Goal: Transaction & Acquisition: Purchase product/service

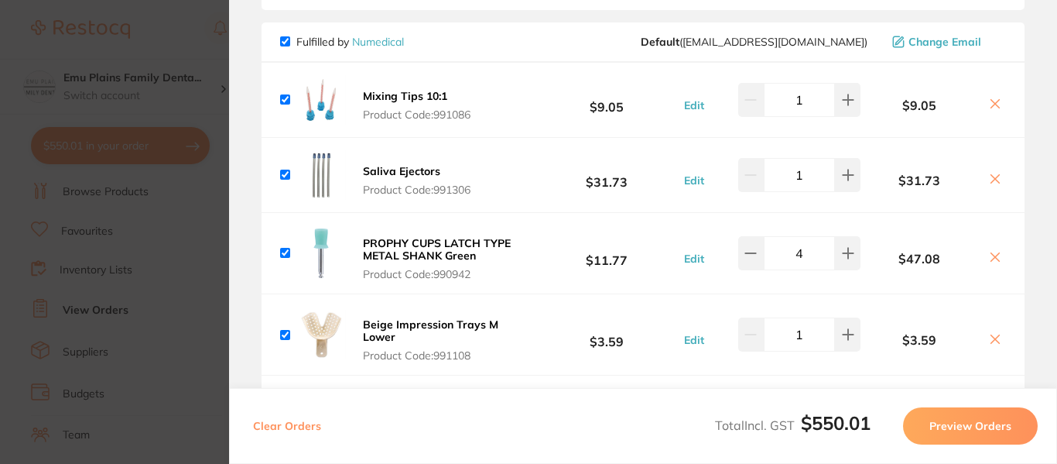
scroll to position [125, 0]
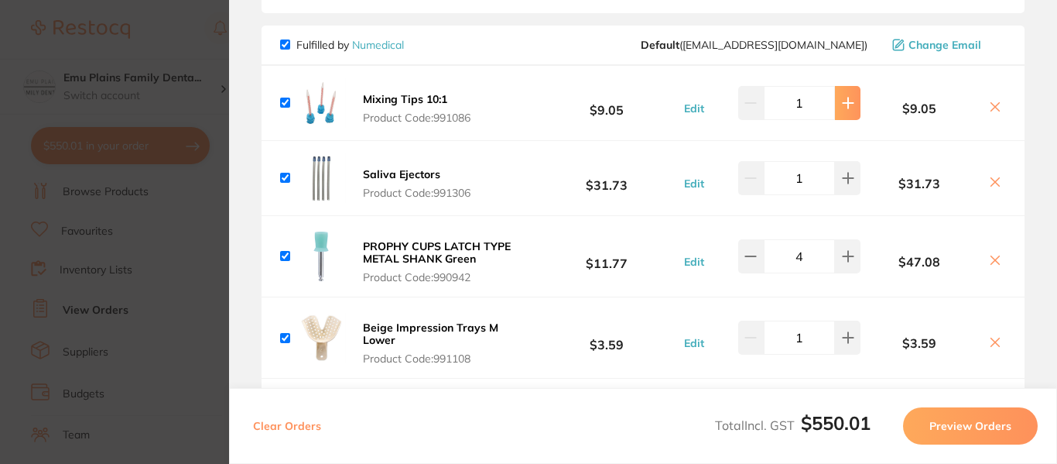
click at [850, 101] on icon at bounding box center [848, 103] width 12 height 12
click at [751, 108] on icon at bounding box center [751, 103] width 12 height 12
type input "1"
click at [843, 256] on icon at bounding box center [848, 256] width 10 height 10
type input "5"
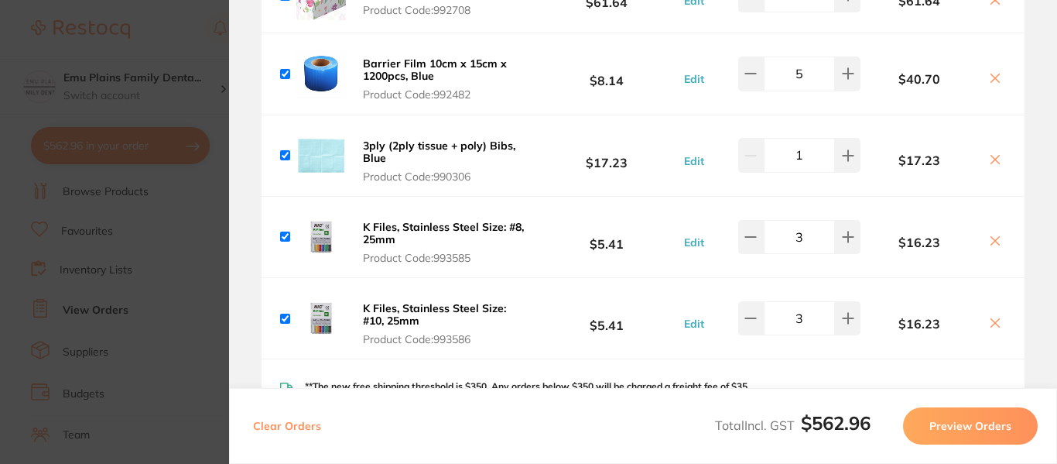
scroll to position [546, 0]
click at [844, 160] on icon at bounding box center [848, 155] width 12 height 12
type input "2"
click at [850, 232] on icon at bounding box center [848, 236] width 12 height 12
type input "4"
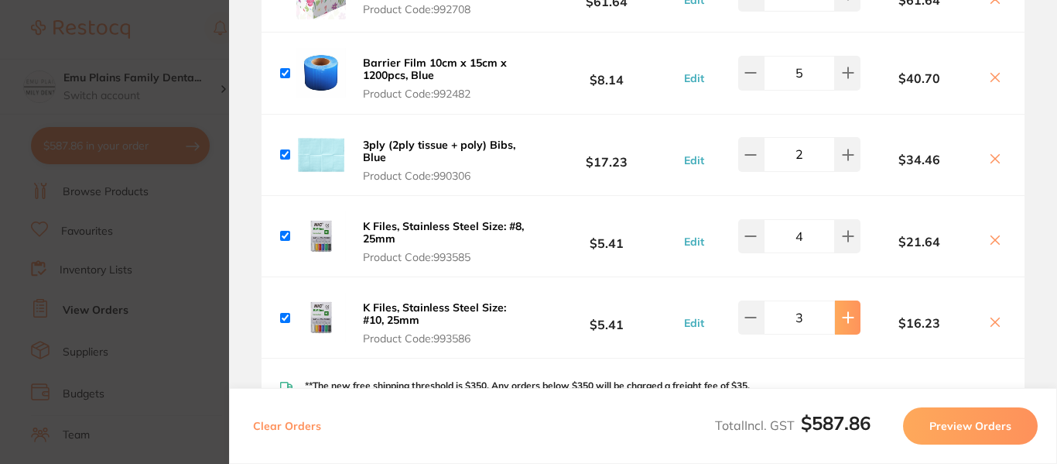
click at [848, 314] on icon at bounding box center [848, 317] width 12 height 12
click at [845, 320] on icon at bounding box center [848, 318] width 10 height 10
click at [747, 320] on icon at bounding box center [751, 317] width 12 height 12
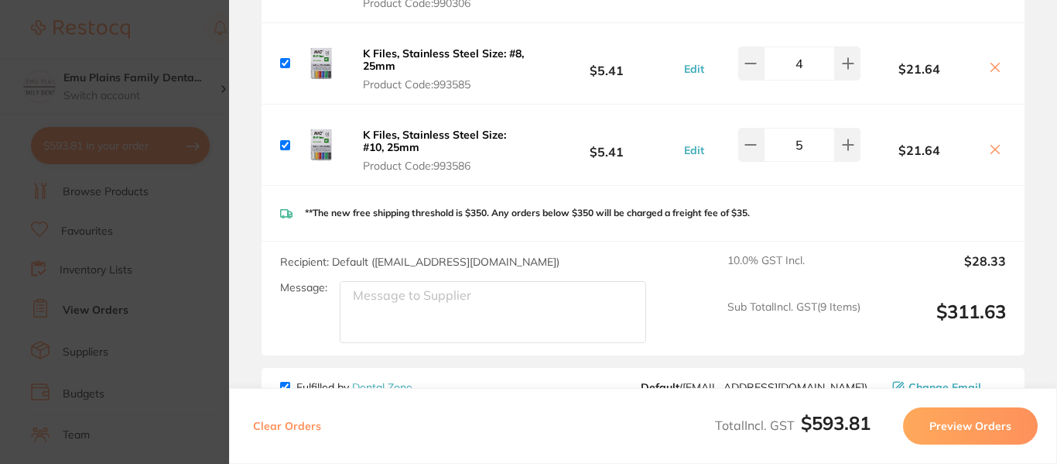
type input "4"
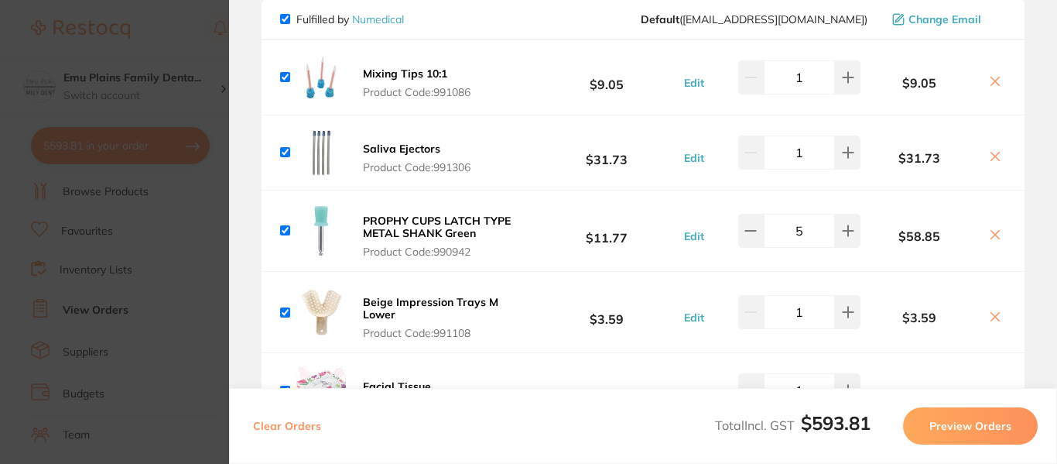
scroll to position [0, 0]
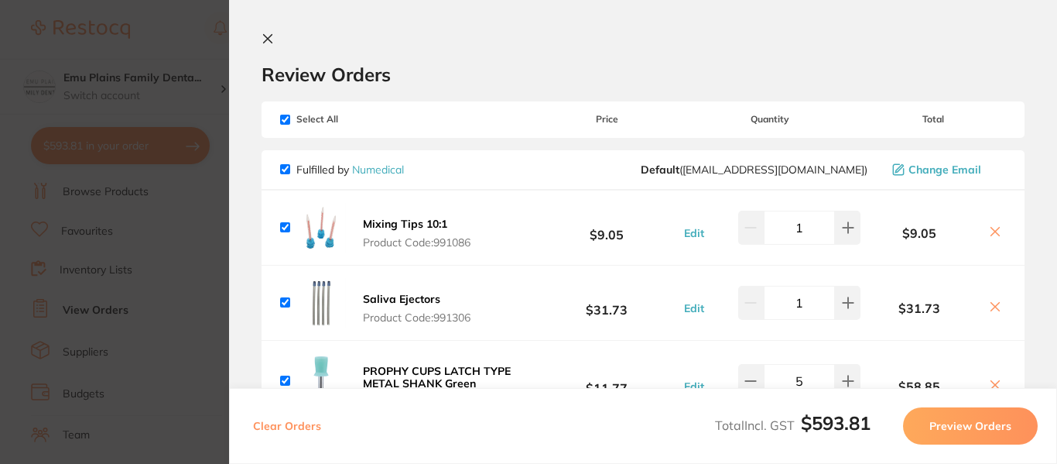
click at [269, 38] on icon at bounding box center [268, 39] width 9 height 9
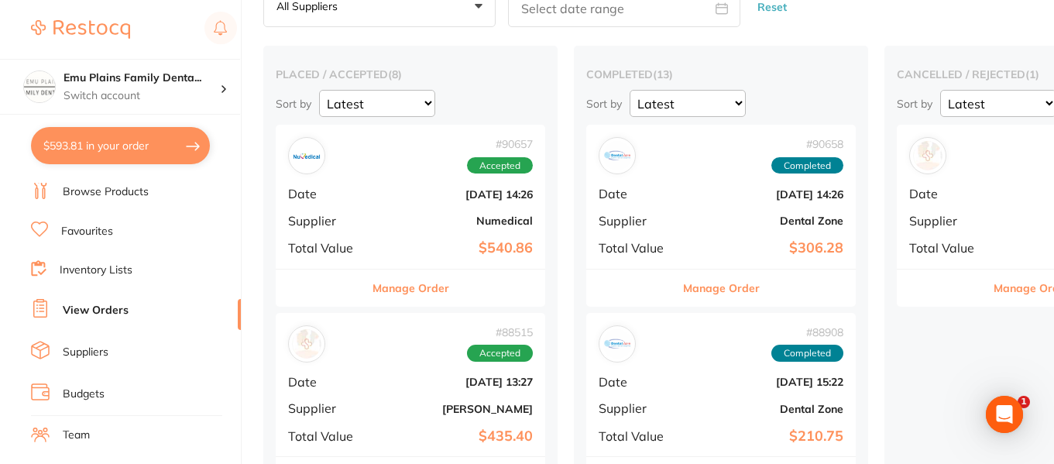
scroll to position [0, 29]
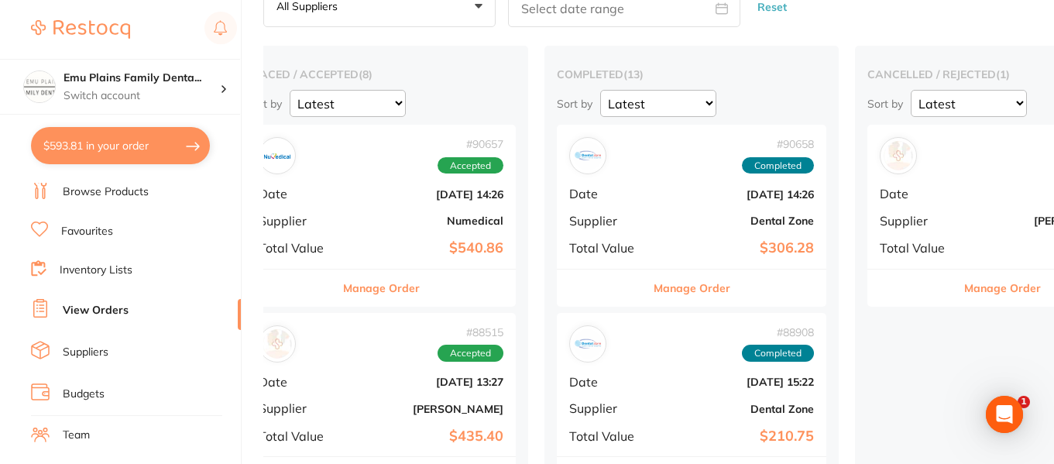
click at [105, 190] on link "Browse Products" at bounding box center [106, 191] width 86 height 15
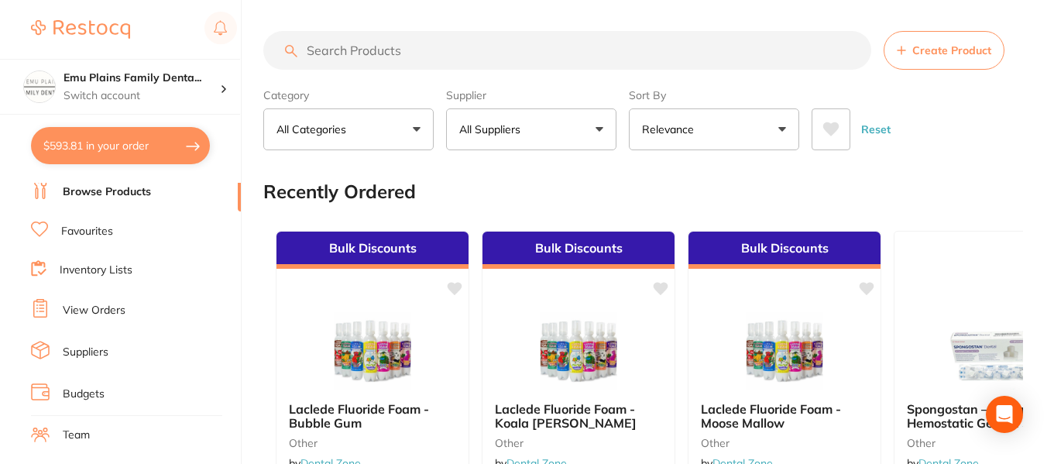
click at [331, 50] on input "search" at bounding box center [567, 50] width 608 height 39
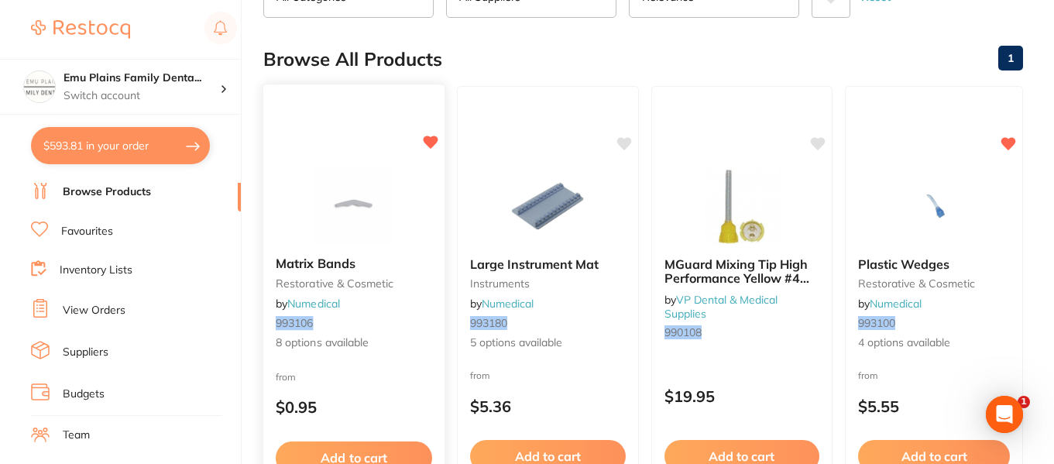
scroll to position [133, 0]
type input "993108"
click at [369, 204] on img at bounding box center [353, 204] width 101 height 78
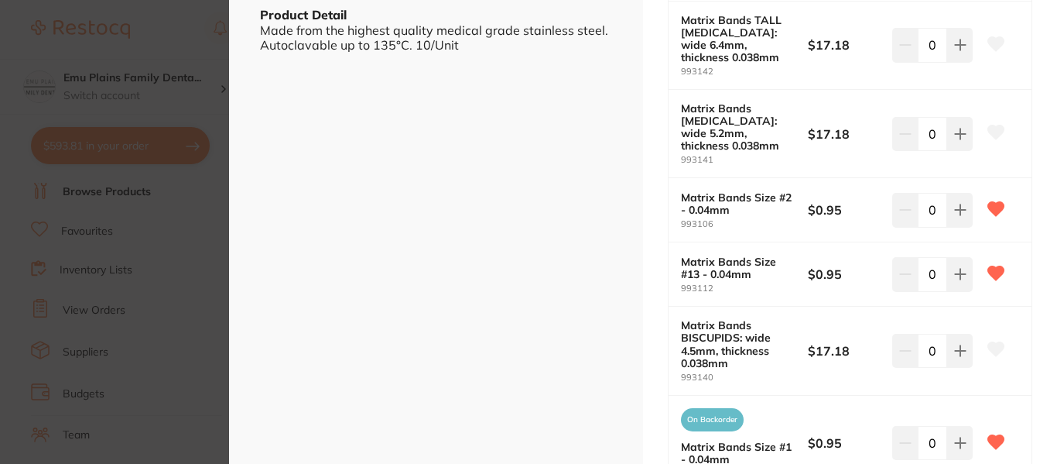
scroll to position [519, 0]
click at [955, 437] on icon at bounding box center [960, 442] width 10 height 10
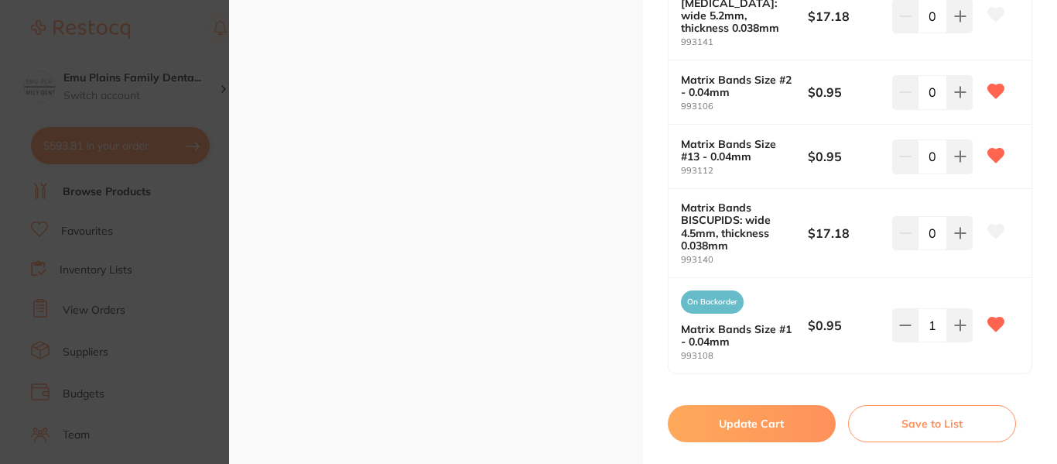
scroll to position [637, 0]
click at [961, 318] on icon at bounding box center [960, 324] width 12 height 12
type input "2"
click at [747, 404] on button "Update Cart" at bounding box center [752, 422] width 168 height 37
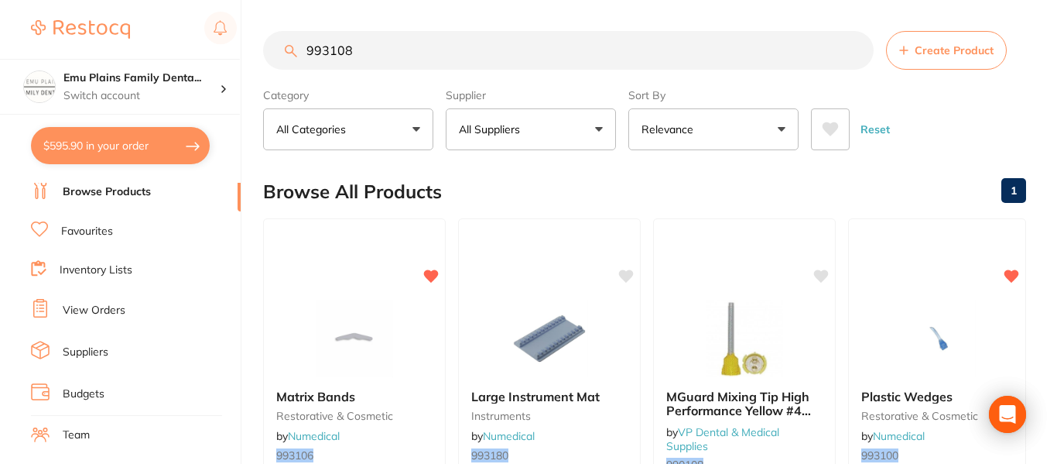
checkbox input "false"
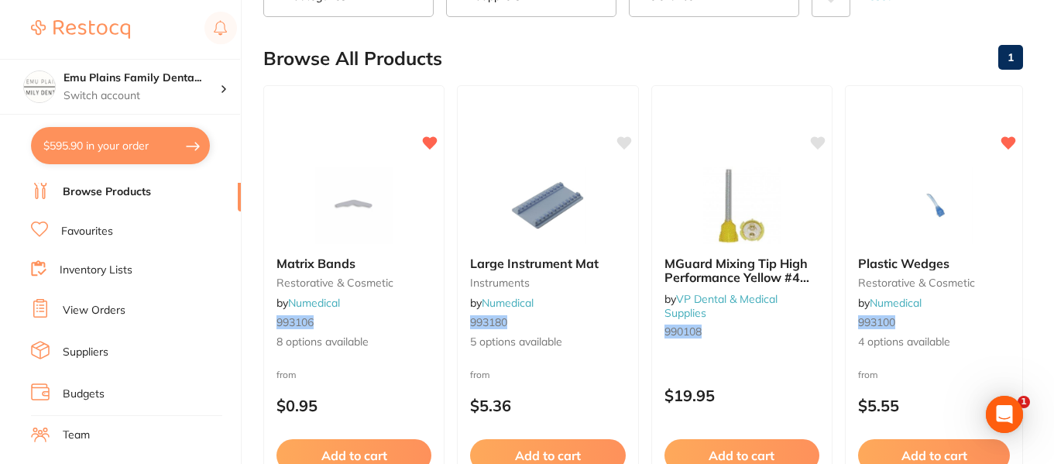
click at [129, 140] on button "$595.90 in your order" at bounding box center [120, 145] width 179 height 37
checkbox input "true"
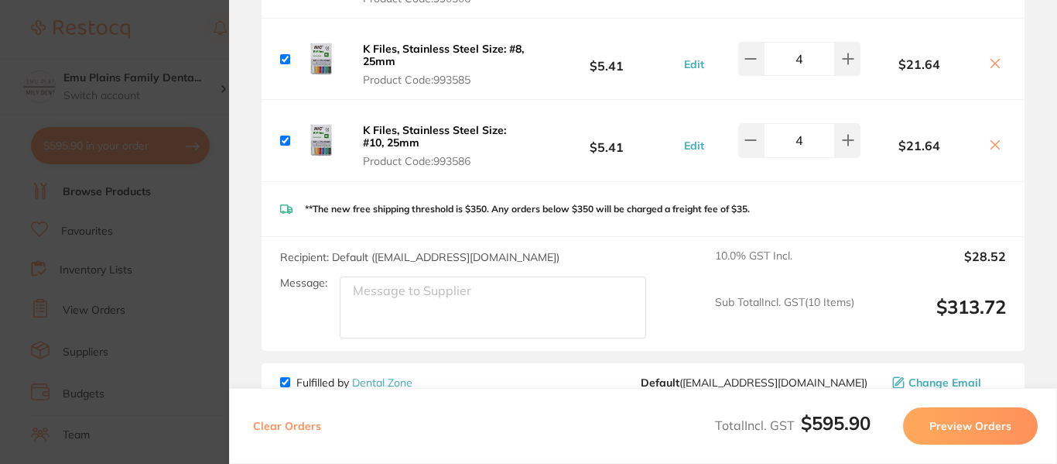
scroll to position [793, 0]
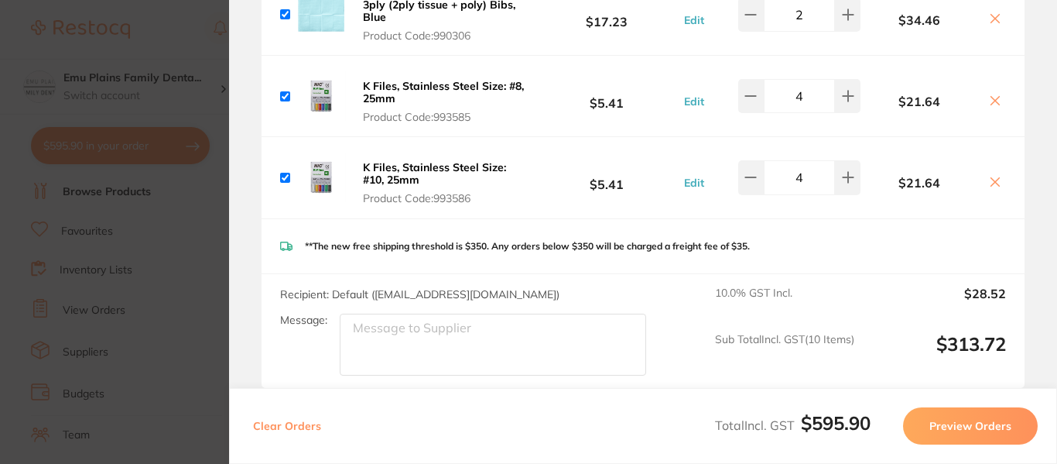
click at [187, 18] on section "Update RRP Set your pre negotiated price for this item. Item Agreed RRP (excl. …" at bounding box center [528, 232] width 1057 height 464
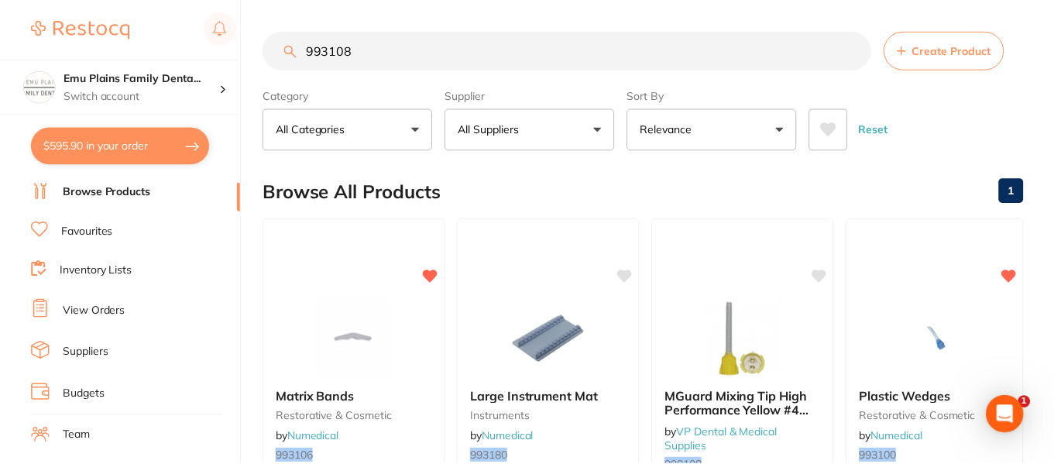
scroll to position [133, 0]
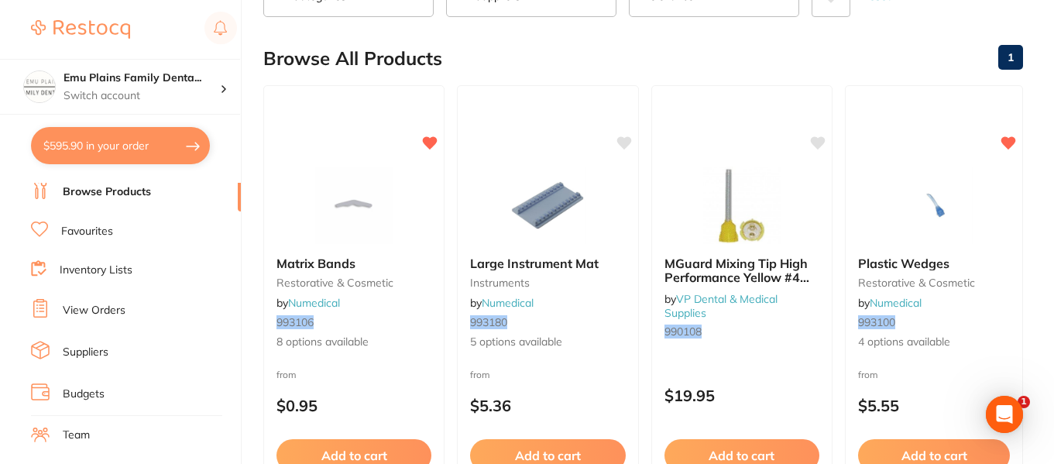
click at [118, 276] on link "Inventory Lists" at bounding box center [96, 269] width 73 height 15
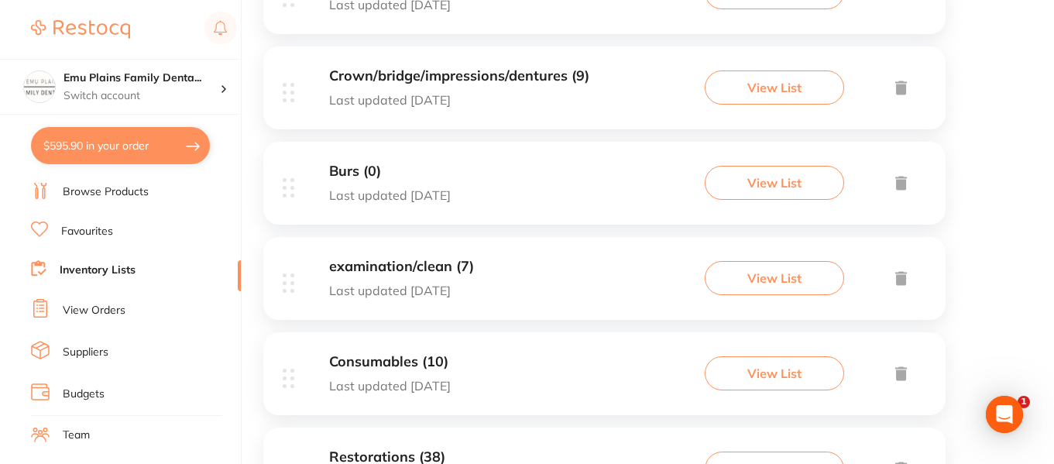
scroll to position [658, 0]
click at [372, 357] on h3 "Consumables (10)" at bounding box center [390, 361] width 122 height 16
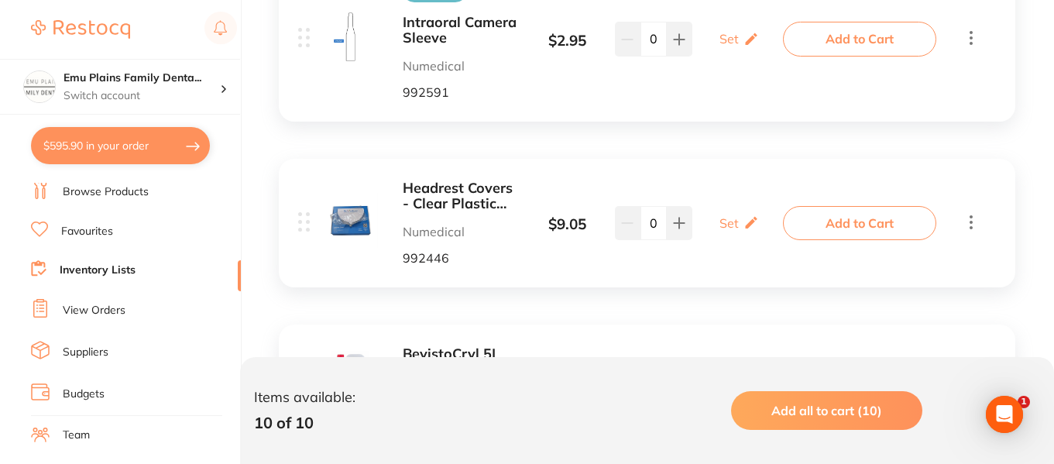
scroll to position [774, 0]
click at [685, 224] on button at bounding box center [679, 222] width 26 height 34
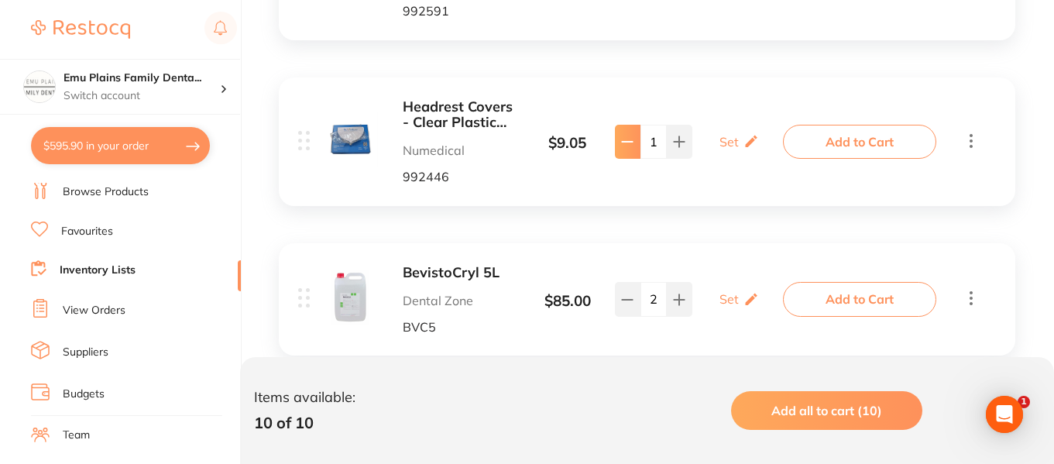
scroll to position [831, 0]
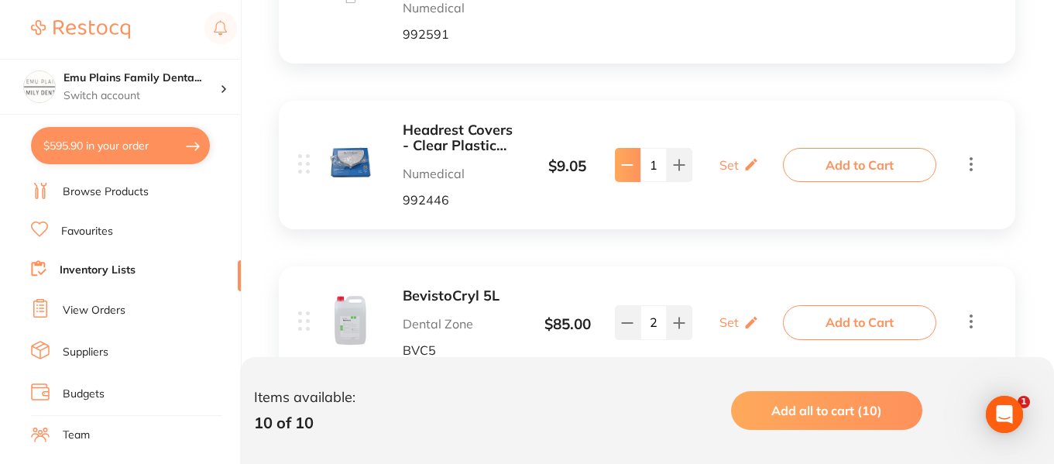
click at [628, 169] on icon at bounding box center [627, 165] width 12 height 12
type input "0"
click at [456, 143] on b "Headrest Covers - Clear Plastic 25cm(L) x 28cm(W)" at bounding box center [461, 138] width 116 height 32
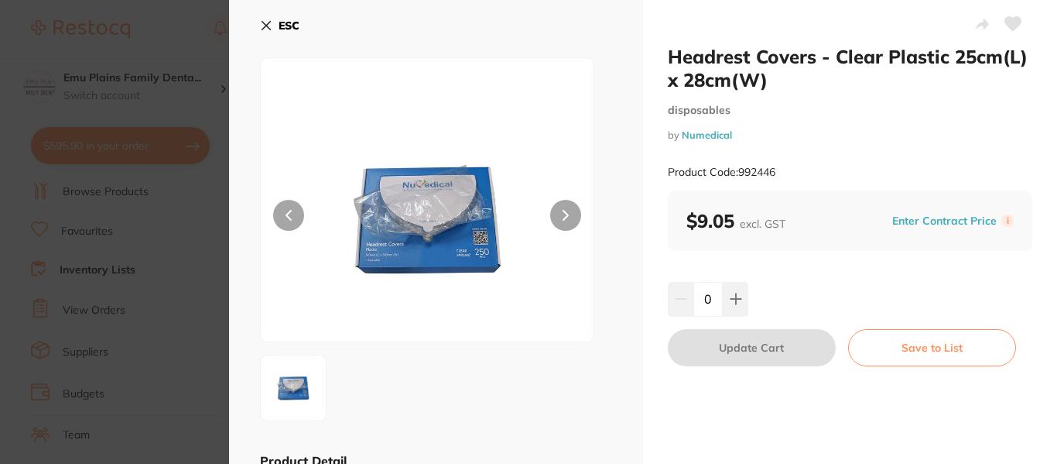
click at [261, 26] on icon at bounding box center [266, 25] width 12 height 12
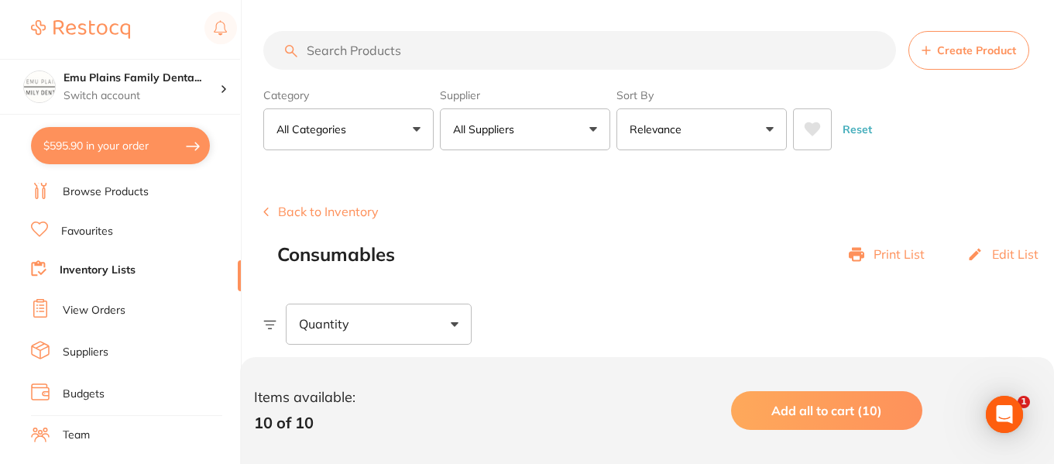
click at [97, 194] on link "Browse Products" at bounding box center [106, 191] width 86 height 15
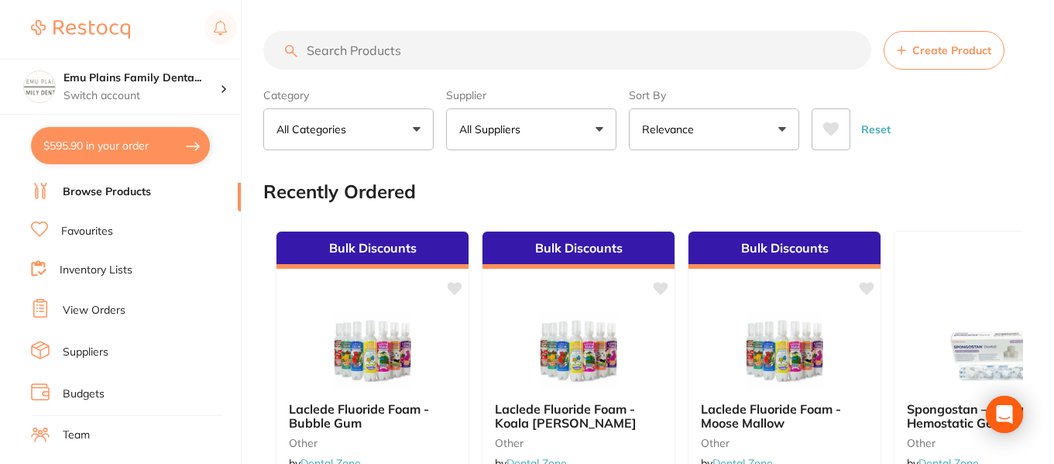
click at [392, 47] on input "search" at bounding box center [567, 50] width 608 height 39
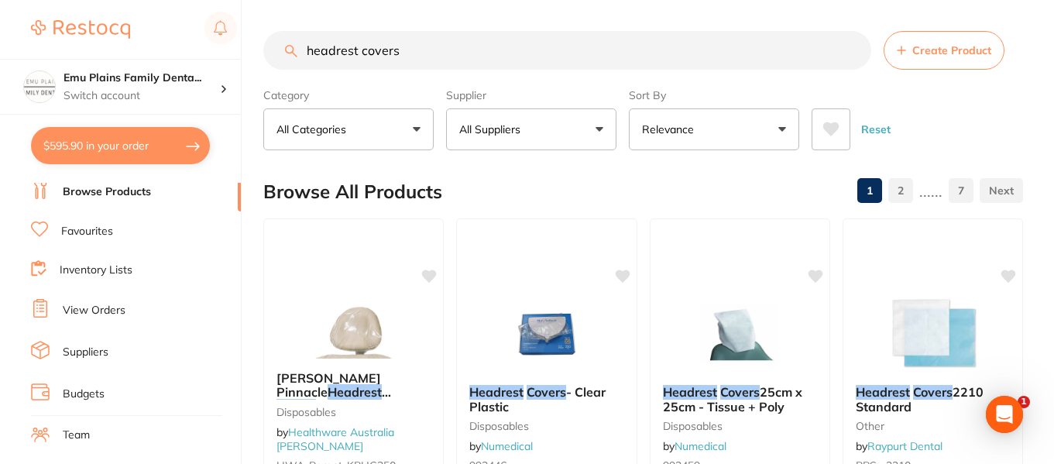
type input "headrest covers"
click at [601, 134] on button "All Suppliers" at bounding box center [531, 129] width 170 height 42
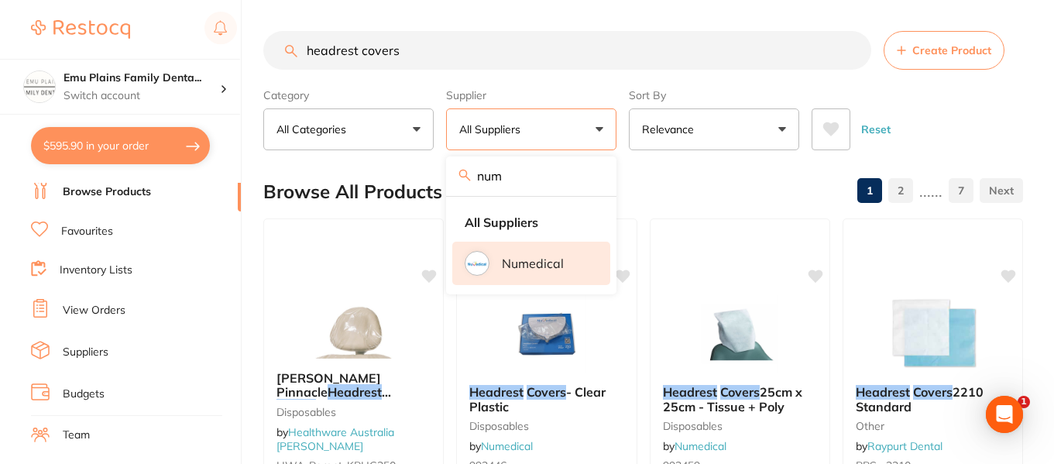
type input "num"
click at [484, 259] on img at bounding box center [477, 263] width 20 height 20
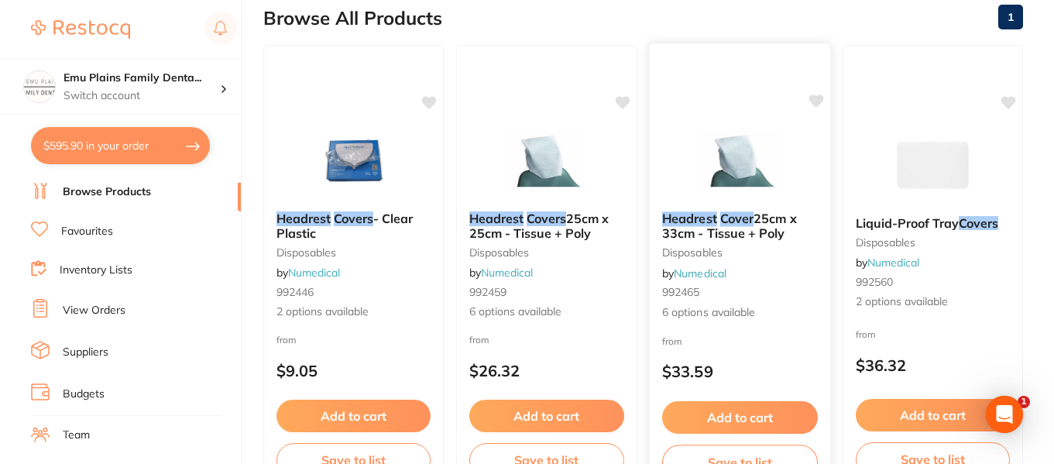
scroll to position [170, 0]
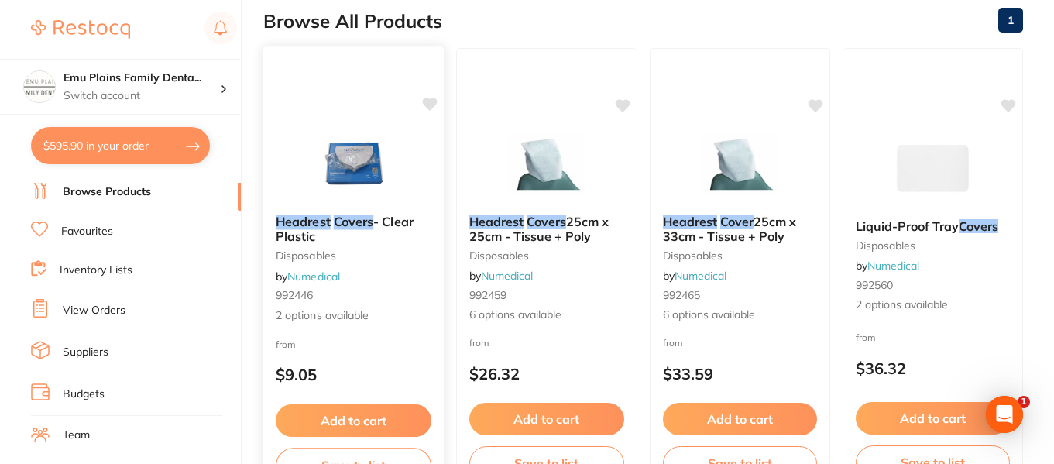
click at [380, 149] on img at bounding box center [353, 163] width 101 height 78
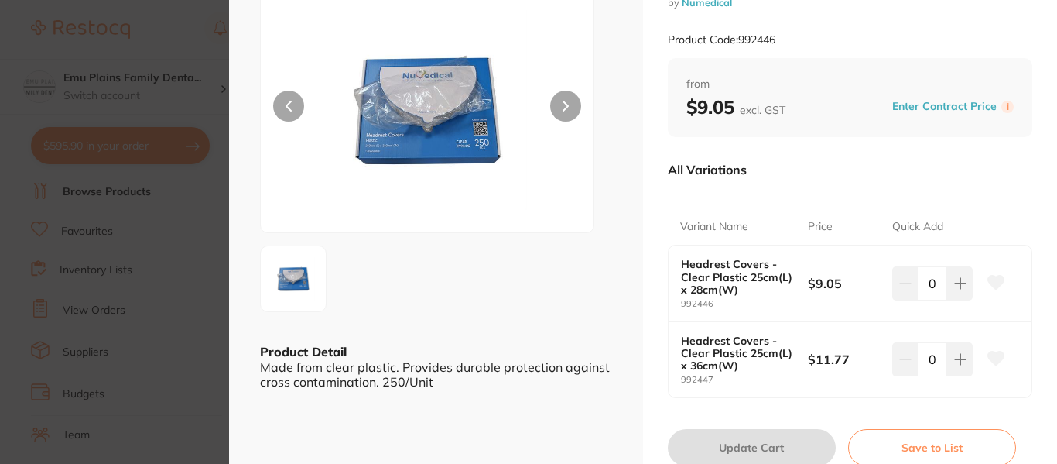
scroll to position [110, 0]
click at [960, 351] on button at bounding box center [960, 358] width 26 height 34
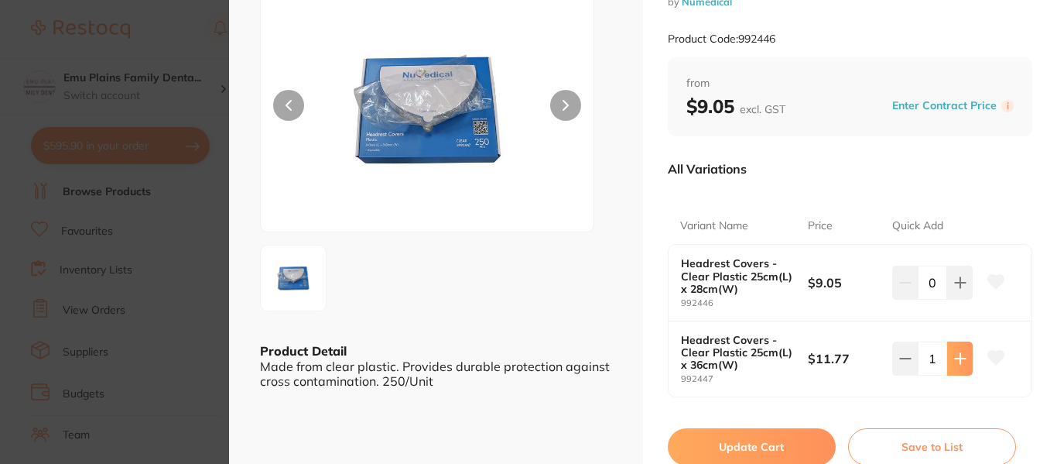
click at [960, 351] on button at bounding box center [960, 358] width 26 height 34
type input "2"
click at [759, 447] on button "Update Cart" at bounding box center [752, 446] width 168 height 37
checkbox input "false"
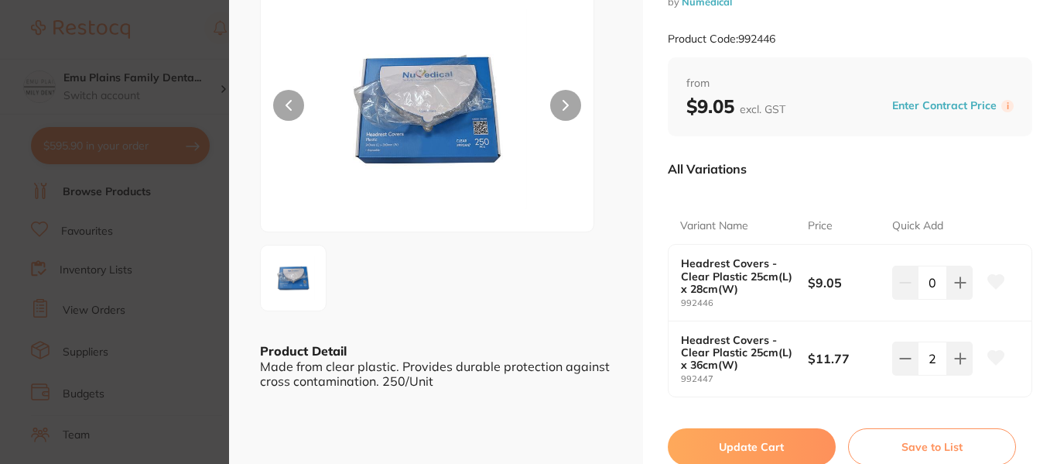
checkbox input "false"
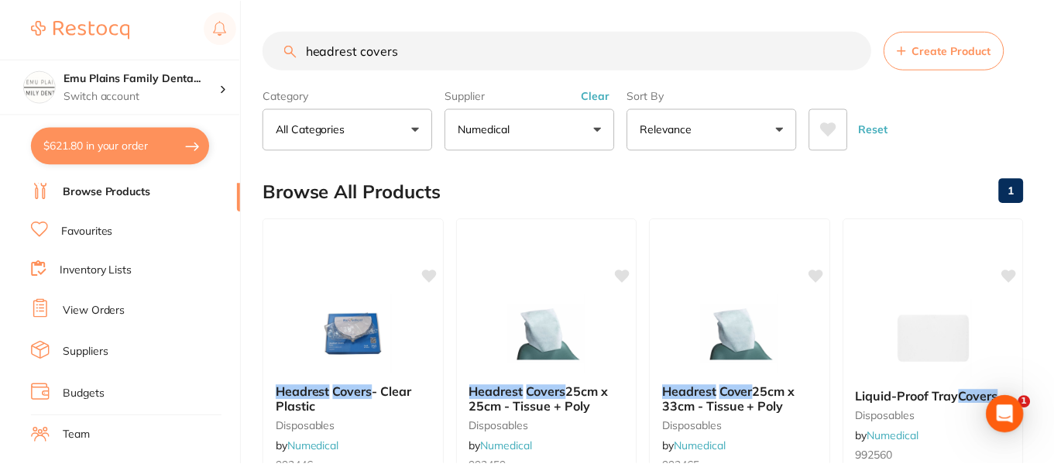
scroll to position [170, 0]
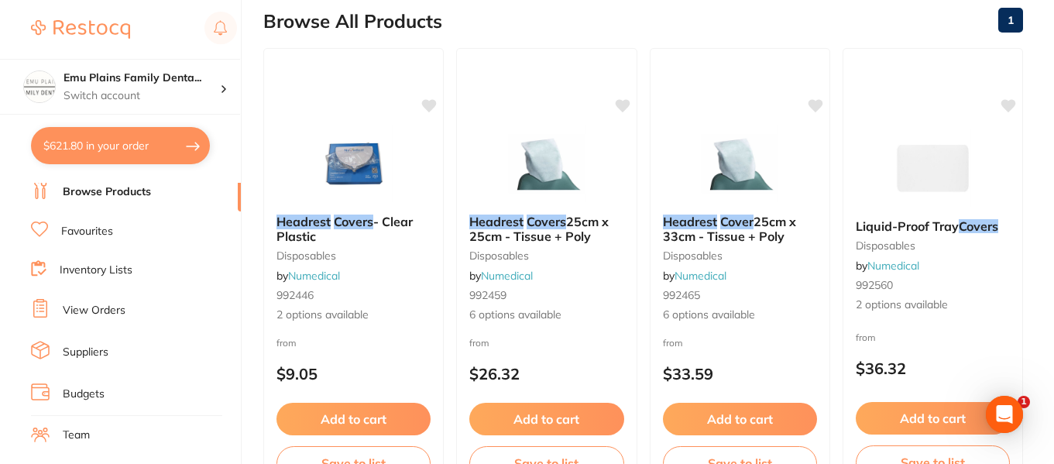
click at [121, 142] on button "$621.80 in your order" at bounding box center [120, 145] width 179 height 37
checkbox input "true"
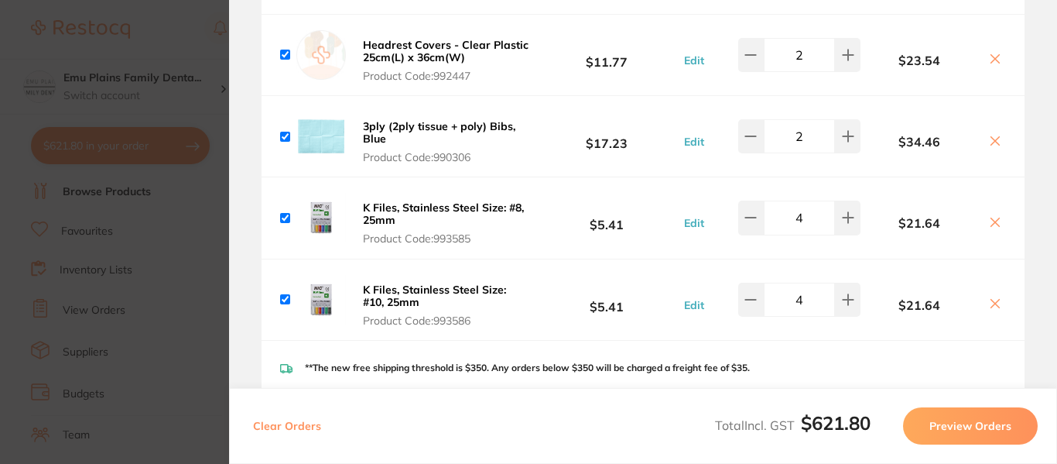
scroll to position [752, 0]
click at [395, 206] on b "K Files, Stainless Steel Size: #8, 25mm" at bounding box center [443, 214] width 161 height 26
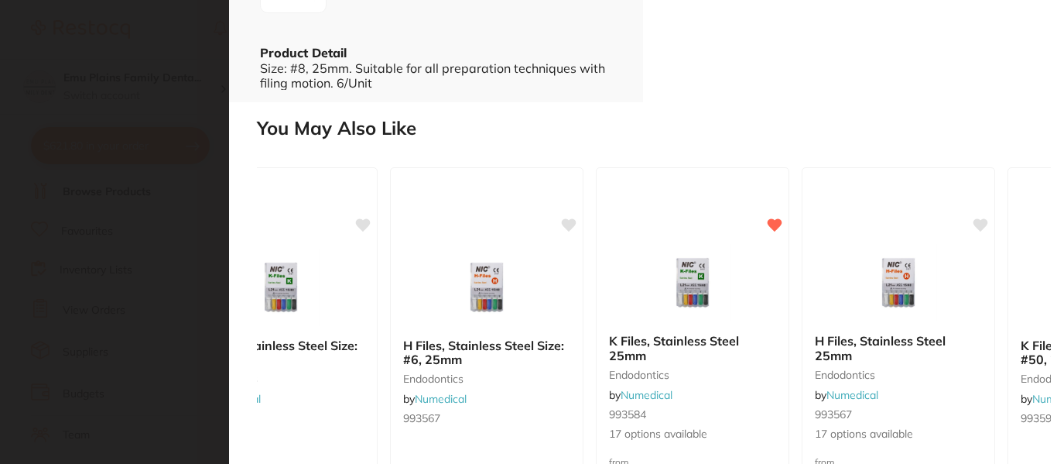
scroll to position [0, 325]
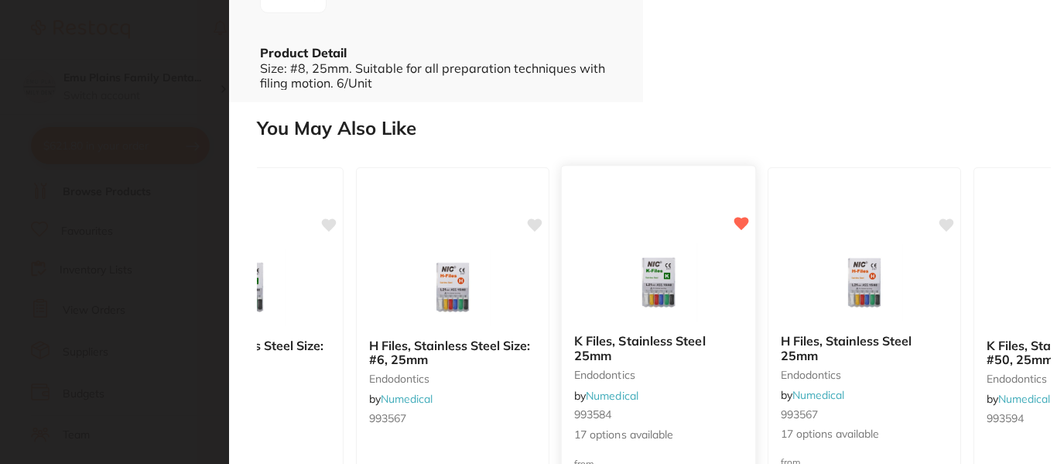
click at [626, 345] on b "K Files, Stainless Steel 25mm" at bounding box center [658, 348] width 169 height 29
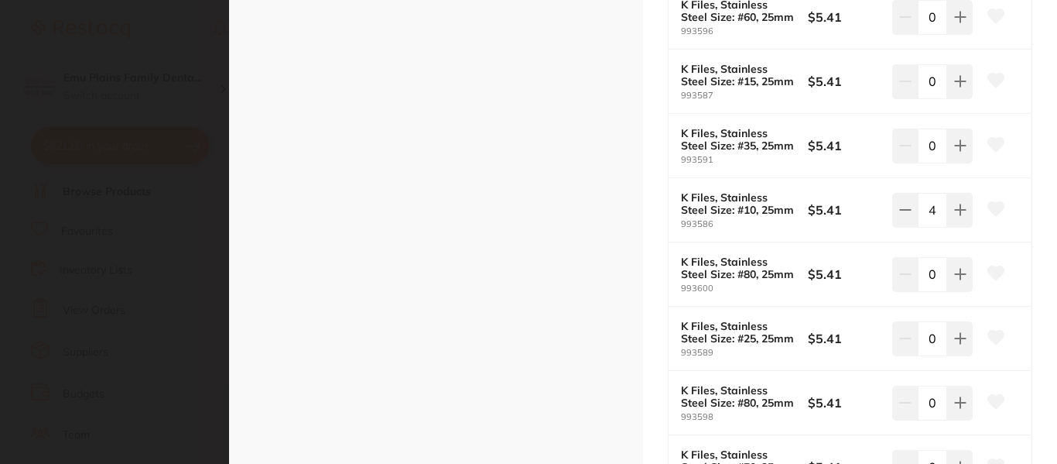
scroll to position [690, 0]
click at [959, 83] on icon at bounding box center [960, 82] width 10 height 10
type input "1"
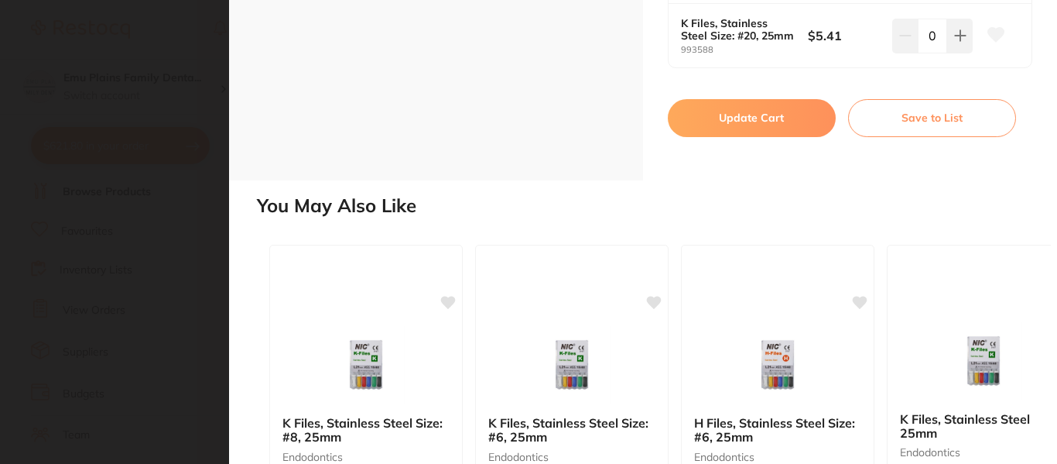
scroll to position [1380, 0]
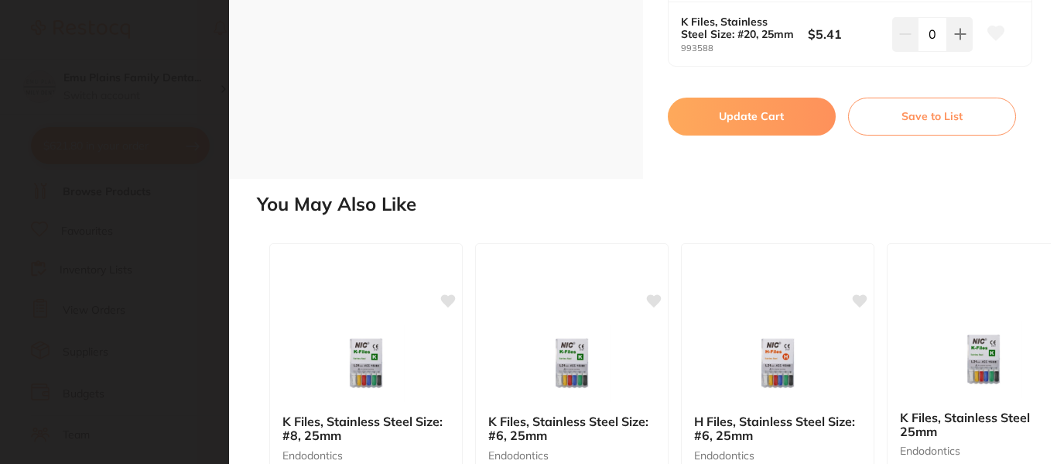
click at [724, 124] on button "Update Cart" at bounding box center [752, 116] width 168 height 37
checkbox input "false"
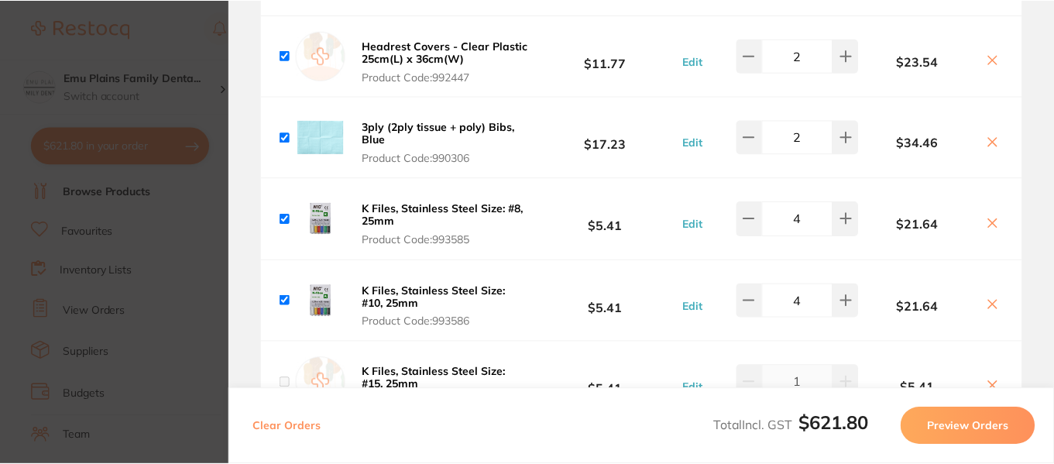
scroll to position [170, 0]
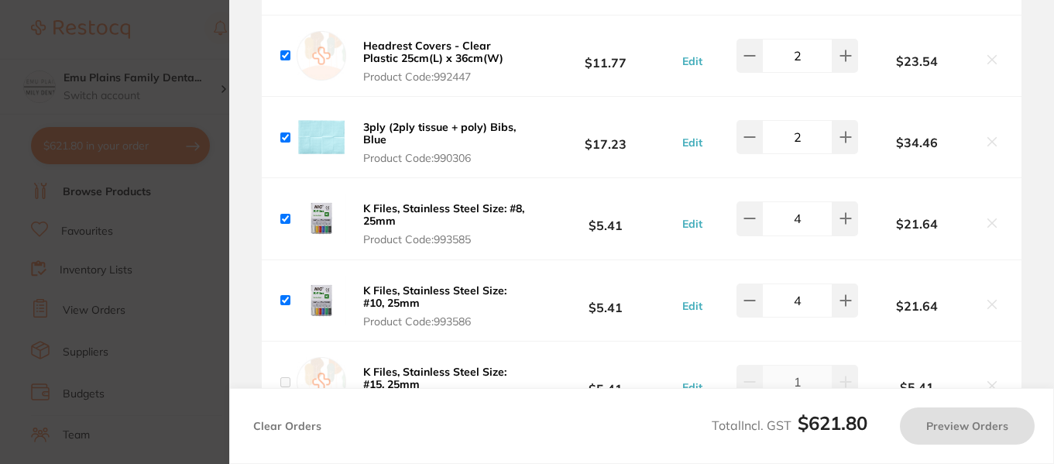
checkbox input "true"
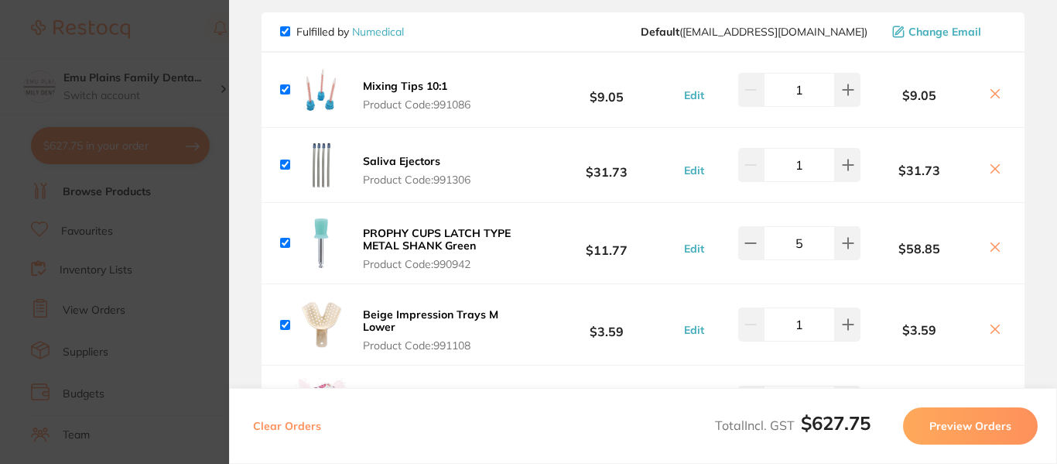
scroll to position [0, 0]
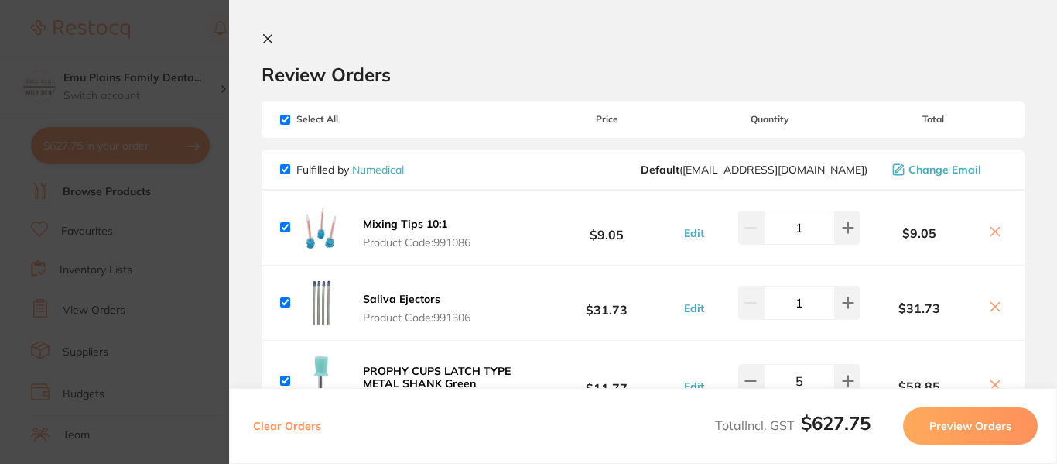
click at [269, 41] on icon at bounding box center [268, 39] width 12 height 12
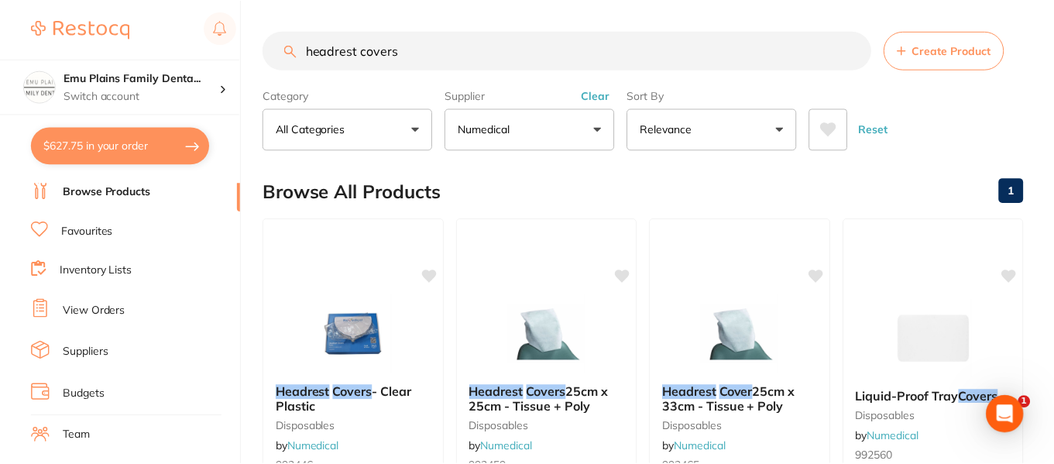
scroll to position [170, 0]
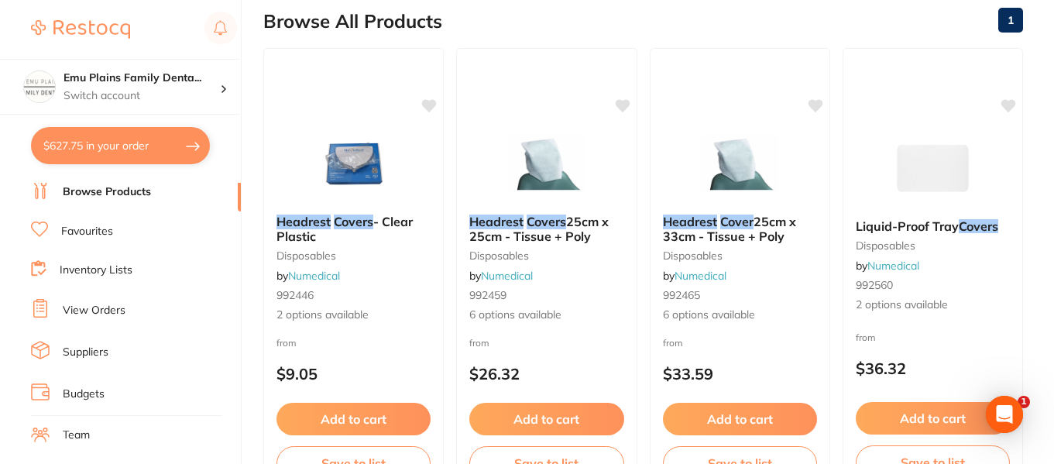
click at [94, 273] on link "Inventory Lists" at bounding box center [96, 269] width 73 height 15
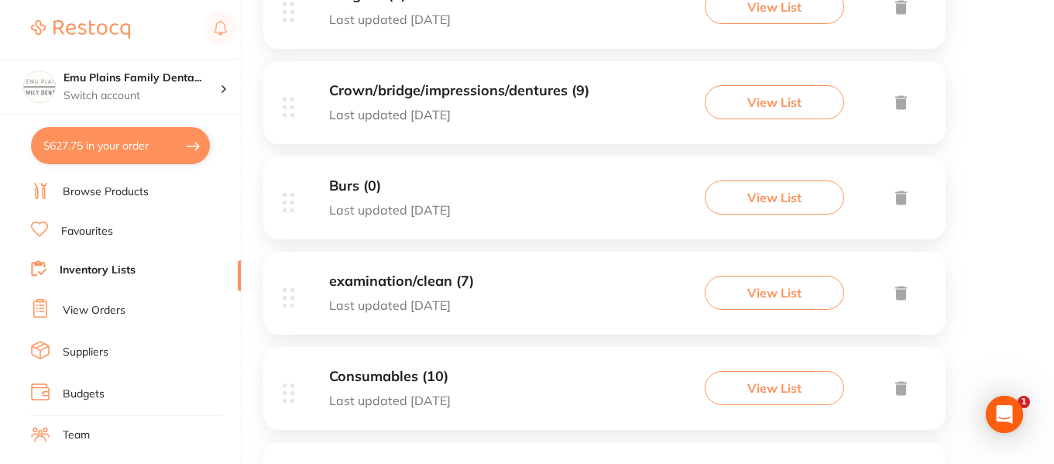
scroll to position [643, 0]
click at [378, 385] on div "Consumables (10) Last updated [DATE]" at bounding box center [390, 387] width 122 height 39
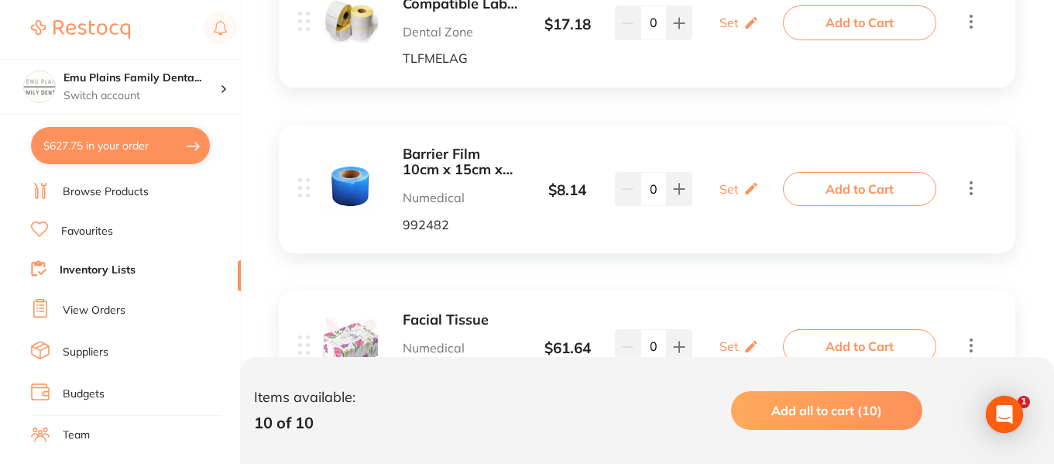
scroll to position [1711, 0]
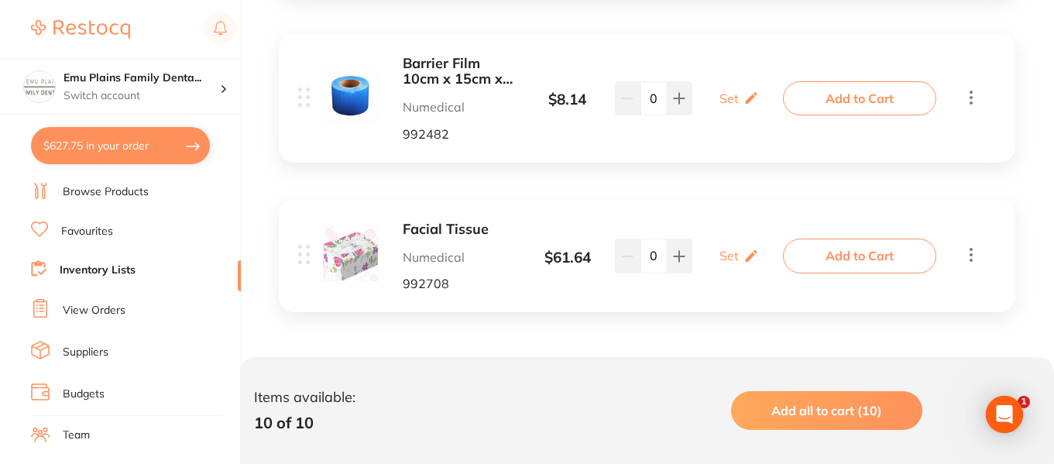
click at [111, 198] on link "Browse Products" at bounding box center [106, 191] width 86 height 15
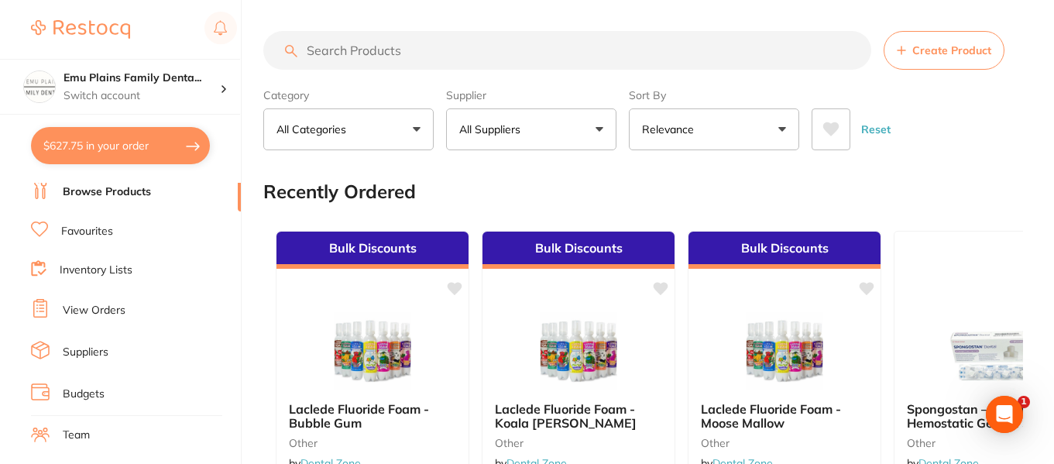
click at [102, 301] on li "View Orders" at bounding box center [136, 310] width 210 height 23
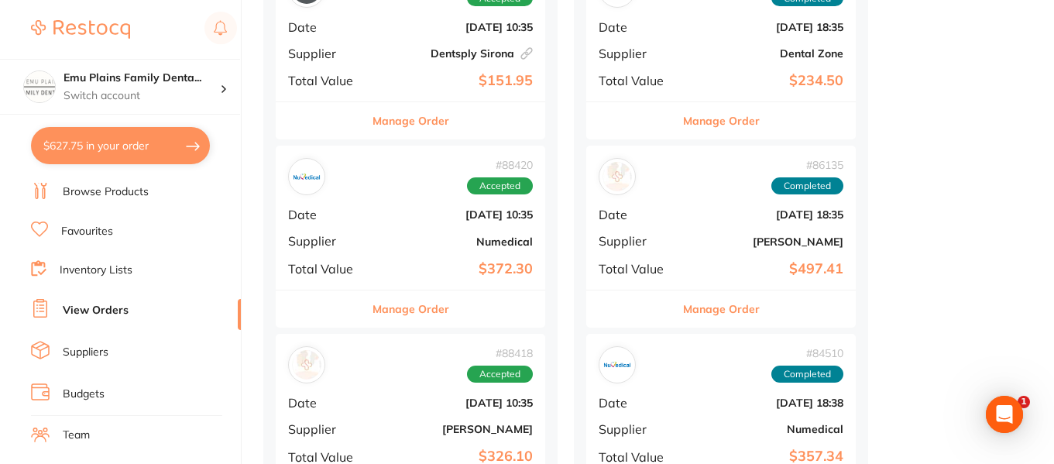
scroll to position [635, 0]
click at [396, 191] on div "# 88420 Accepted" at bounding box center [410, 175] width 245 height 37
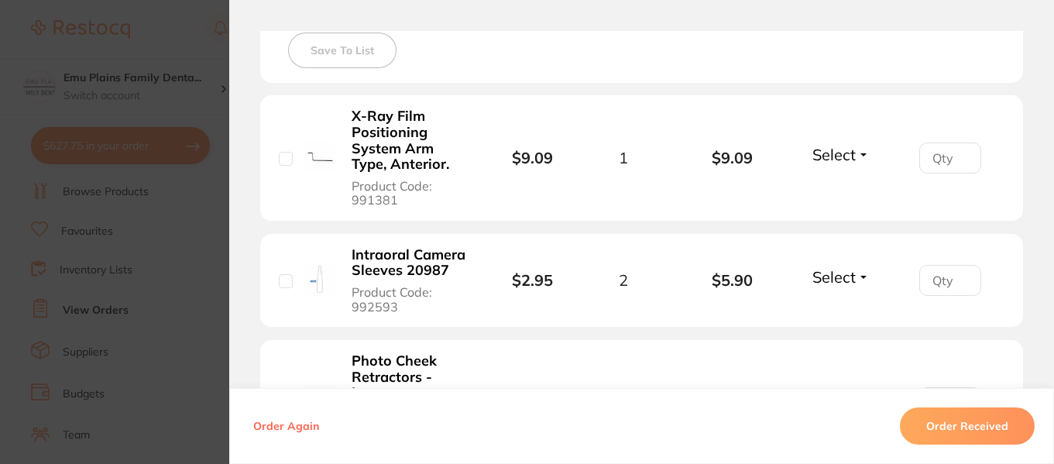
scroll to position [447, 0]
click at [378, 133] on b "X-Ray Film Positioning System Arm Type, Anterior." at bounding box center [409, 141] width 117 height 64
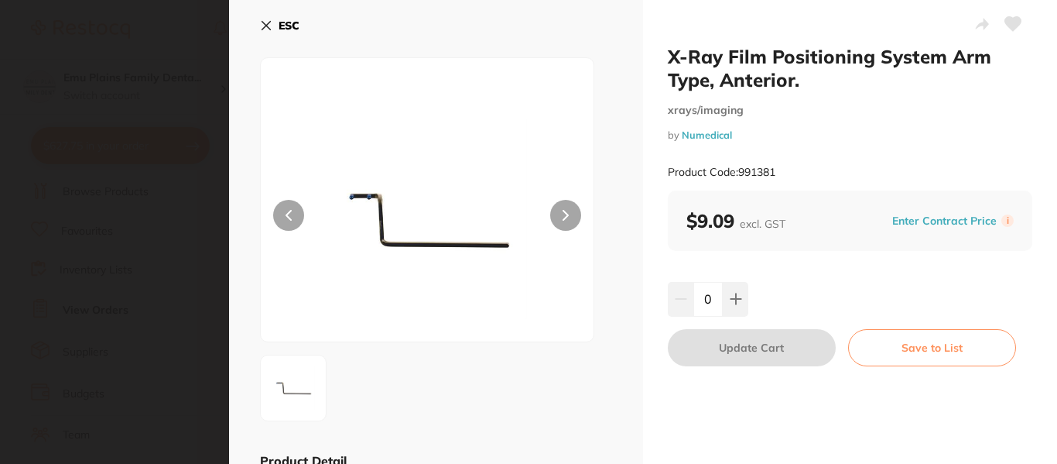
scroll to position [0, 0]
click at [738, 301] on icon at bounding box center [736, 299] width 12 height 12
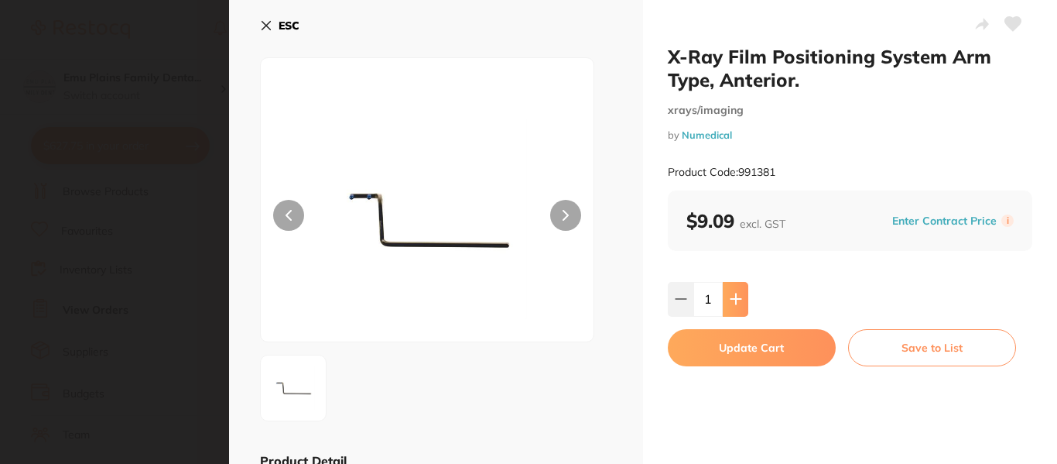
click at [738, 301] on icon at bounding box center [736, 299] width 12 height 12
type input "2"
click at [757, 351] on button "Update Cart" at bounding box center [752, 347] width 168 height 37
checkbox input "false"
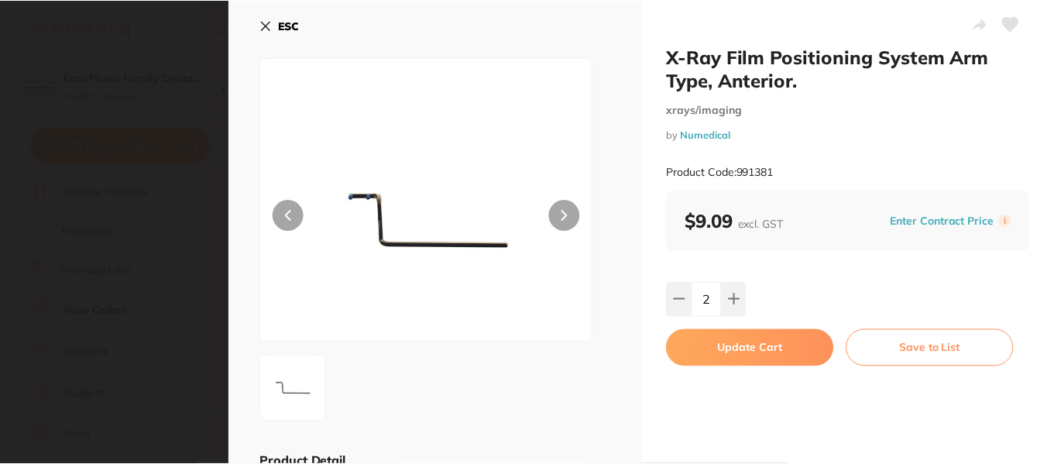
scroll to position [635, 0]
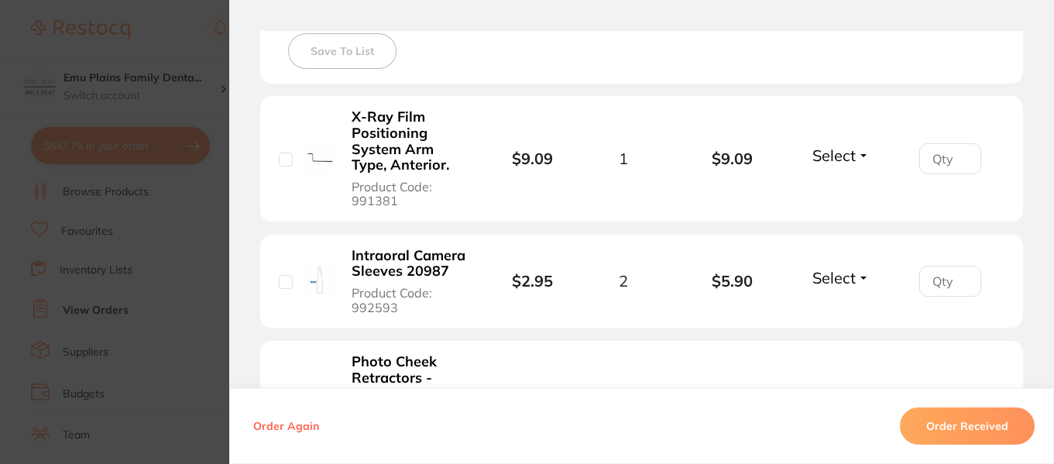
click at [152, 146] on section "Order ID: Restocq- 88420 Order Information Accepted Order Order Date Aug 1 2025…" at bounding box center [527, 232] width 1054 height 464
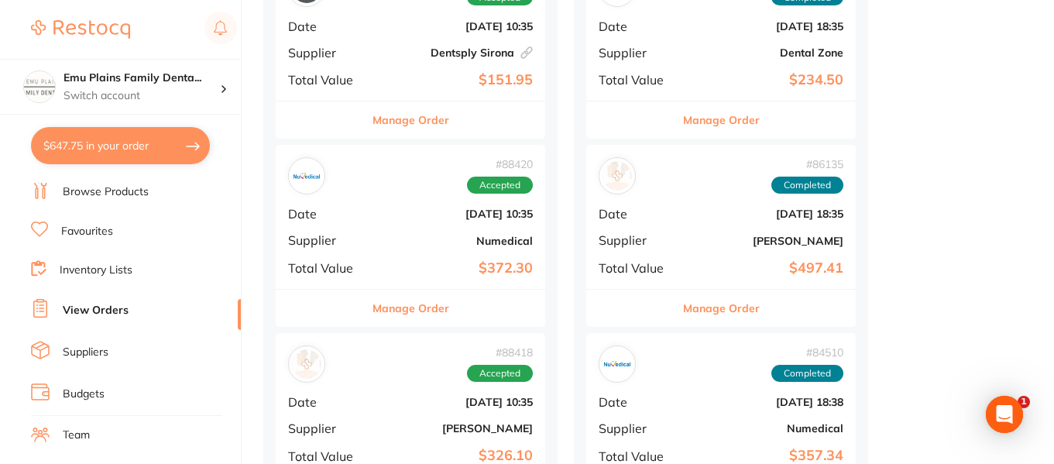
click at [152, 146] on button "$647.75 in your order" at bounding box center [120, 145] width 179 height 37
checkbox input "true"
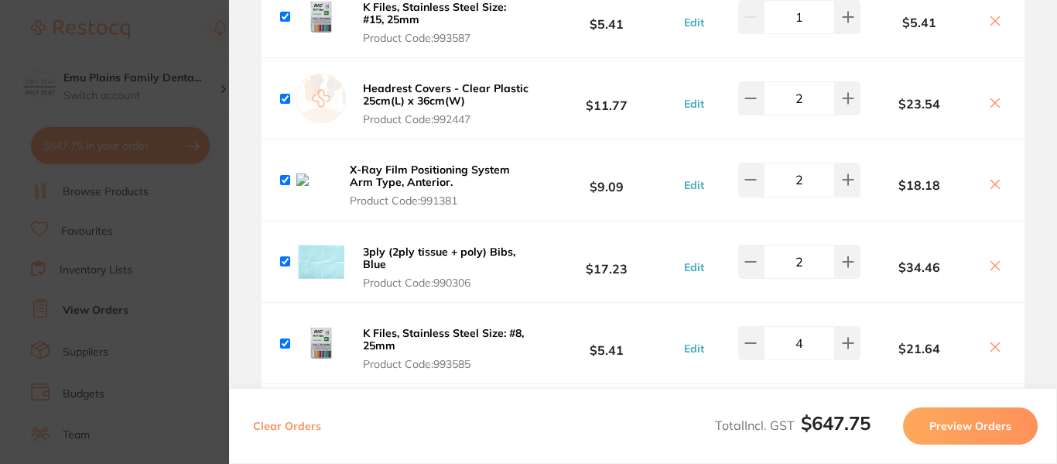
scroll to position [790, 0]
click at [992, 182] on icon at bounding box center [996, 185] width 9 height 9
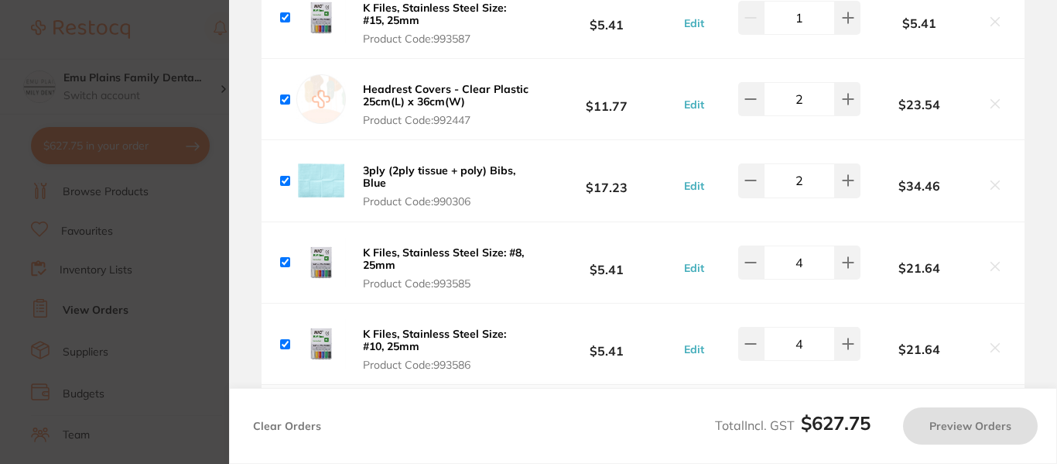
checkbox input "true"
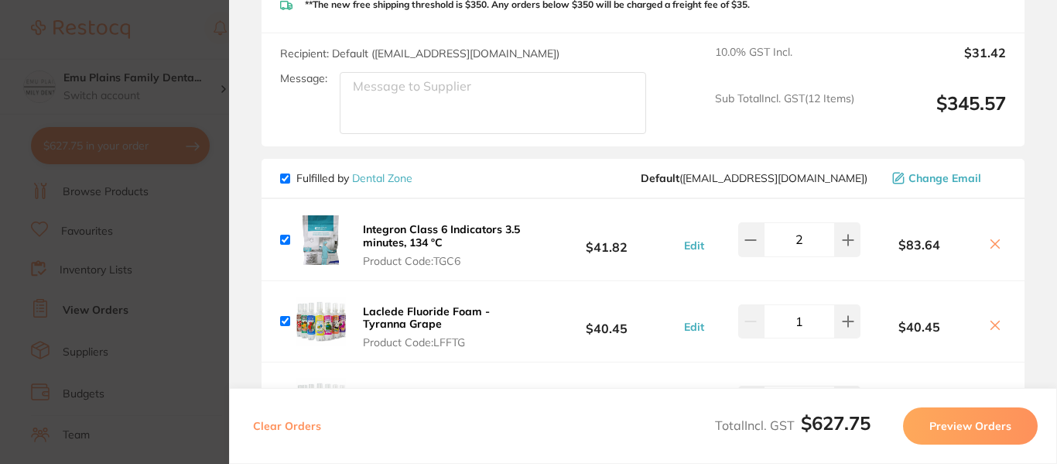
scroll to position [1198, 0]
click at [179, 26] on section "Update RRP Set your pre negotiated price for this item. Item Agreed RRP (excl. …" at bounding box center [528, 232] width 1057 height 464
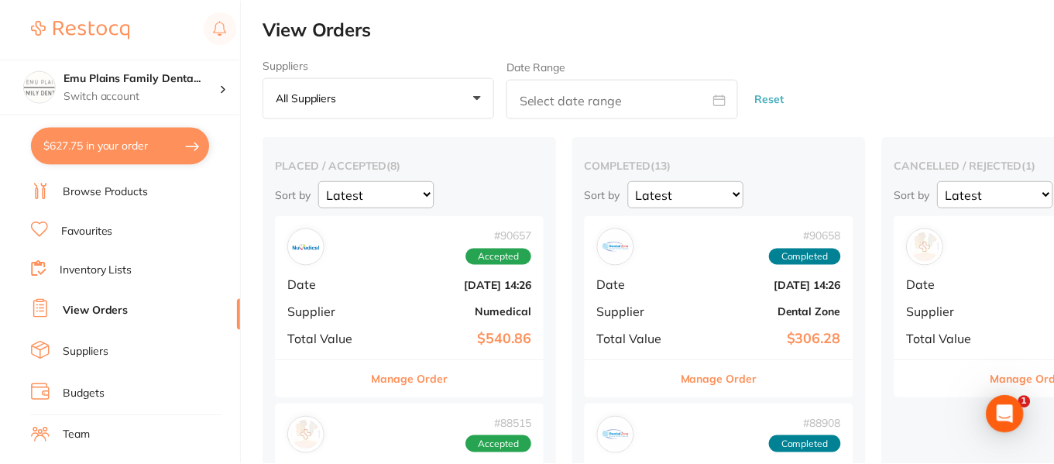
scroll to position [635, 0]
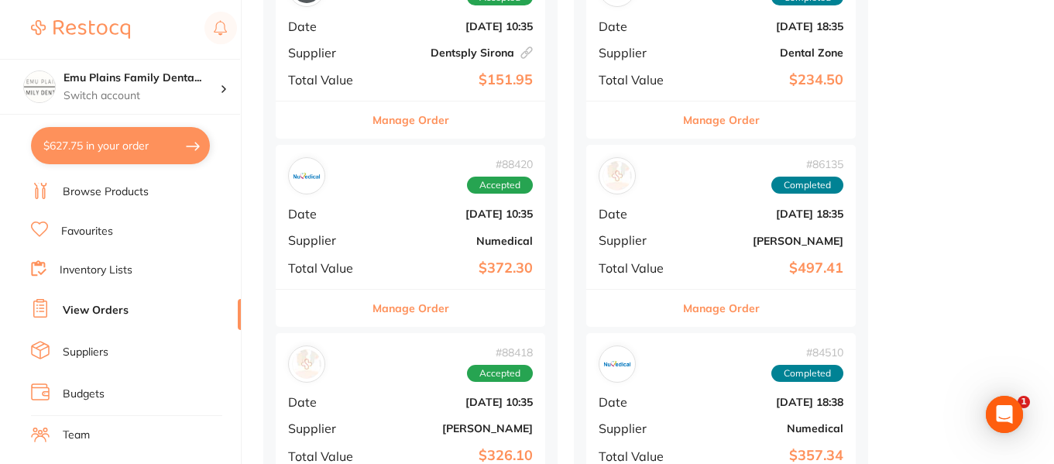
click at [376, 211] on div "# 88420 Accepted Date Aug 1 2025, 10:35 Supplier Numedical Total Value $372.30" at bounding box center [410, 216] width 269 height 143
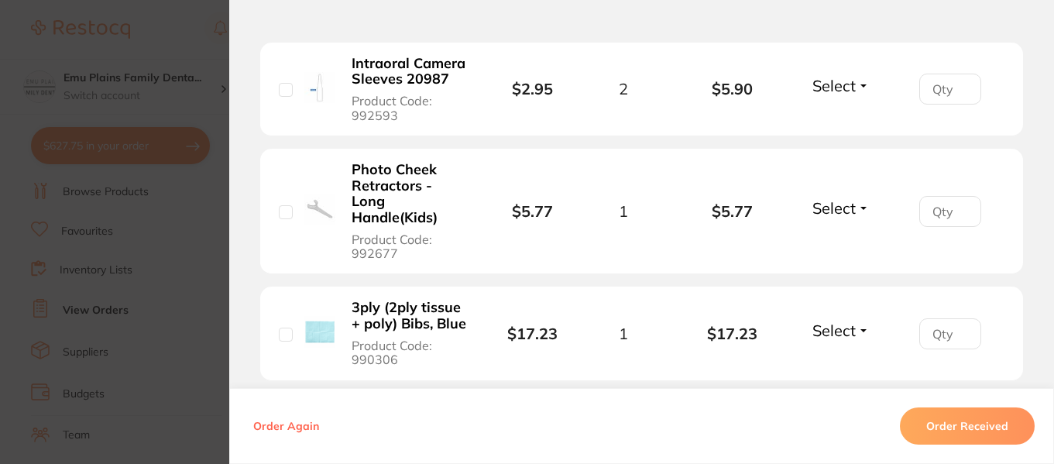
scroll to position [640, 0]
click at [397, 183] on b "Photo Cheek Retractors - Long Handle(Kids)" at bounding box center [409, 193] width 117 height 64
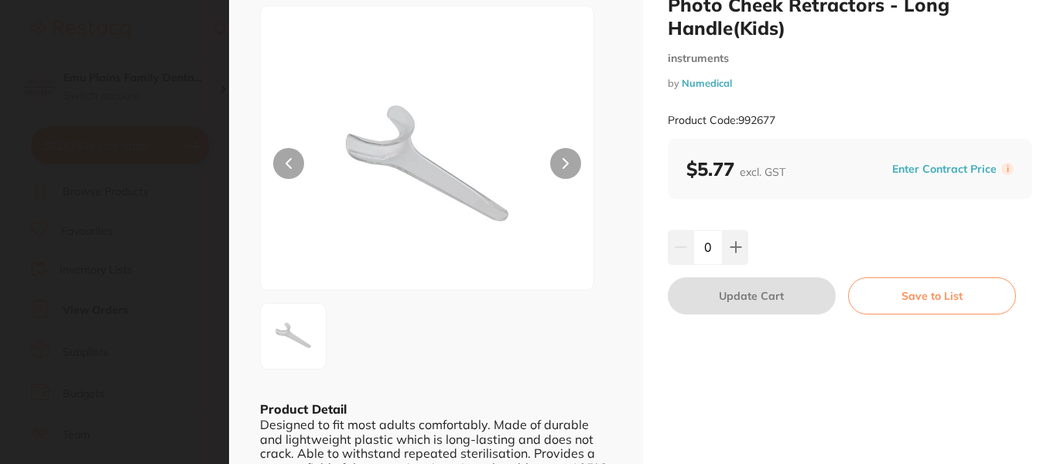
scroll to position [51, 0]
click at [734, 243] on icon at bounding box center [736, 248] width 10 height 10
type input "1"
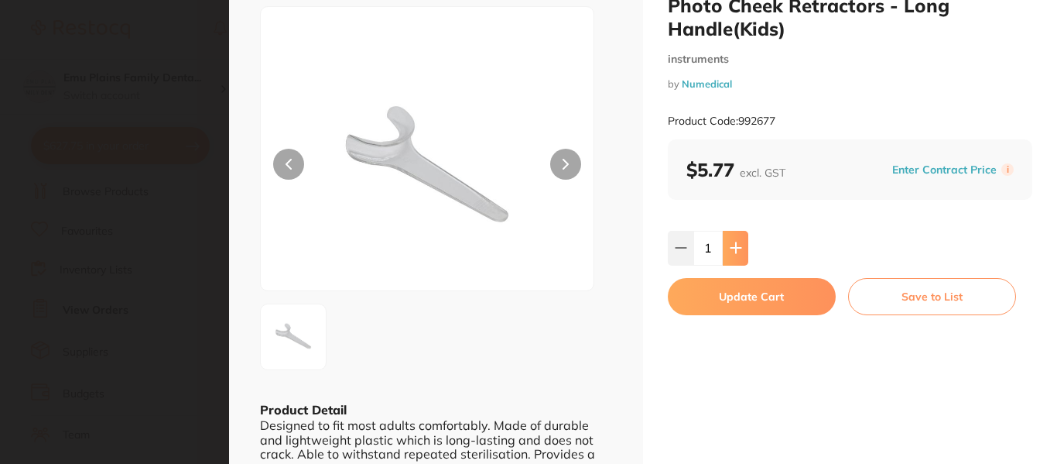
scroll to position [0, 0]
click at [763, 288] on button "Update Cart" at bounding box center [752, 296] width 168 height 37
checkbox input "false"
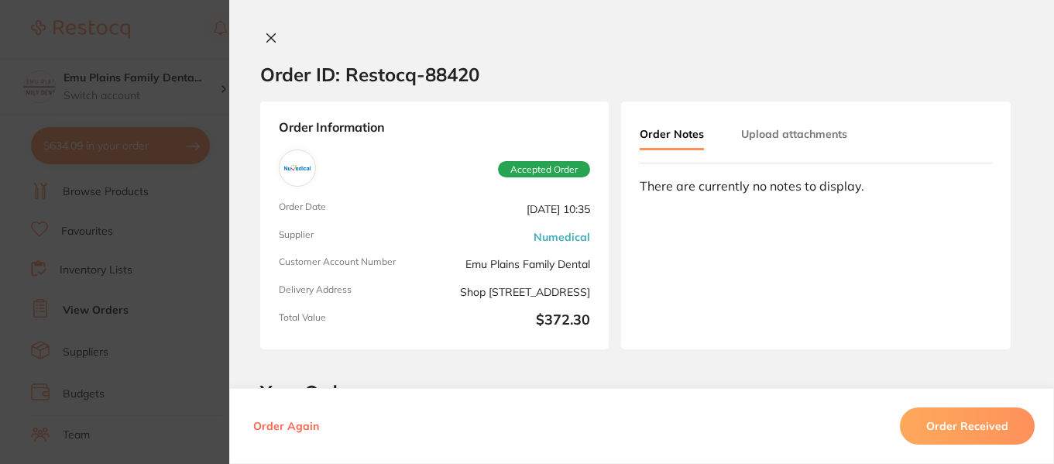
click at [265, 36] on icon at bounding box center [271, 38] width 12 height 12
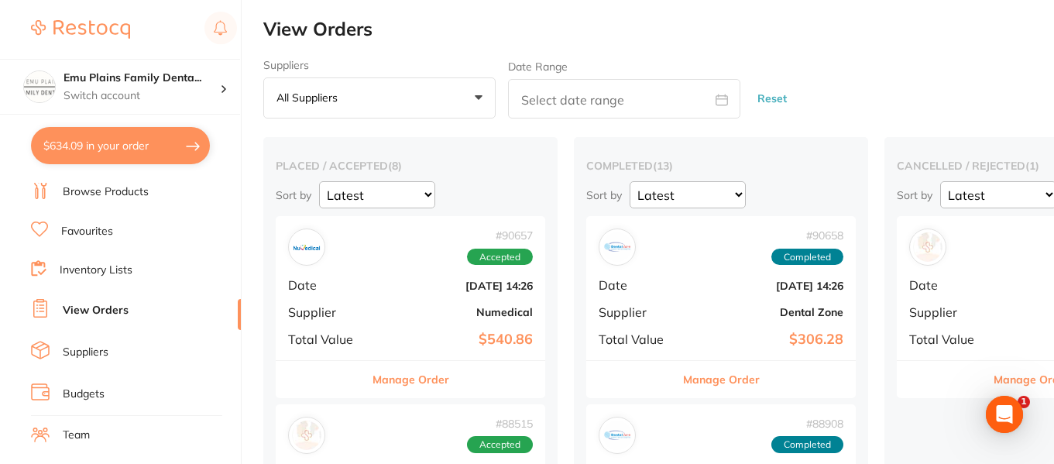
click at [124, 196] on link "Browse Products" at bounding box center [106, 191] width 86 height 15
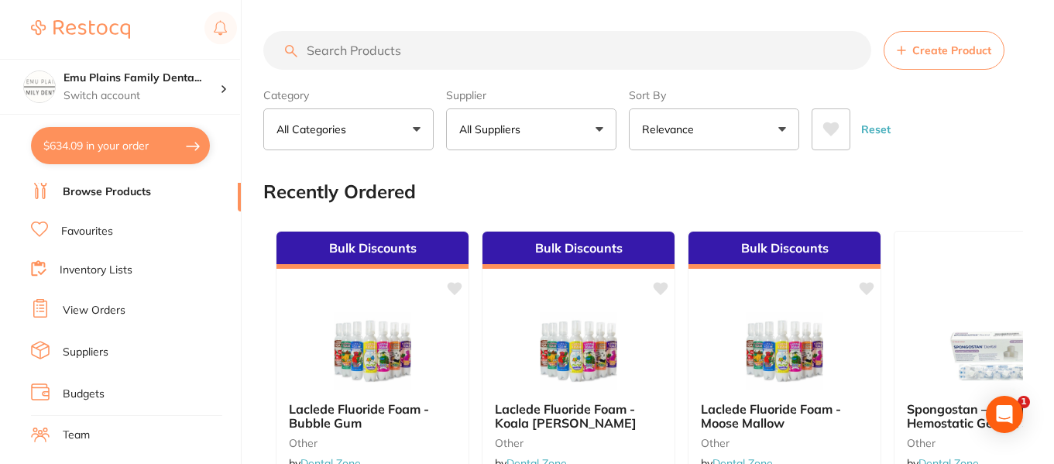
click at [372, 51] on input "search" at bounding box center [567, 50] width 608 height 39
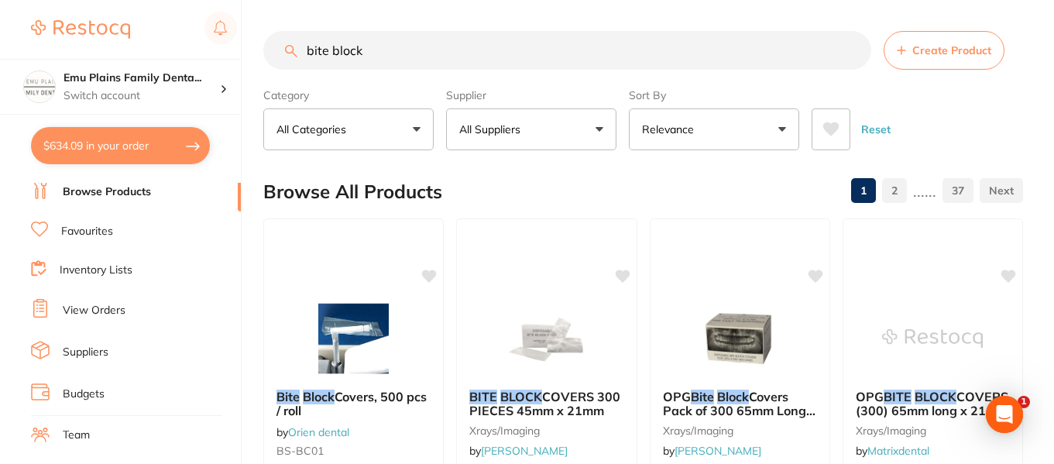
type input "bite block"
click at [601, 128] on button "All Suppliers" at bounding box center [531, 129] width 170 height 42
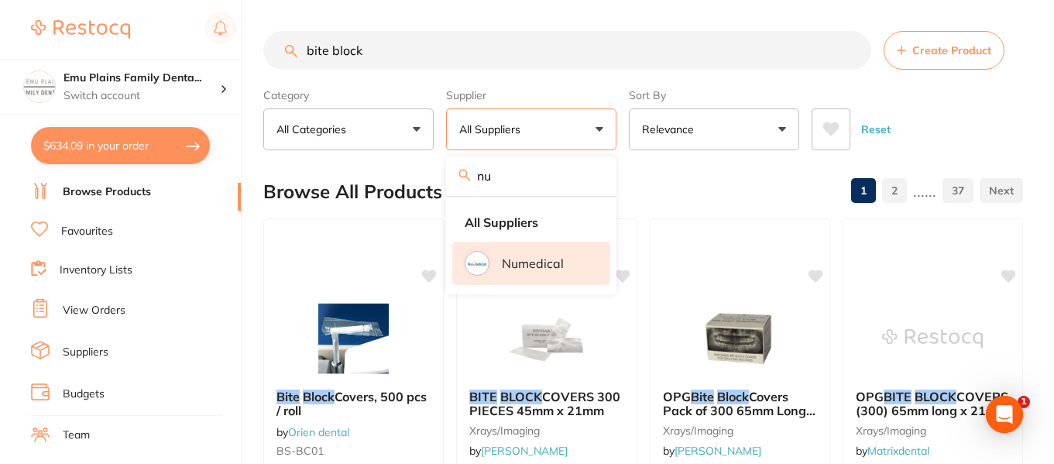
type input "nu"
click at [498, 249] on li "Numedical" at bounding box center [531, 263] width 158 height 43
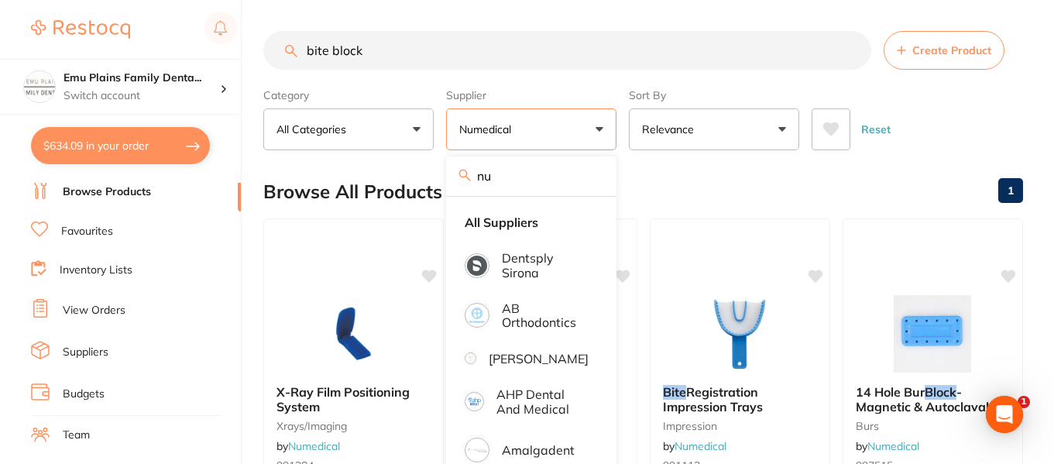
click at [955, 131] on div "Reset" at bounding box center [910, 123] width 199 height 54
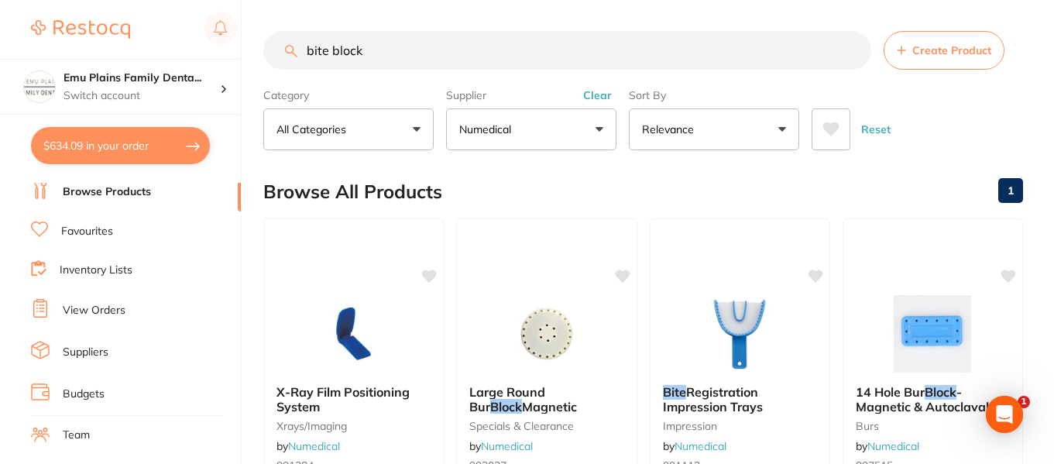
click at [372, 53] on input "bite block" at bounding box center [567, 50] width 608 height 39
type input "b"
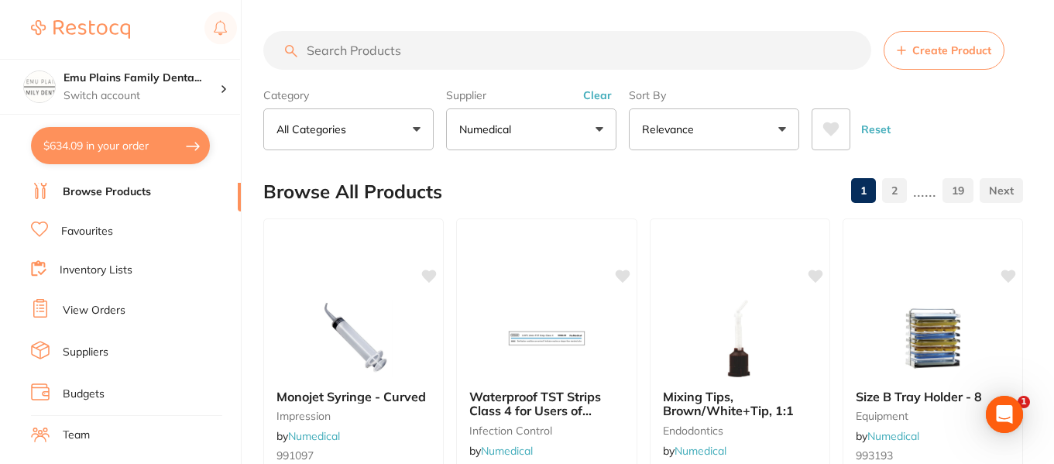
click at [93, 308] on link "View Orders" at bounding box center [94, 310] width 63 height 15
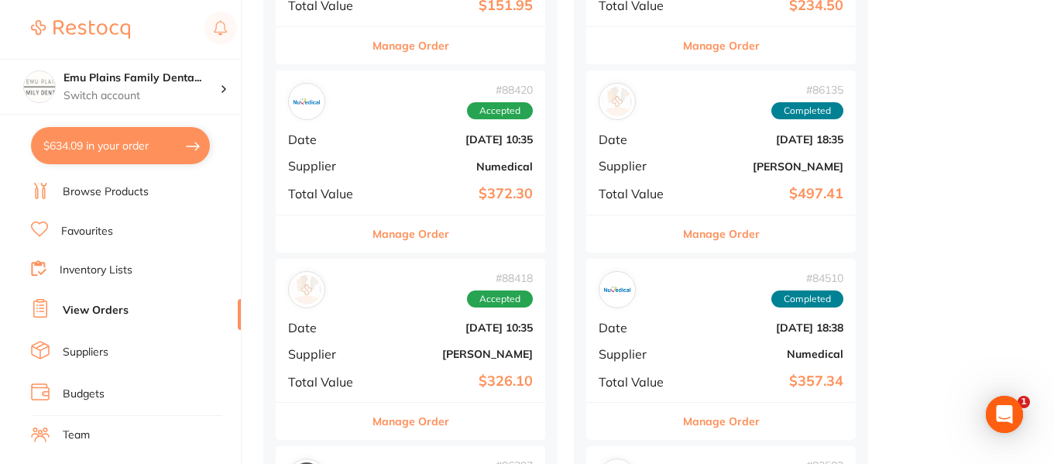
scroll to position [711, 0]
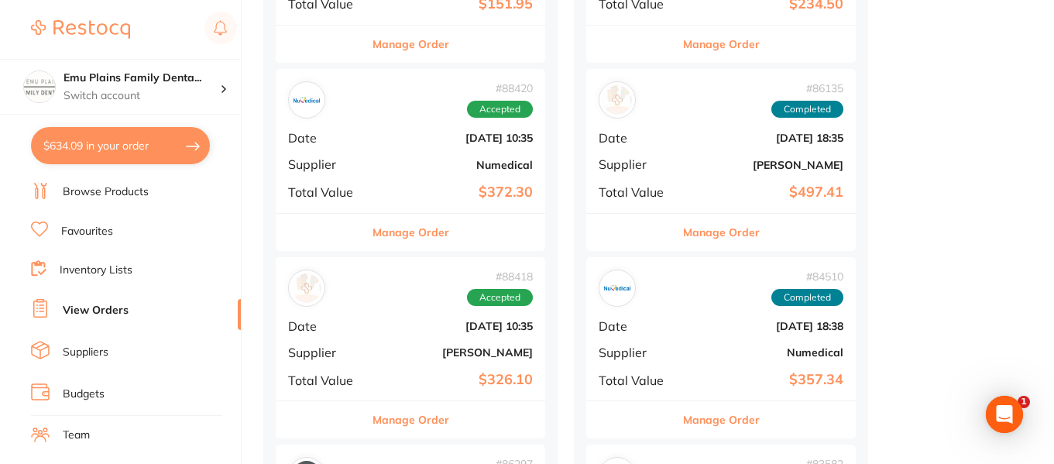
click at [368, 176] on div "# 88420 Accepted Date Aug 1 2025, 10:35 Supplier Numedical Total Value $372.30" at bounding box center [410, 140] width 269 height 143
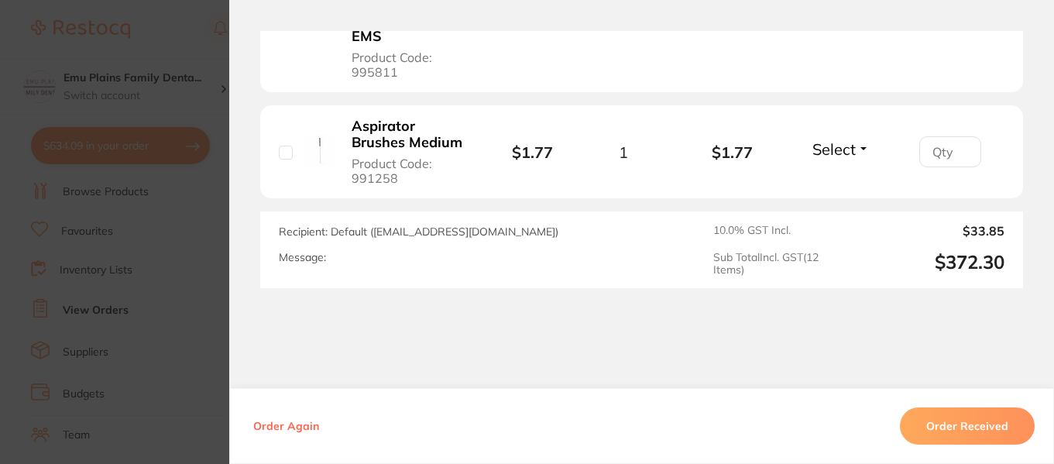
scroll to position [1752, 0]
click at [180, 46] on section "Order ID: Restocq- 88420 Order Information Accepted Order Order Date Aug 1 2025…" at bounding box center [527, 232] width 1054 height 464
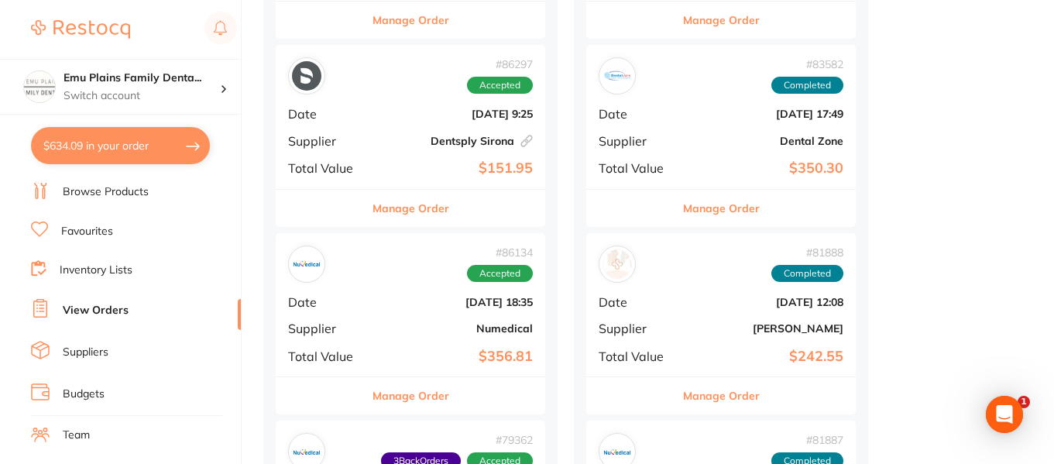
scroll to position [1112, 0]
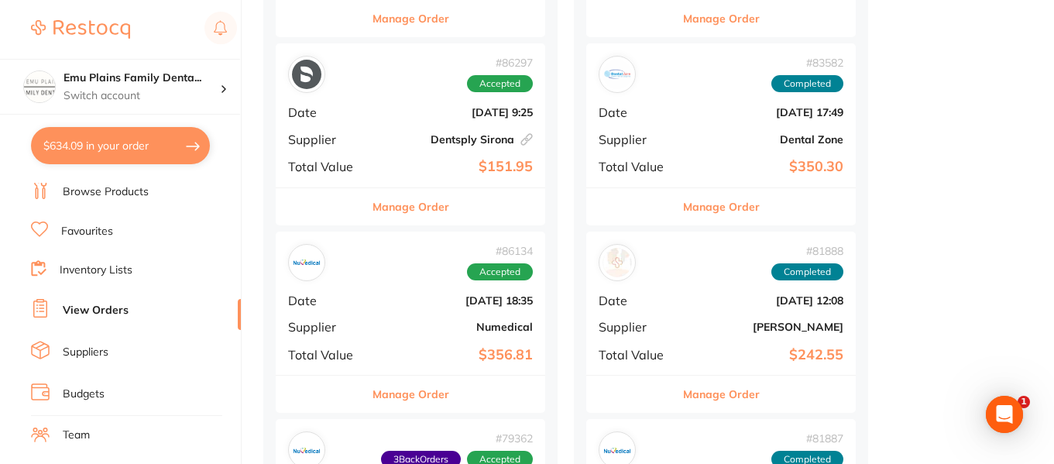
click at [360, 320] on span "Supplier" at bounding box center [326, 327] width 77 height 14
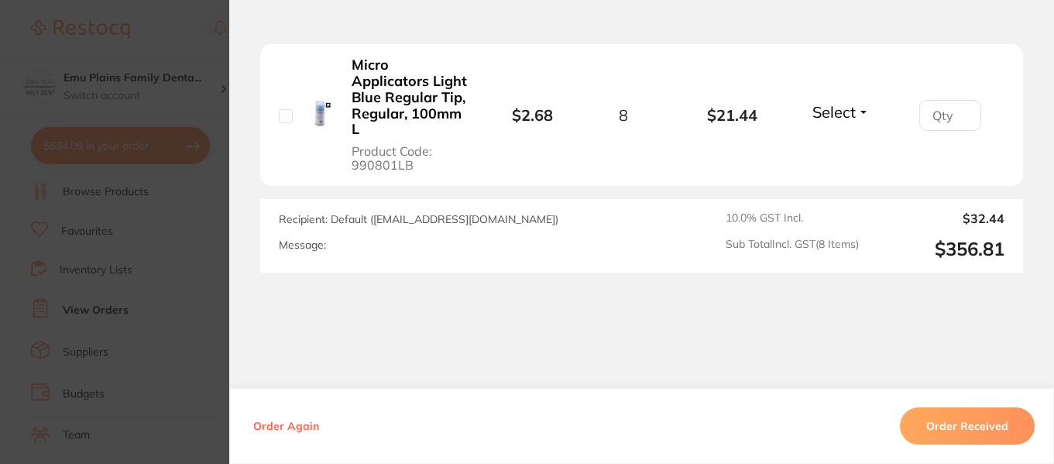
scroll to position [1413, 0]
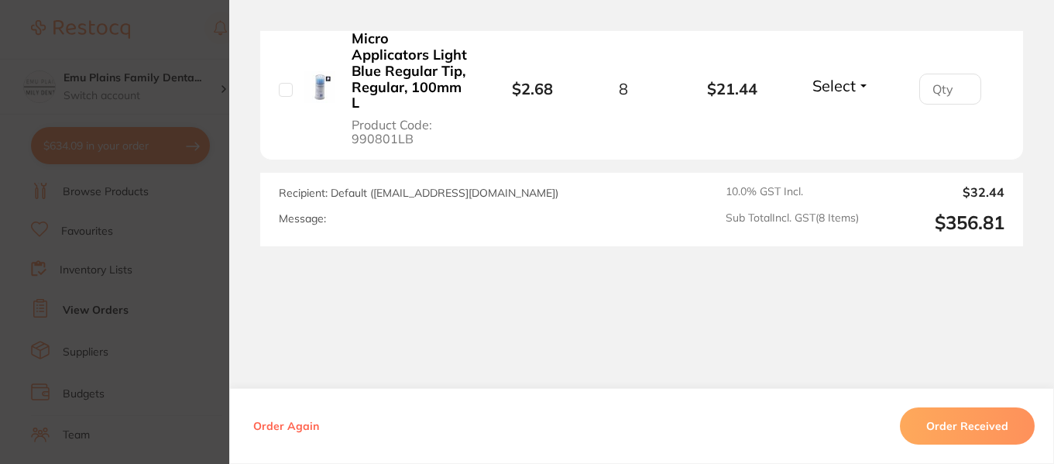
click at [185, 38] on section "Order ID: Restocq- 86134 Order Information Accepted Order Order Date Jul 9 2025…" at bounding box center [527, 232] width 1054 height 464
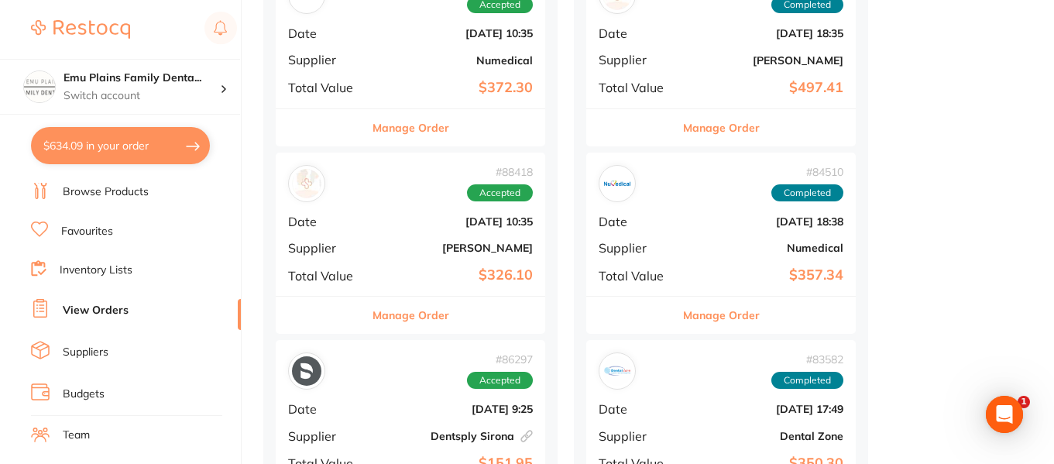
scroll to position [817, 0]
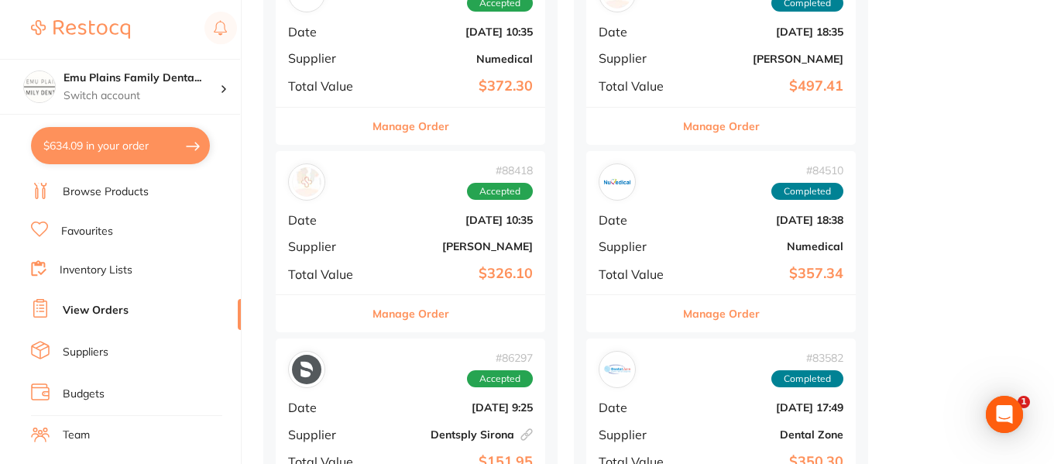
click at [728, 258] on div "# 84510 Completed Date Jun 26 2025, 18:38 Supplier Numedical Total Value $357.34" at bounding box center [720, 222] width 269 height 143
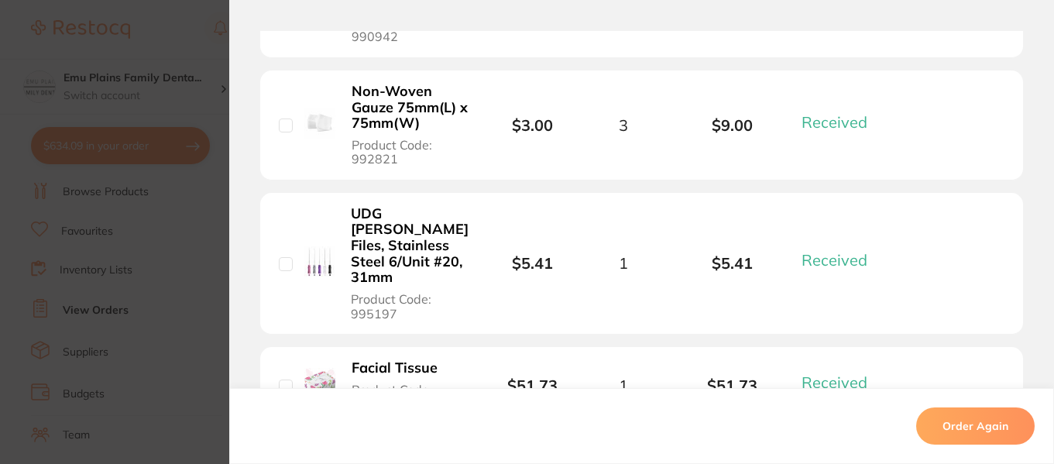
scroll to position [1578, 0]
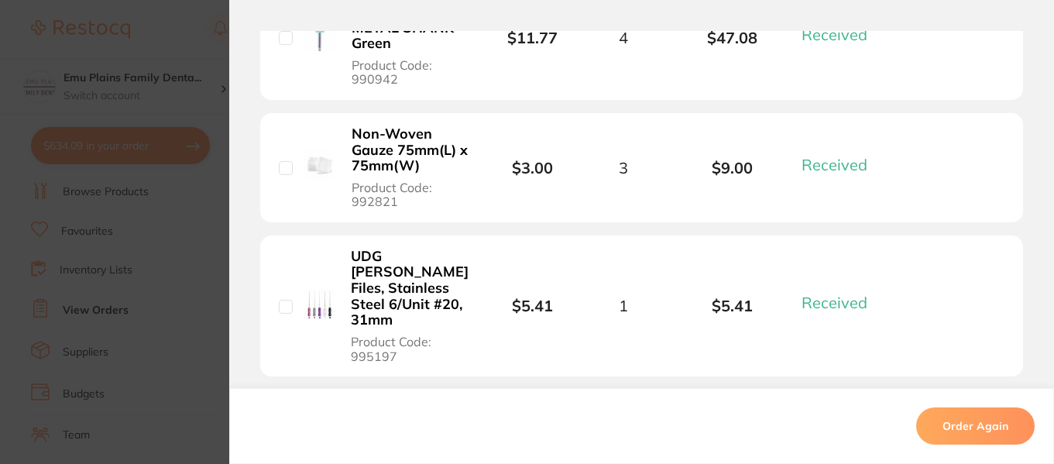
click at [189, 36] on section "Order ID: Restocq- 84510 Order Information 14 Received Completed Order Order Da…" at bounding box center [527, 232] width 1054 height 464
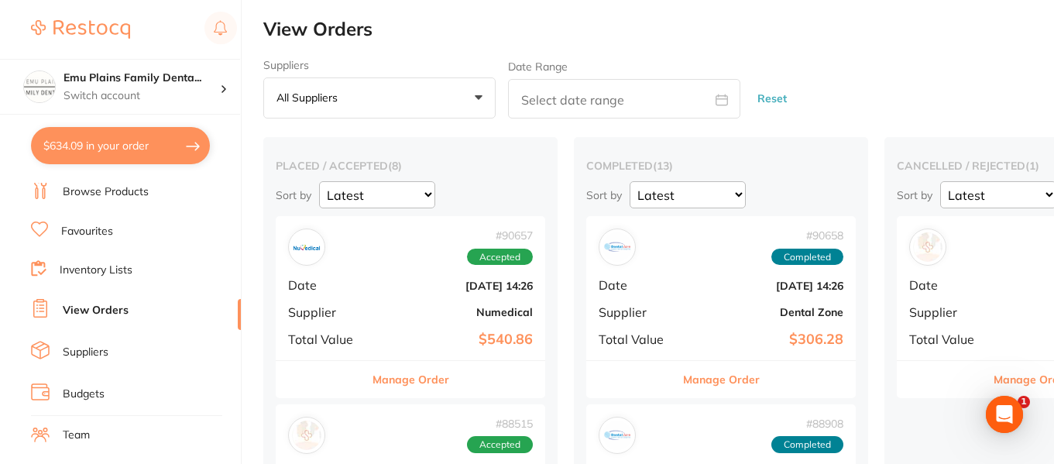
click at [103, 198] on link "Browse Products" at bounding box center [106, 191] width 86 height 15
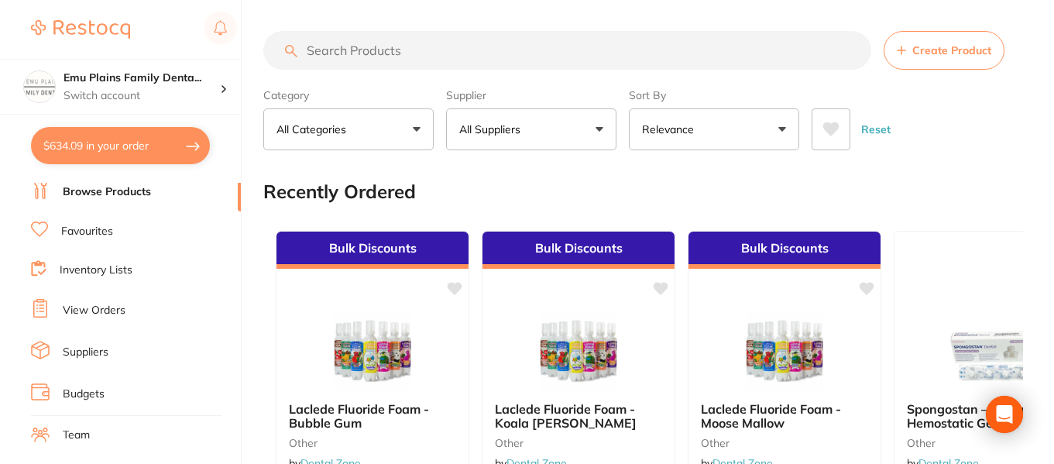
click at [344, 51] on input "search" at bounding box center [567, 50] width 608 height 39
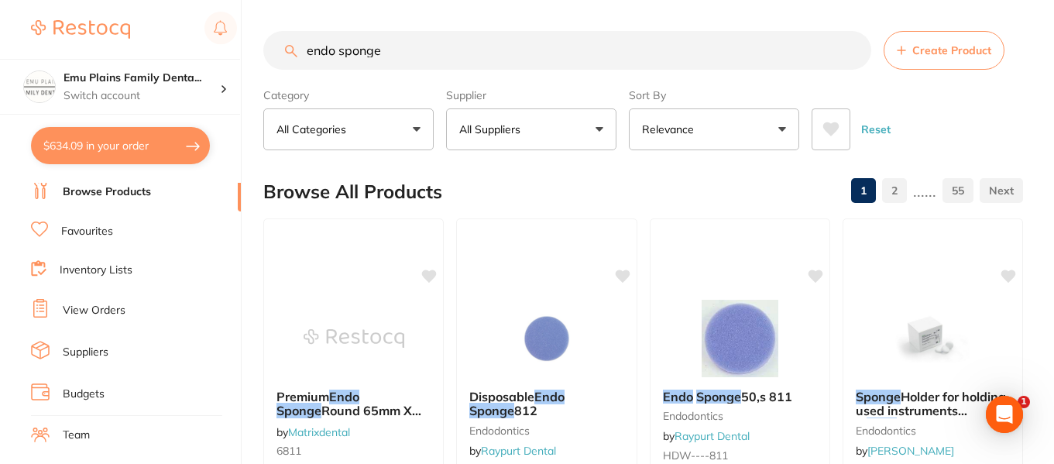
type input "endo sponge"
click at [542, 122] on button "All Suppliers" at bounding box center [531, 129] width 170 height 42
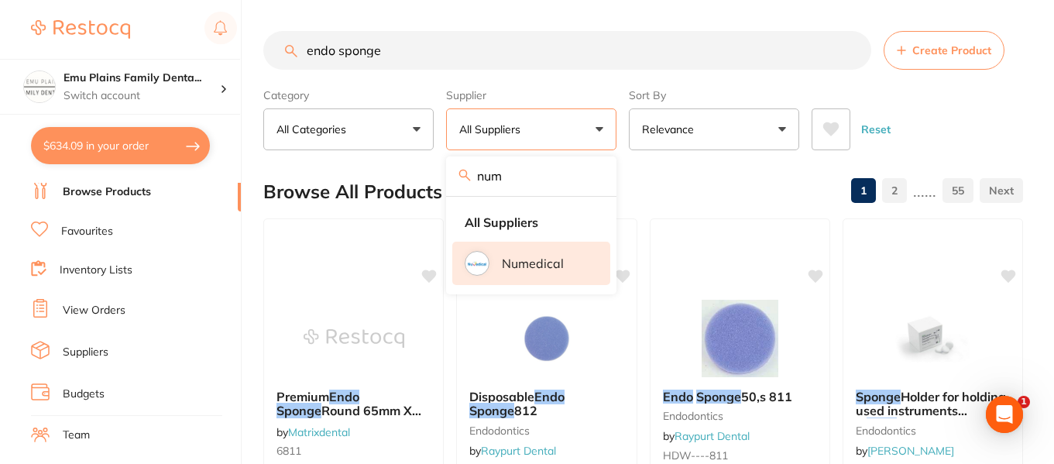
type input "num"
click at [482, 253] on div at bounding box center [477, 263] width 20 height 20
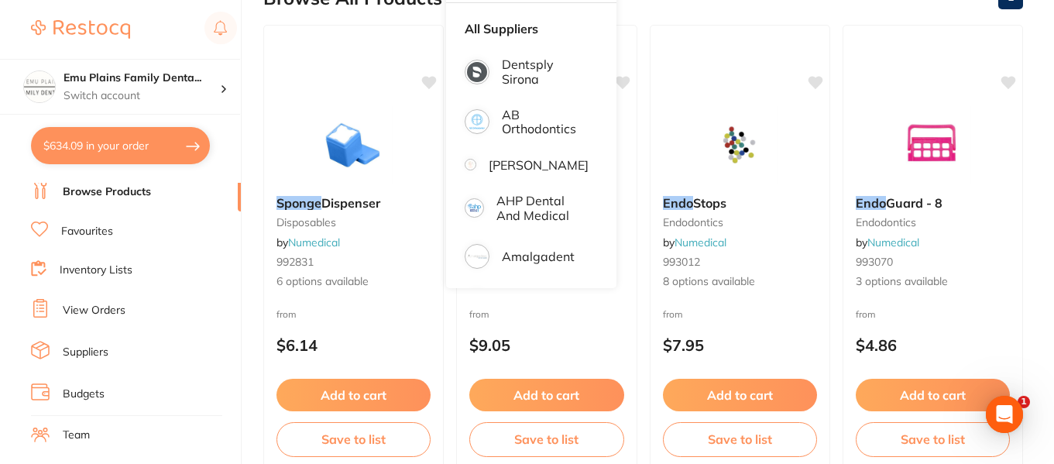
scroll to position [194, 0]
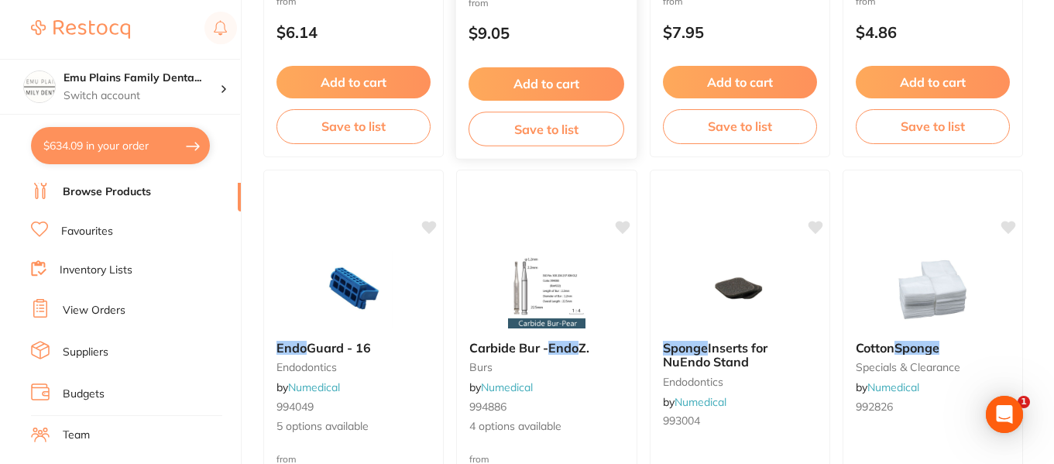
scroll to position [509, 0]
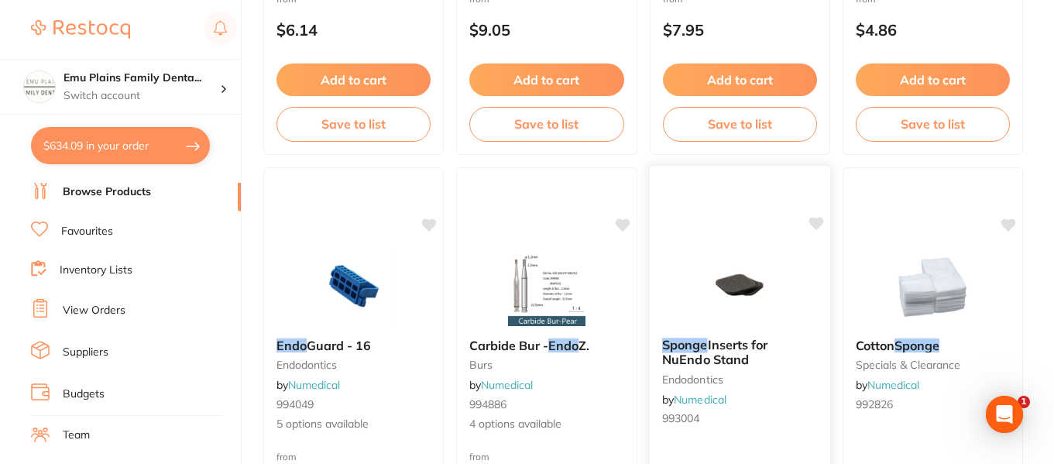
click at [753, 288] on img at bounding box center [738, 286] width 101 height 78
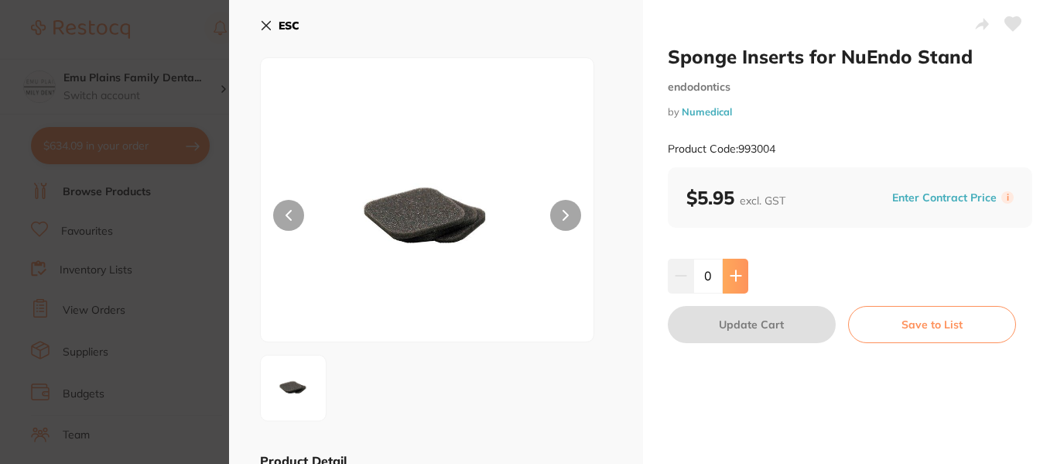
click at [734, 276] on icon at bounding box center [736, 276] width 10 height 10
type input "1"
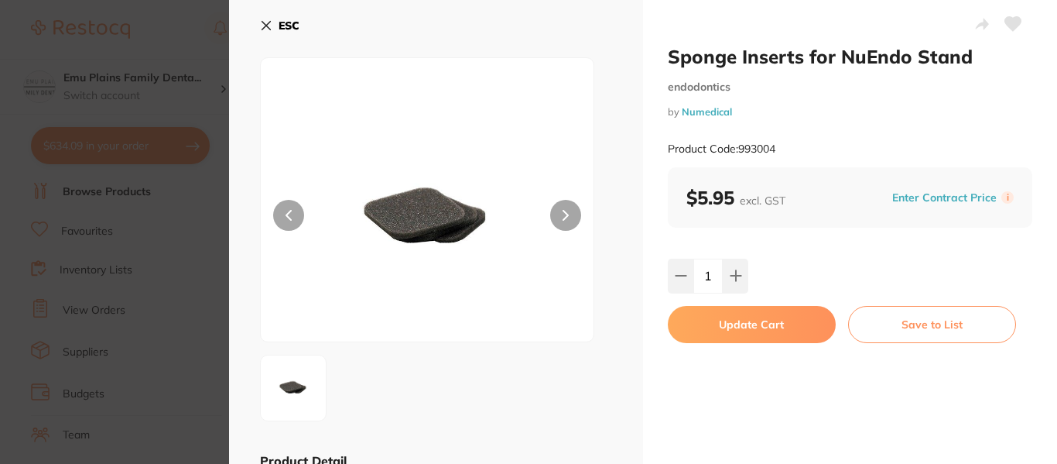
click at [748, 327] on button "Update Cart" at bounding box center [752, 324] width 168 height 37
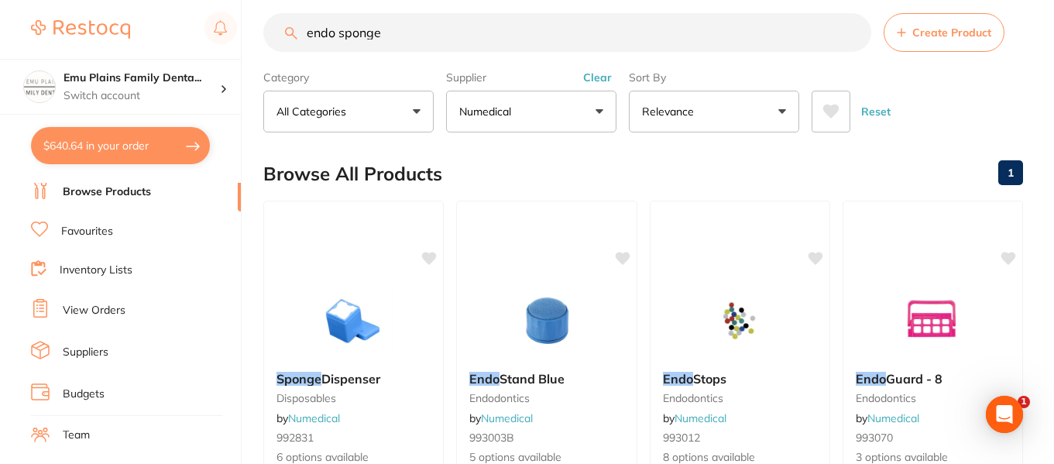
scroll to position [1361, 0]
click at [134, 142] on button "$640.64 in your order" at bounding box center [120, 145] width 179 height 37
checkbox input "true"
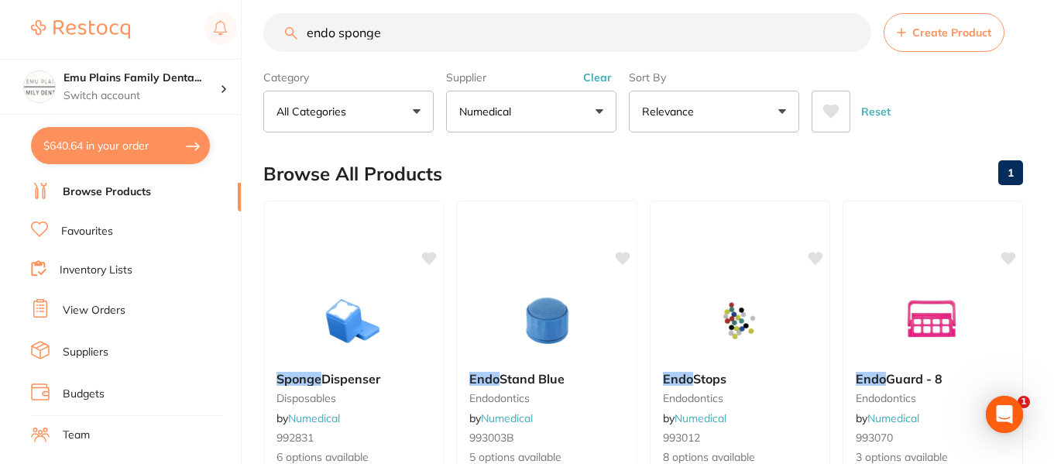
checkbox input "true"
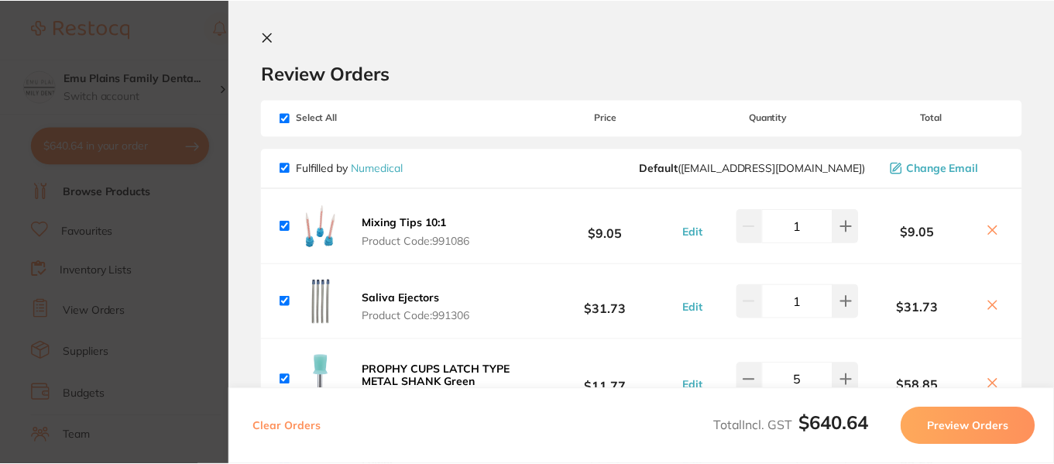
scroll to position [0, 0]
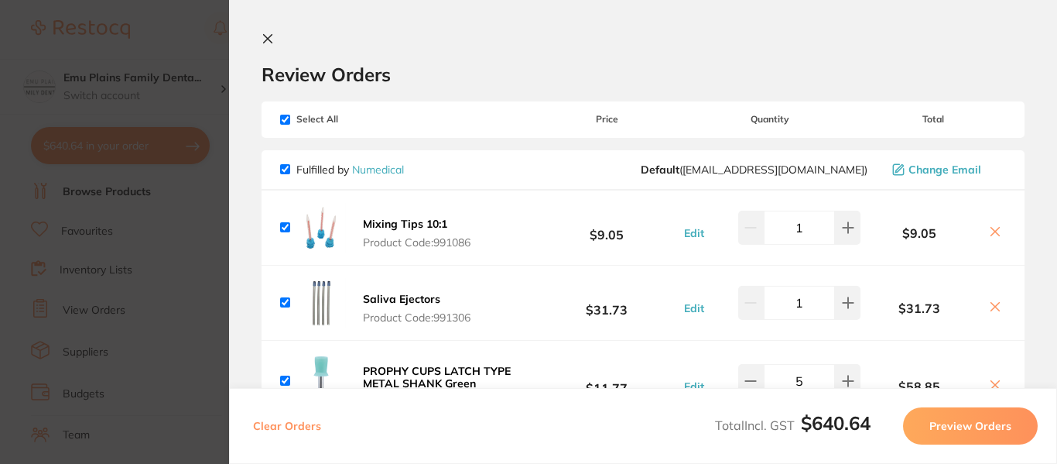
click at [263, 40] on icon at bounding box center [268, 39] width 12 height 12
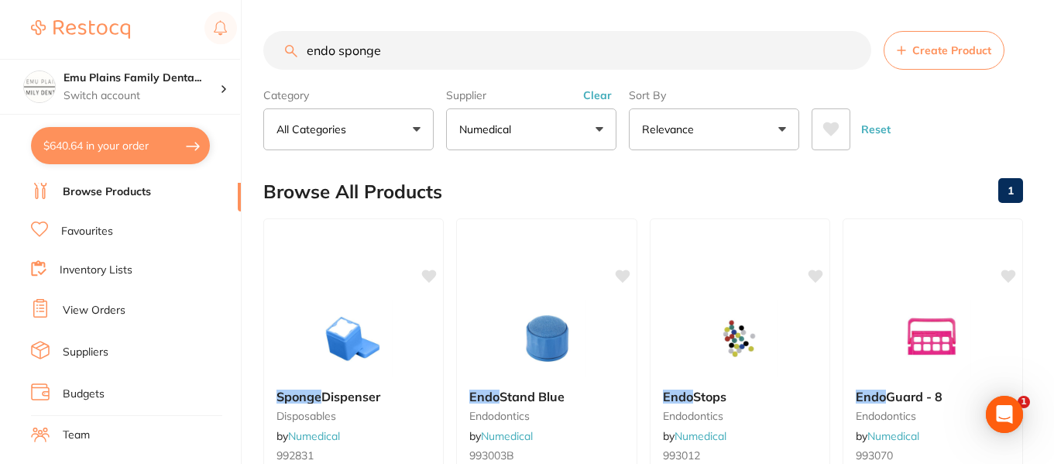
scroll to position [18, 0]
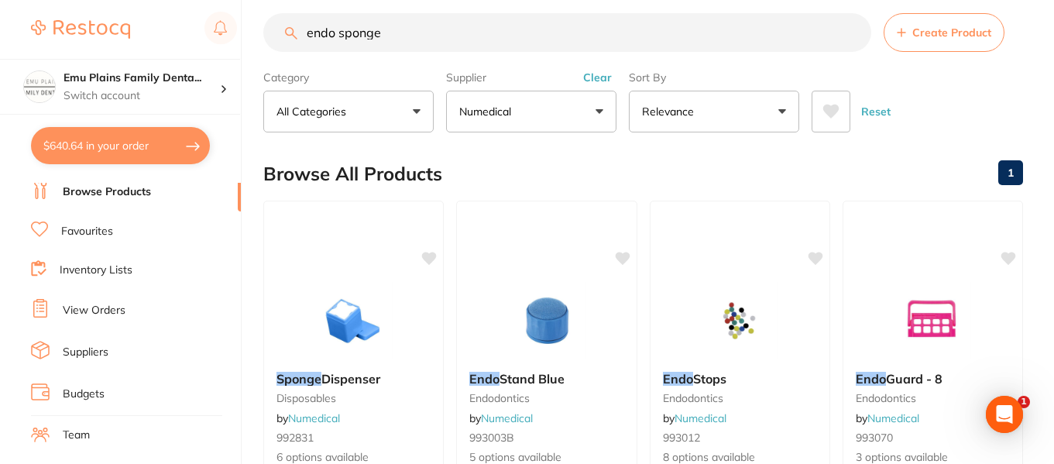
click at [97, 310] on link "View Orders" at bounding box center [94, 310] width 63 height 15
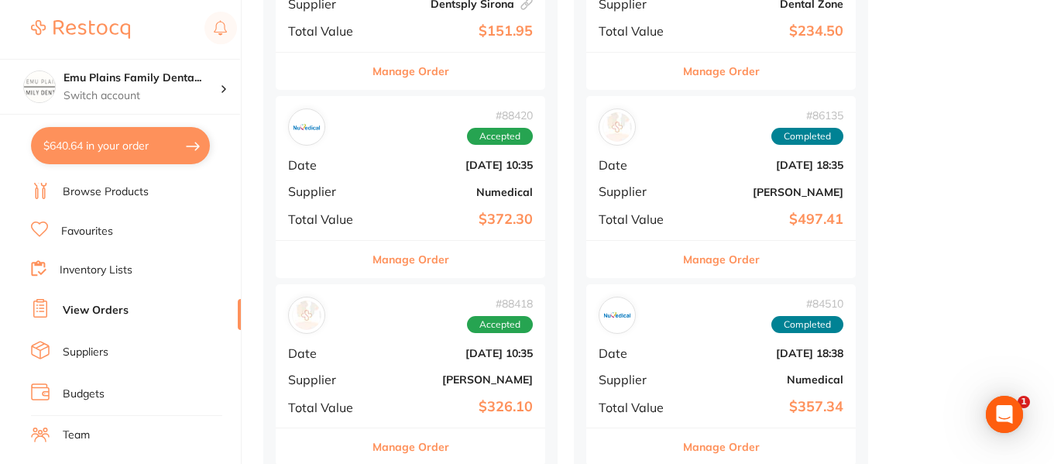
scroll to position [684, 0]
click at [719, 331] on div "# 84510 Completed" at bounding box center [720, 314] width 245 height 37
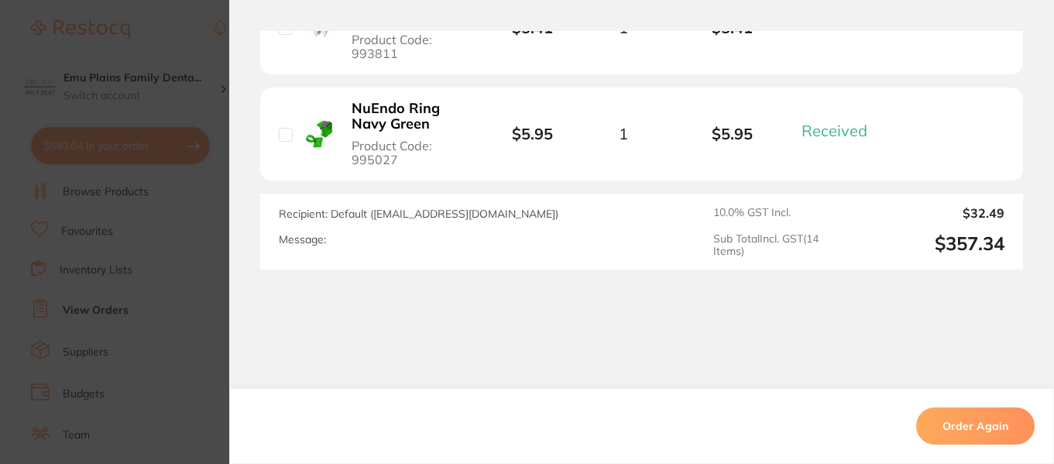
scroll to position [2098, 0]
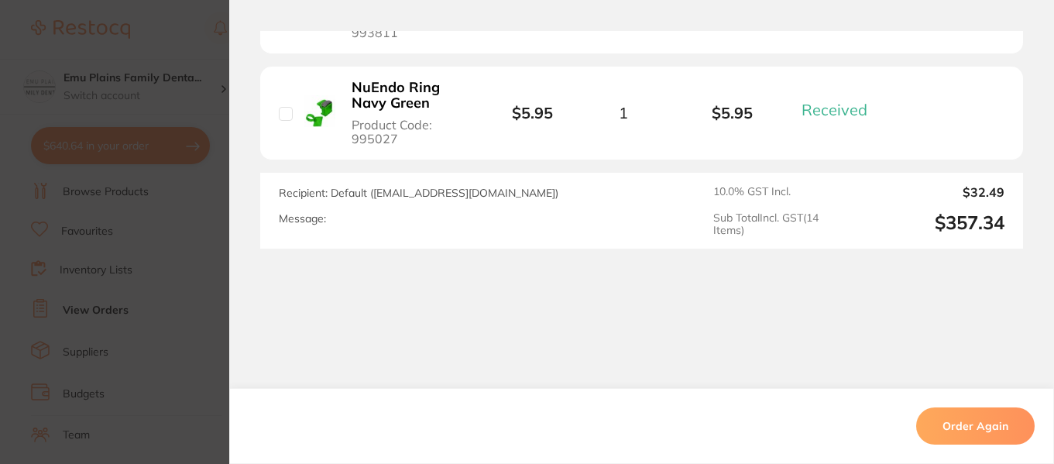
click at [183, 30] on section "Order ID: Restocq- 84510 Order Information 14 Received Completed Order Order Da…" at bounding box center [527, 232] width 1054 height 464
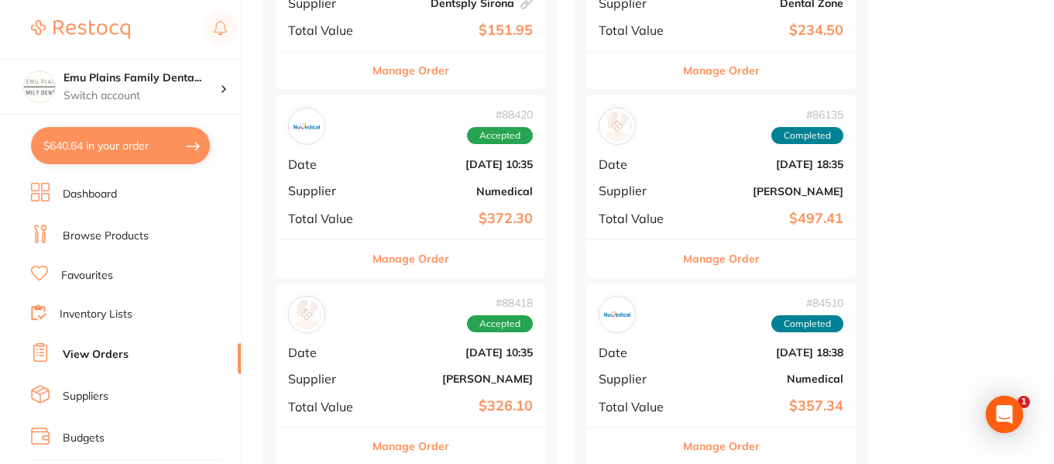
scroll to position [44, 0]
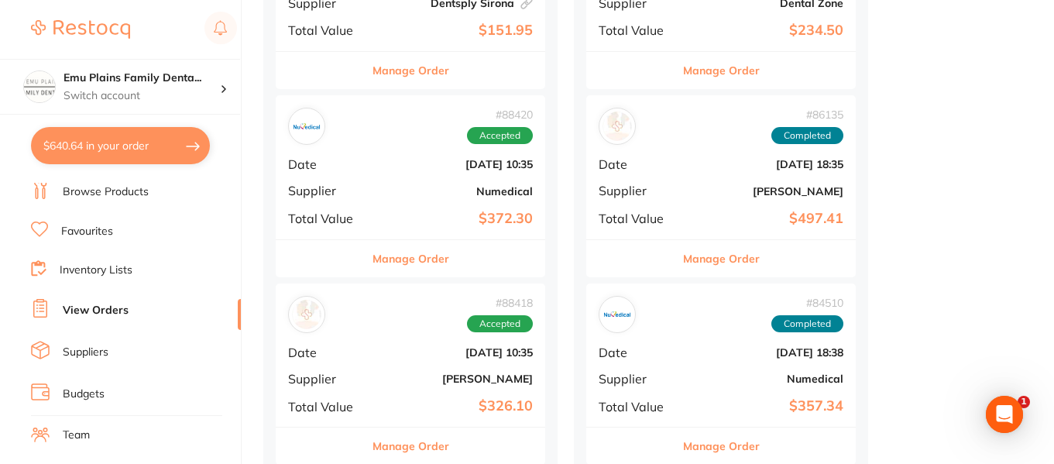
click at [702, 348] on b "[DATE] 18:38" at bounding box center [765, 352] width 155 height 12
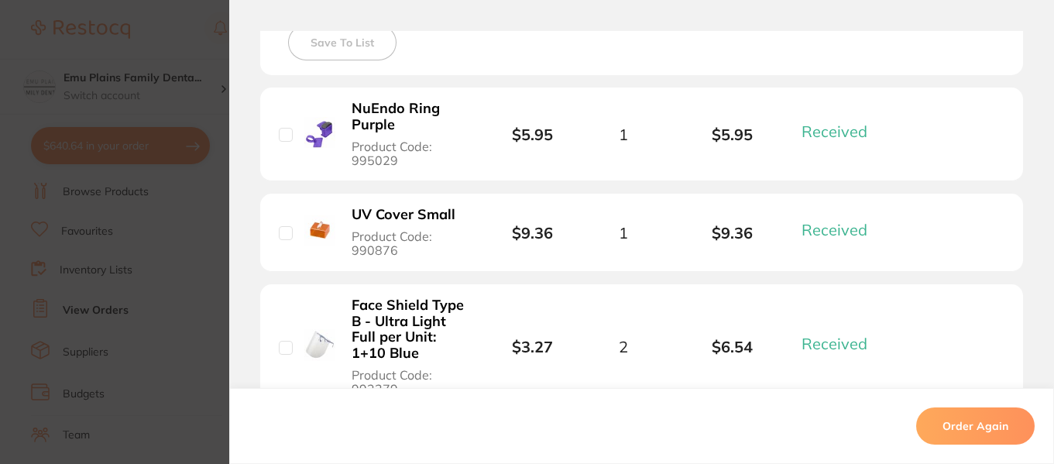
scroll to position [454, 0]
click at [184, 24] on section "Order ID: Restocq- 84510 Order Information 14 Received Completed Order Order Da…" at bounding box center [527, 232] width 1054 height 464
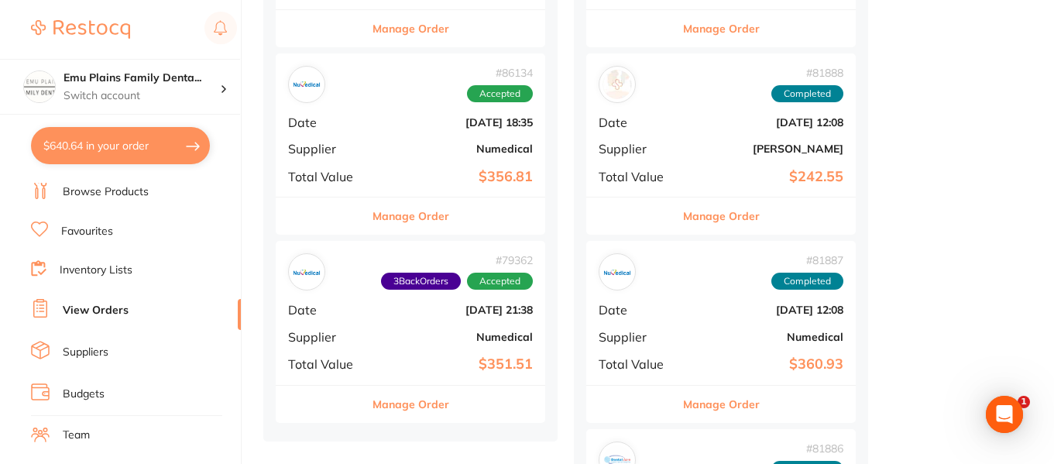
scroll to position [1293, 0]
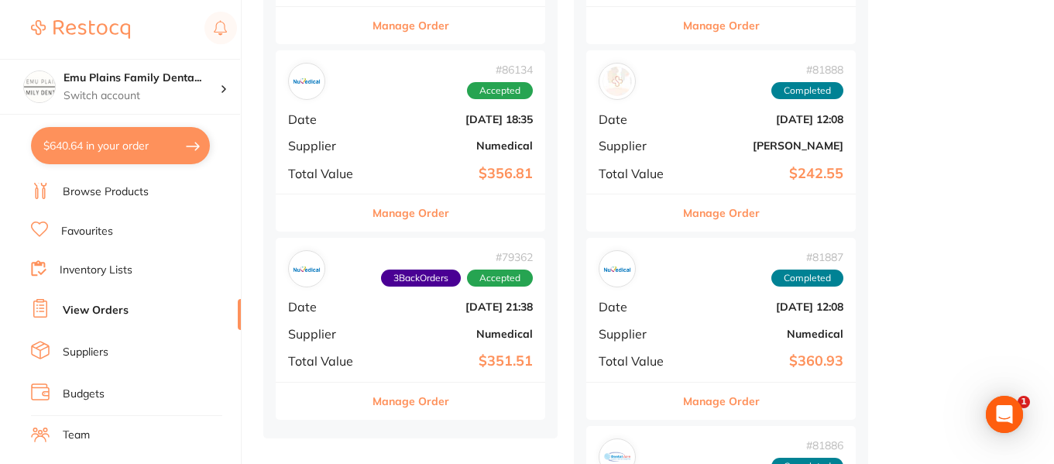
click at [696, 340] on div "# 81887 Completed Date Jun 3 2025, 12:08 Supplier Numedical Total Value $360.93" at bounding box center [720, 309] width 269 height 143
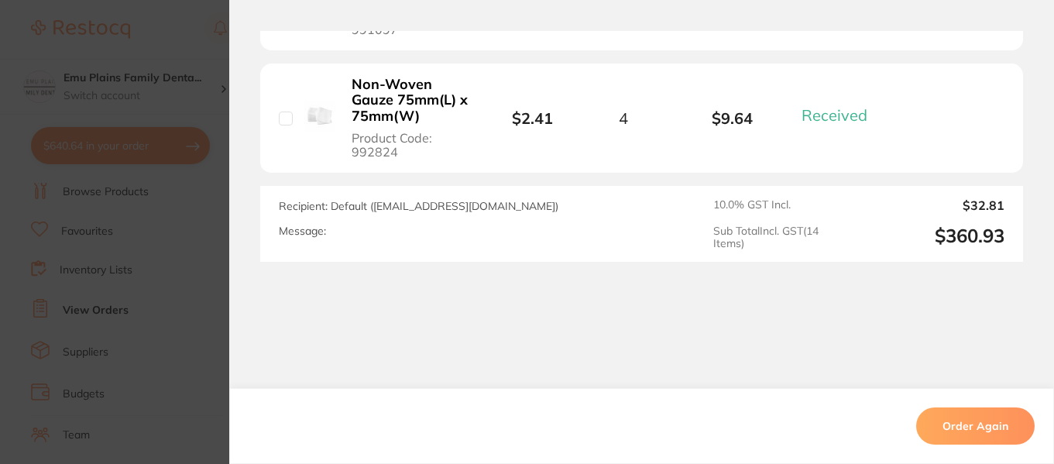
scroll to position [1941, 0]
click at [180, 45] on section "Order ID: Restocq- 81887 Order Information 14 Received Completed Order Order Da…" at bounding box center [527, 232] width 1054 height 464
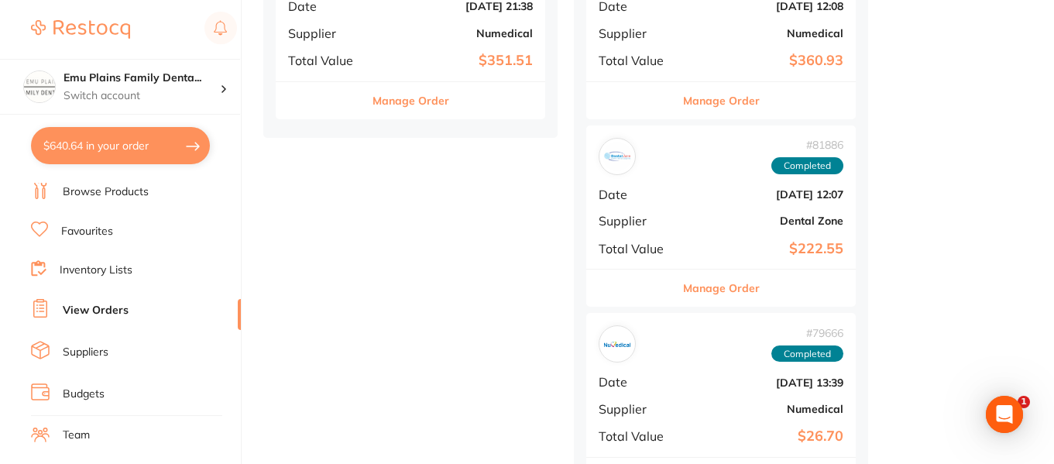
scroll to position [1594, 0]
click at [699, 392] on div "# 79666 Completed Date May 14 2025, 13:39 Supplier Numedical Total Value $26.70" at bounding box center [720, 383] width 269 height 143
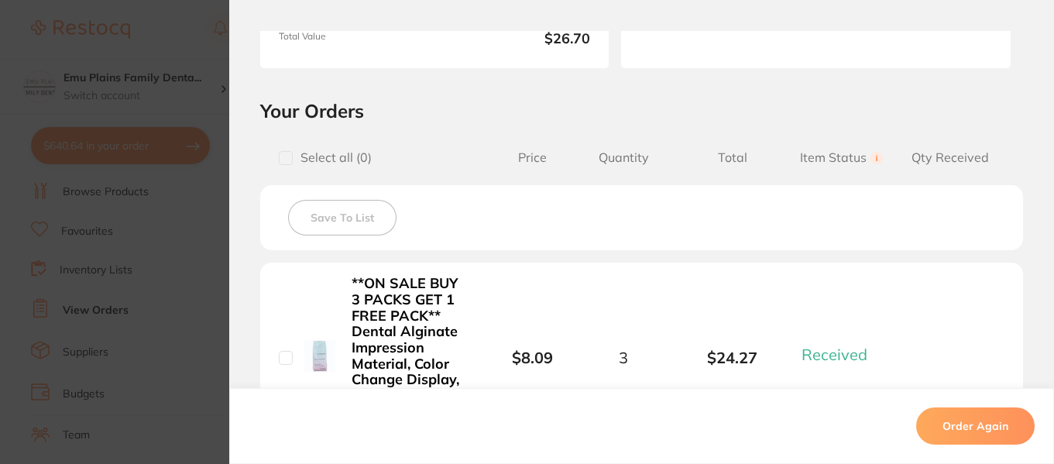
scroll to position [200, 0]
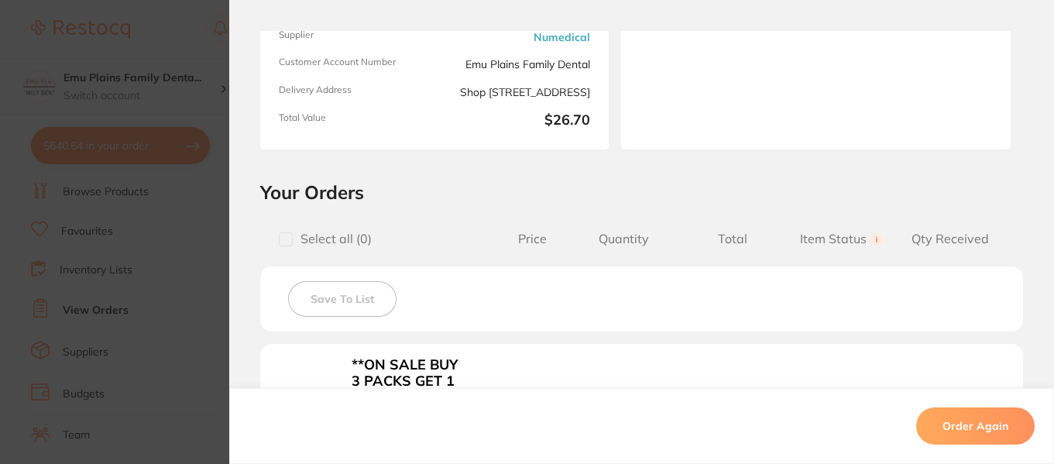
click at [176, 36] on section "Order ID: Restocq- 79666 Order Information 1 Received Completed Order Order Dat…" at bounding box center [527, 232] width 1054 height 464
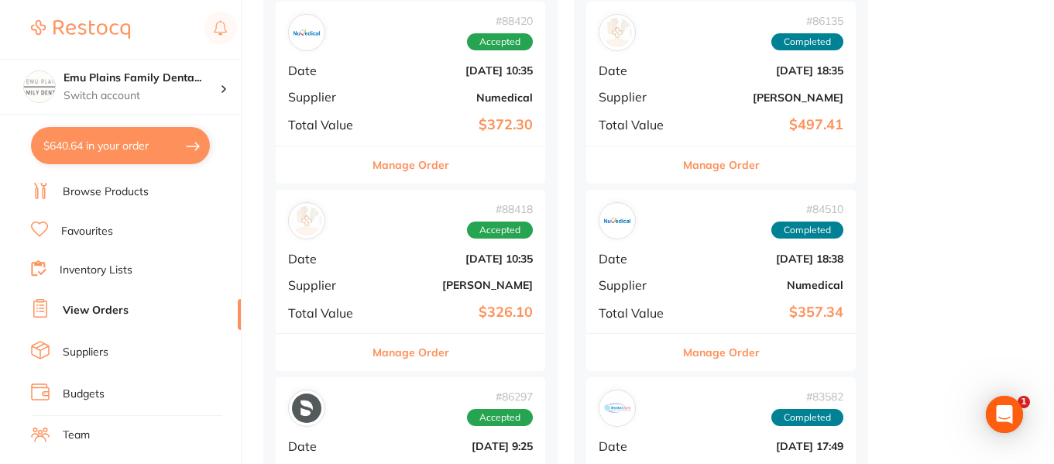
scroll to position [779, 0]
click at [694, 307] on b "$357.34" at bounding box center [765, 311] width 155 height 16
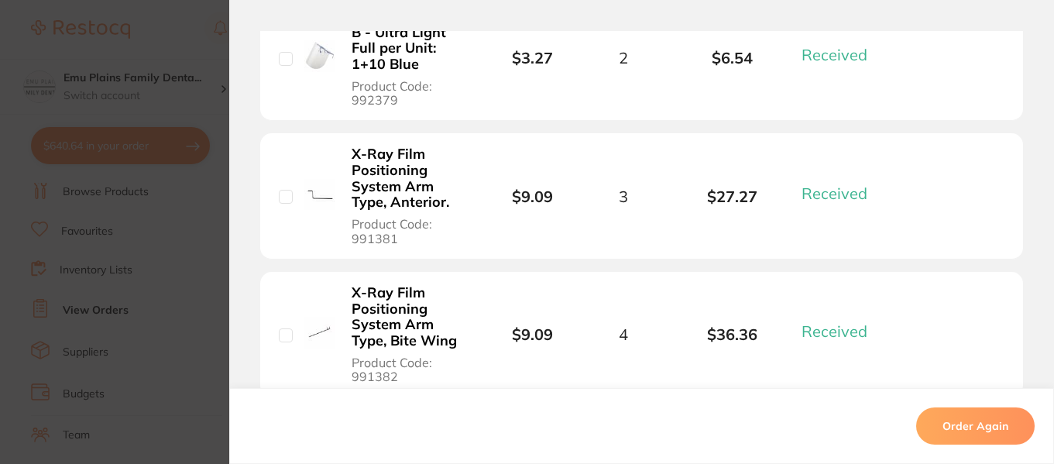
scroll to position [749, 0]
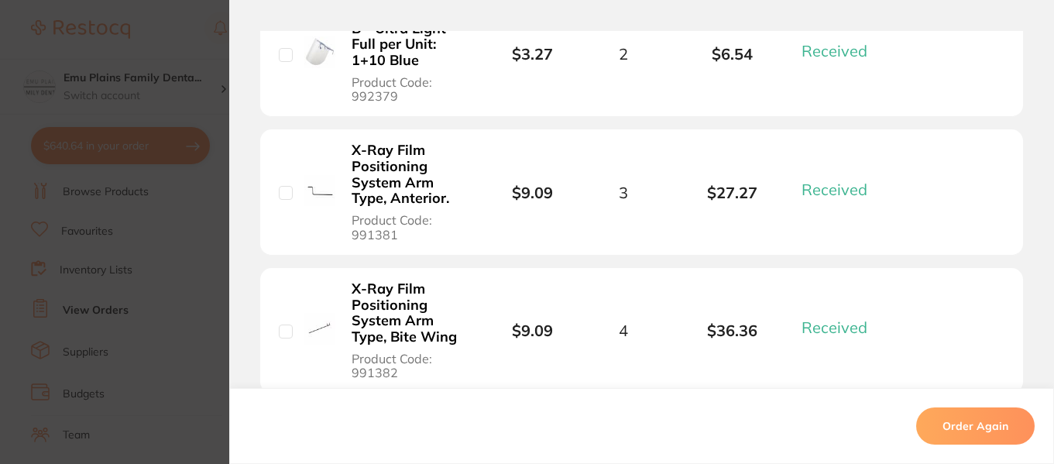
click at [146, 46] on section "Order ID: Restocq- 84510 Order Information 14 Received Completed Order Order Da…" at bounding box center [527, 232] width 1054 height 464
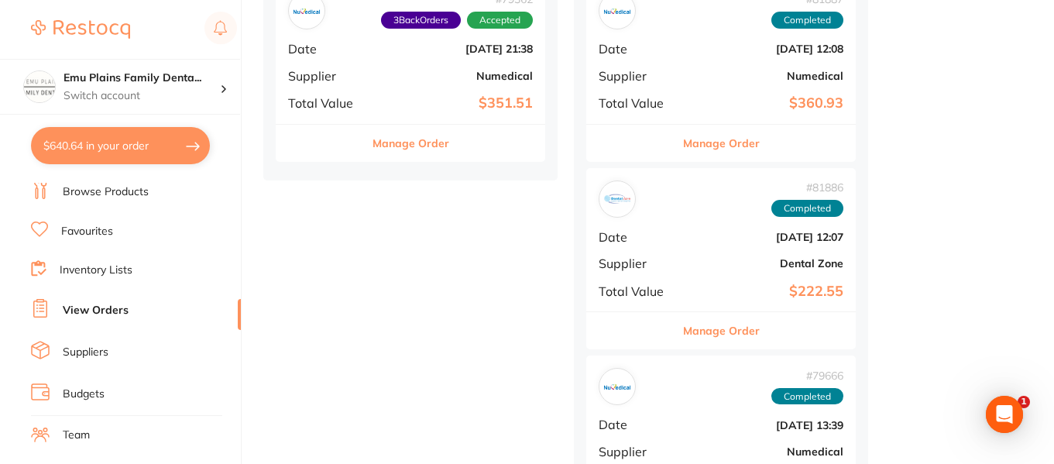
scroll to position [1551, 0]
click at [384, 97] on b "$351.51" at bounding box center [455, 102] width 155 height 16
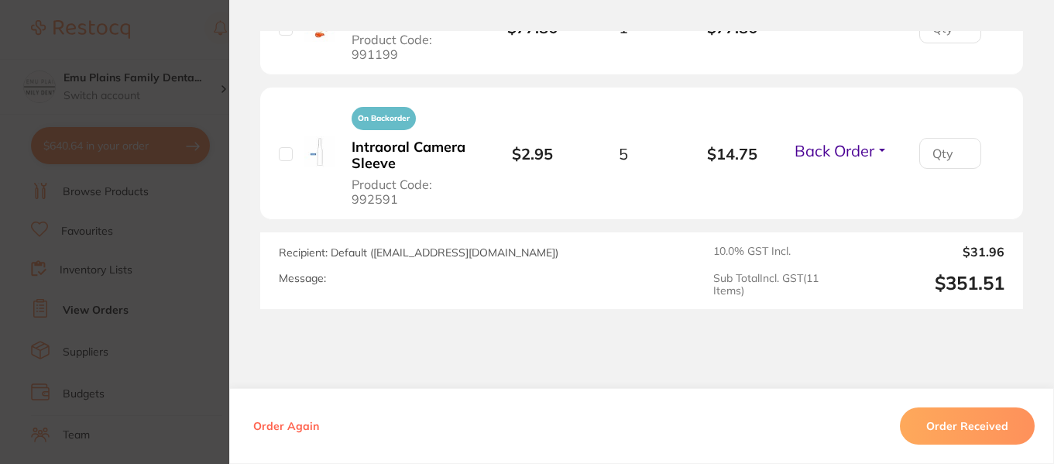
scroll to position [1789, 0]
click at [175, 33] on section "Order ID: Restocq- 79362 Order Information 3 Back Orders Accepted Order Order D…" at bounding box center [527, 232] width 1054 height 464
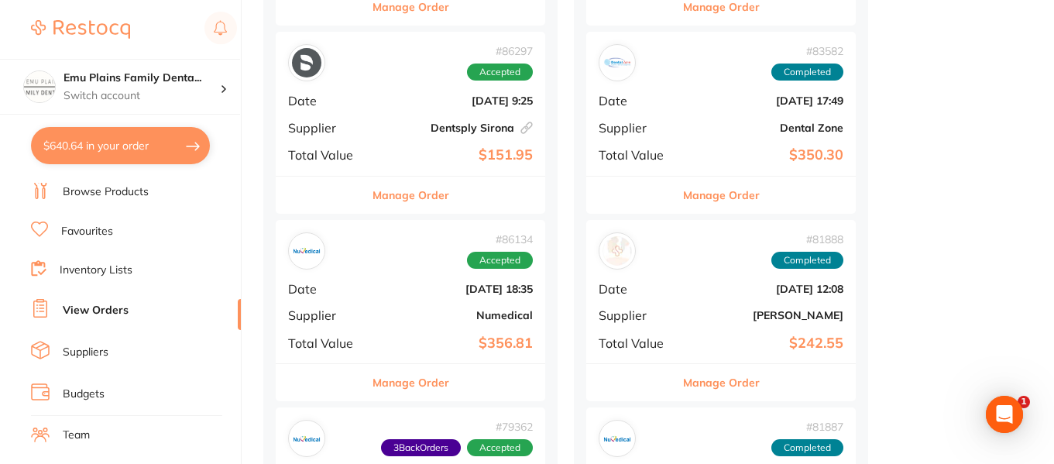
scroll to position [1122, 0]
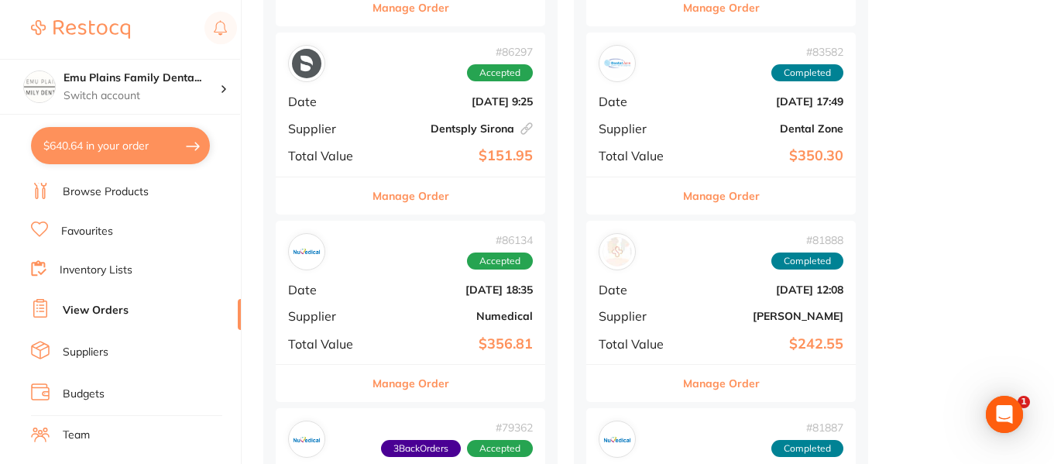
click at [413, 298] on div "# 86134 Accepted Date Jul 9 2025, 18:35 Supplier Numedical Total Value $356.81" at bounding box center [410, 292] width 269 height 143
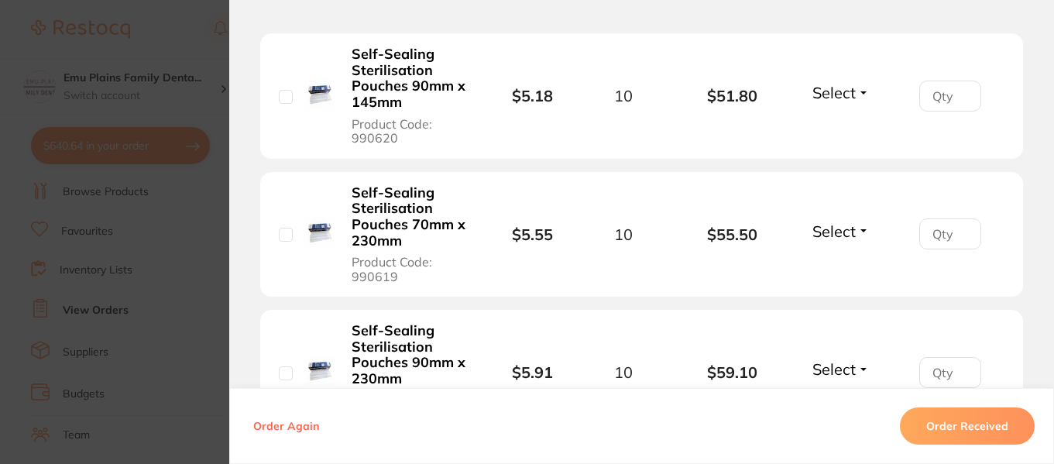
scroll to position [632, 0]
click at [954, 90] on input "1" at bounding box center [950, 96] width 62 height 31
click at [958, 91] on input "2" at bounding box center [950, 96] width 62 height 31
click at [958, 91] on input "3" at bounding box center [950, 96] width 62 height 31
click at [958, 91] on input "4" at bounding box center [950, 96] width 62 height 31
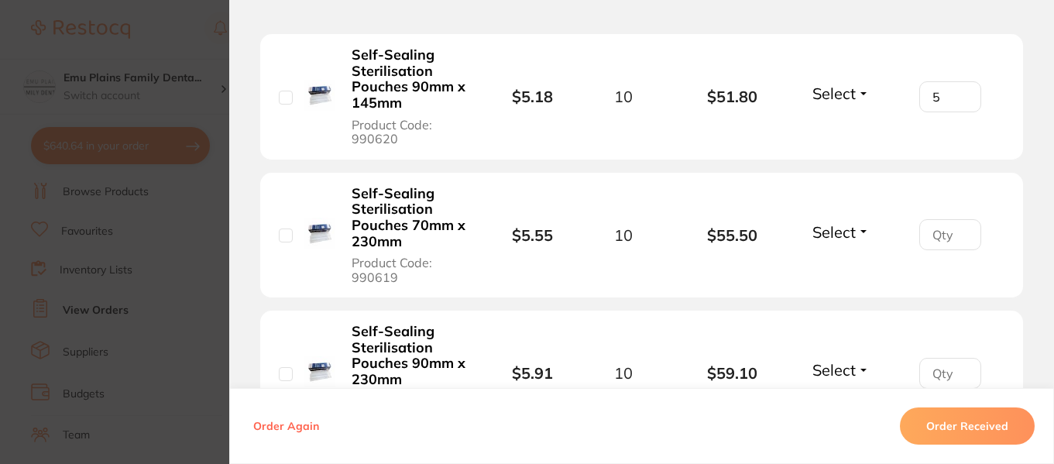
type input "5"
click at [958, 91] on input "5" at bounding box center [950, 96] width 62 height 31
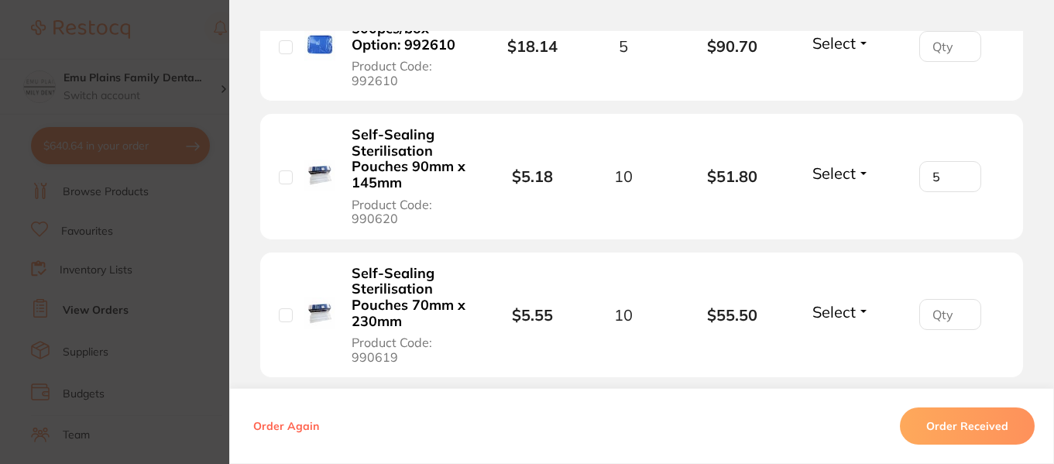
scroll to position [551, 0]
click at [408, 139] on b "Self-Sealing Sterilisation Pouches 90mm x 145mm" at bounding box center [409, 160] width 117 height 64
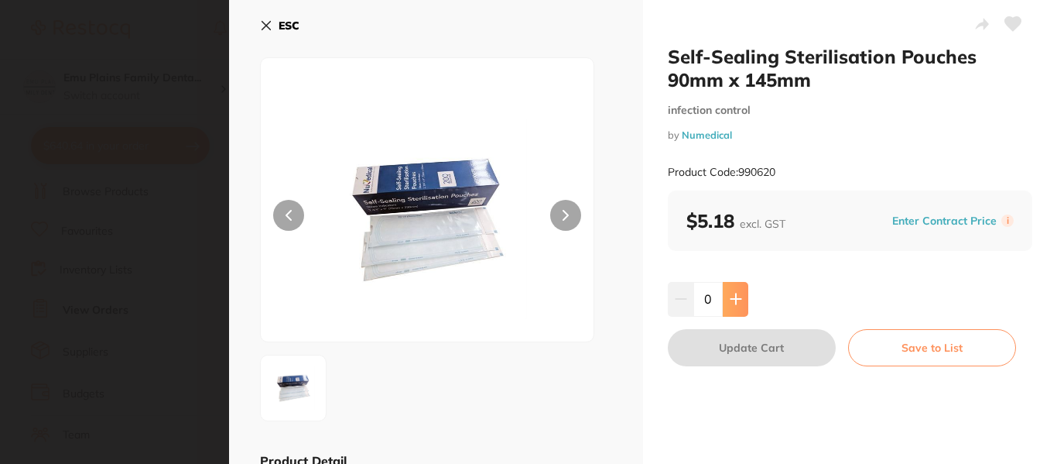
scroll to position [0, 0]
click at [731, 297] on icon at bounding box center [736, 299] width 12 height 12
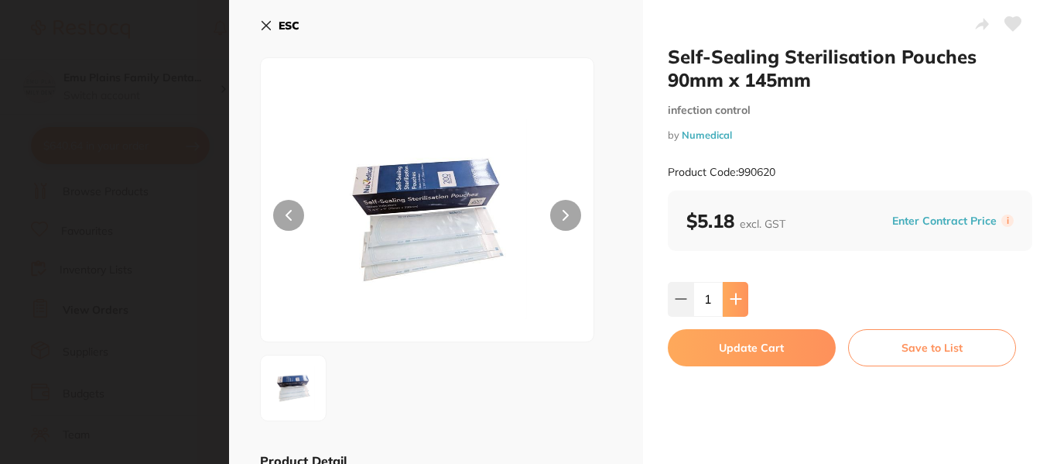
click at [731, 297] on icon at bounding box center [736, 299] width 12 height 12
type input "5"
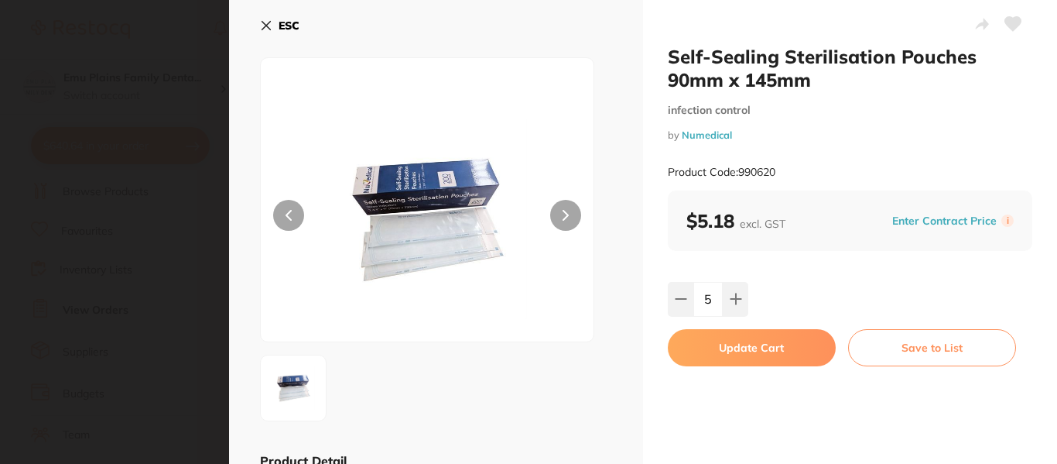
click at [760, 341] on button "Update Cart" at bounding box center [752, 347] width 168 height 37
checkbox input "false"
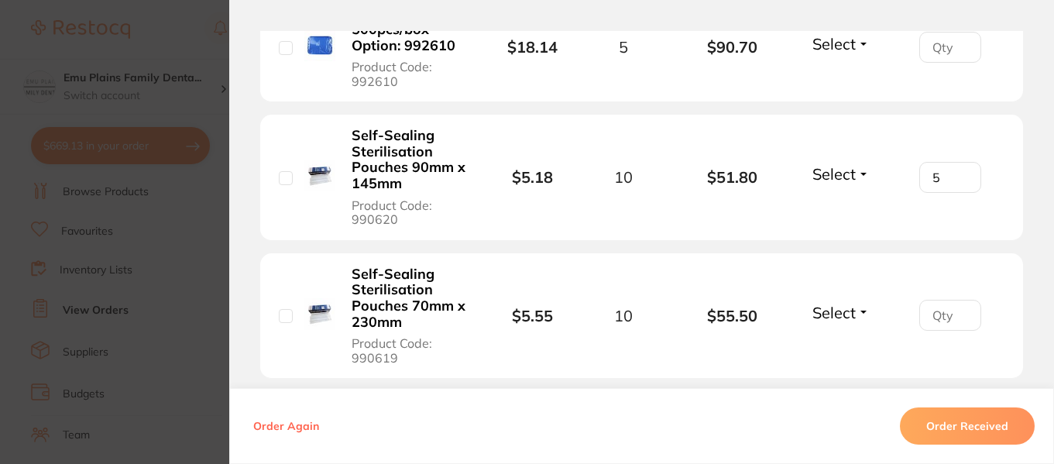
click at [164, 28] on section "Order ID: Restocq- 86134 Order Information Accepted Order Order Date Jul 9 2025…" at bounding box center [527, 232] width 1054 height 464
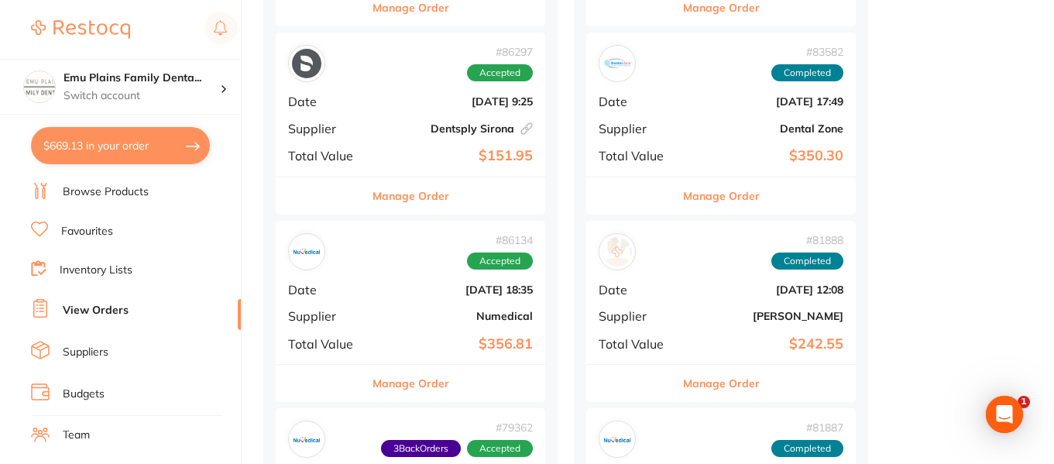
click at [136, 152] on button "$669.13 in your order" at bounding box center [120, 145] width 179 height 37
checkbox input "true"
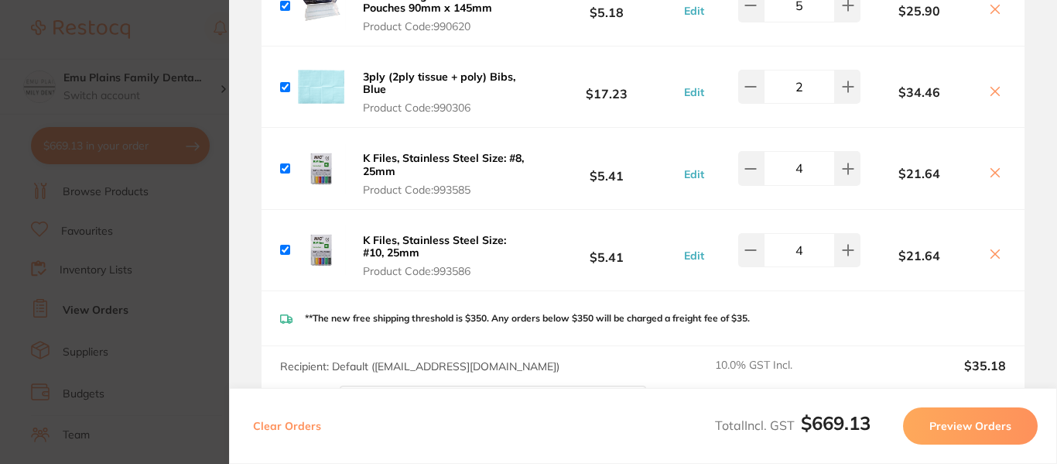
scroll to position [1129, 0]
click at [753, 85] on icon at bounding box center [751, 87] width 12 height 12
type input "1"
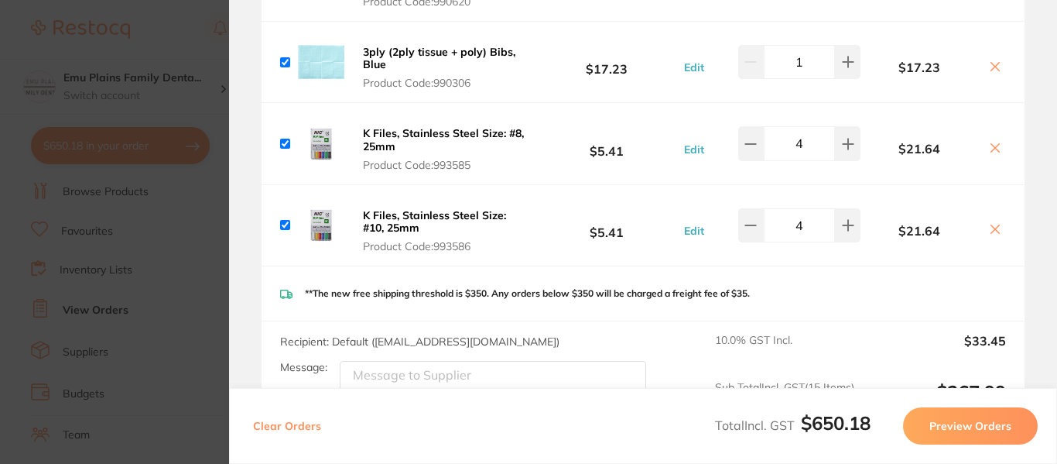
scroll to position [1154, 0]
click at [842, 146] on icon at bounding box center [848, 143] width 12 height 12
click at [746, 137] on icon at bounding box center [751, 143] width 12 height 12
click at [746, 143] on icon at bounding box center [751, 143] width 10 height 0
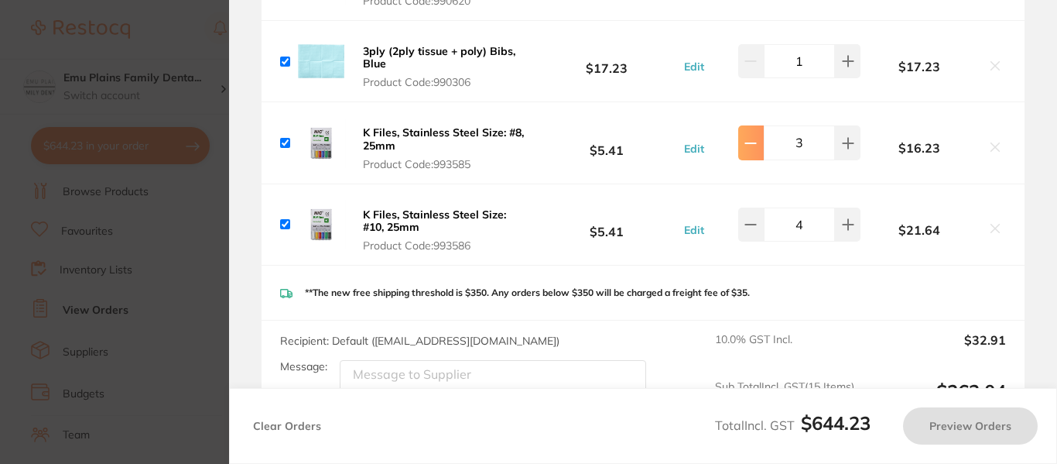
type input "4"
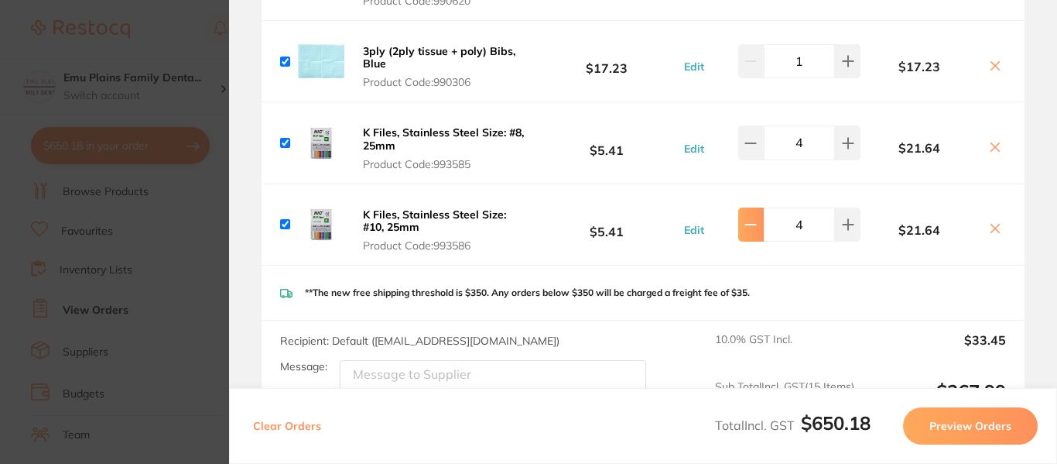
click at [749, 224] on icon at bounding box center [751, 224] width 10 height 0
type input "3"
click at [746, 219] on icon at bounding box center [751, 224] width 12 height 12
type input "3"
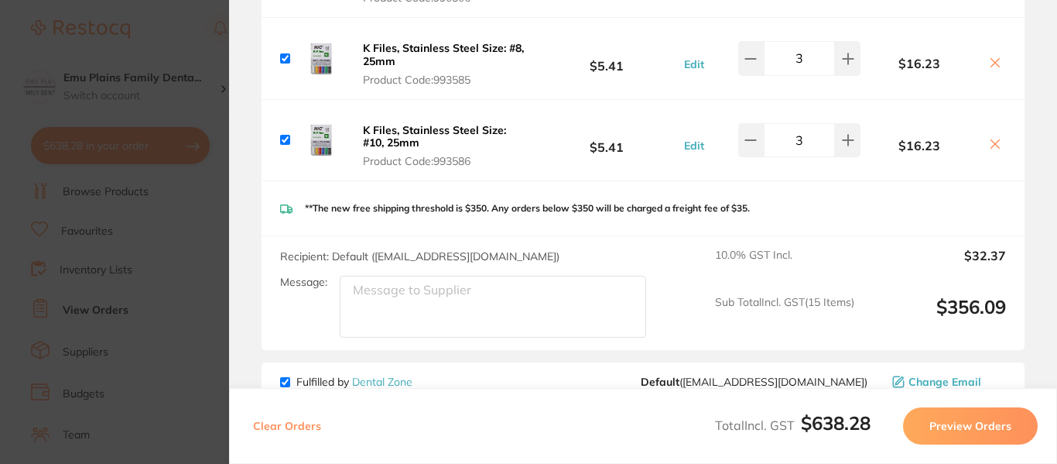
scroll to position [1239, 0]
click at [738, 53] on button at bounding box center [751, 57] width 26 height 34
click at [847, 57] on icon at bounding box center [848, 58] width 12 height 12
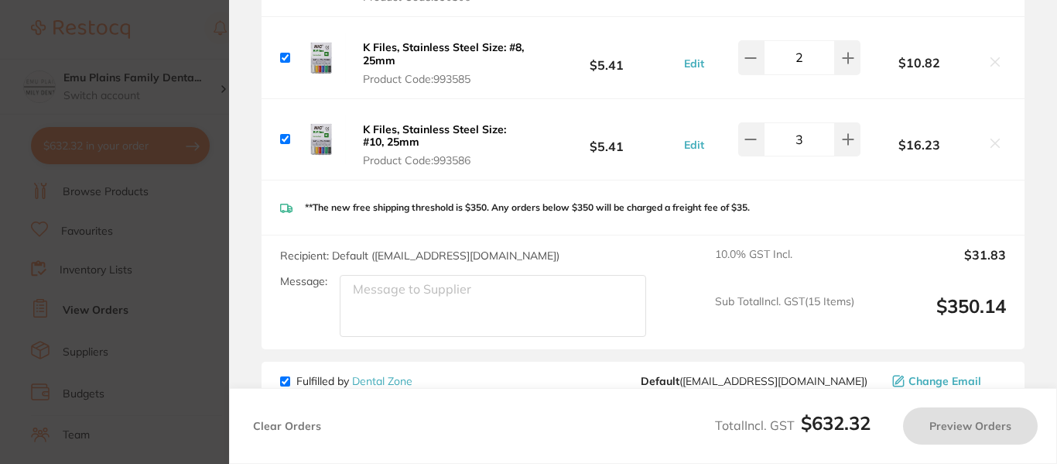
click at [816, 217] on div "**The new free shipping threshold is $350. Any orders below $350 will be charge…" at bounding box center [643, 207] width 763 height 55
type input "3"
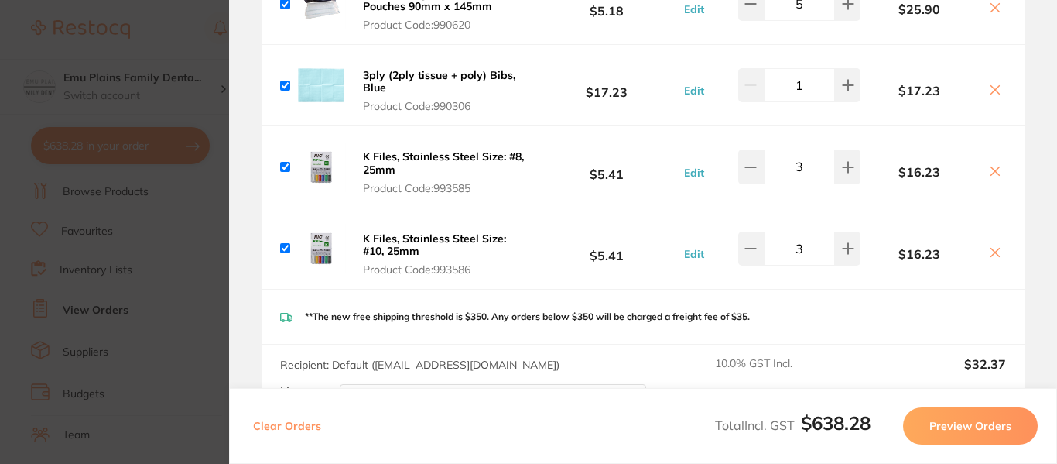
scroll to position [1131, 0]
click at [970, 434] on button "Preview Orders" at bounding box center [970, 425] width 135 height 37
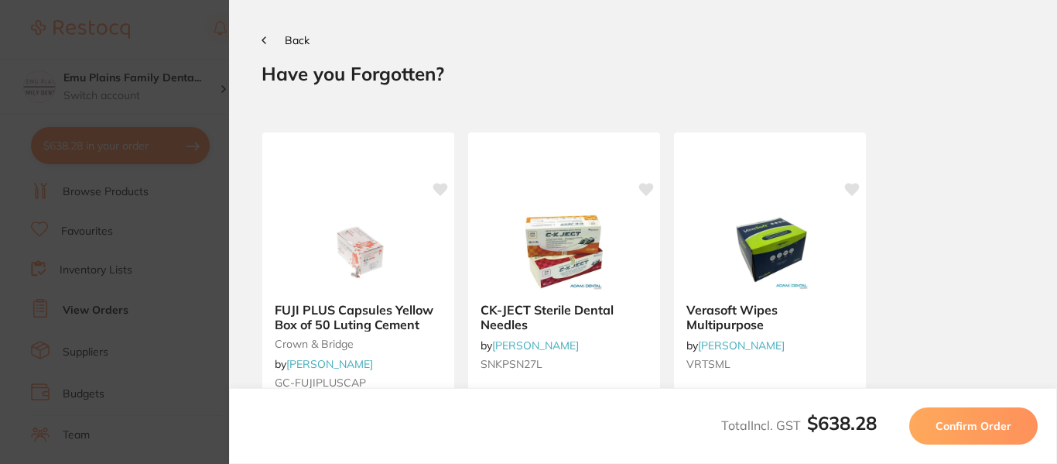
scroll to position [0, 0]
click at [970, 434] on button "Confirm Order" at bounding box center [974, 425] width 128 height 37
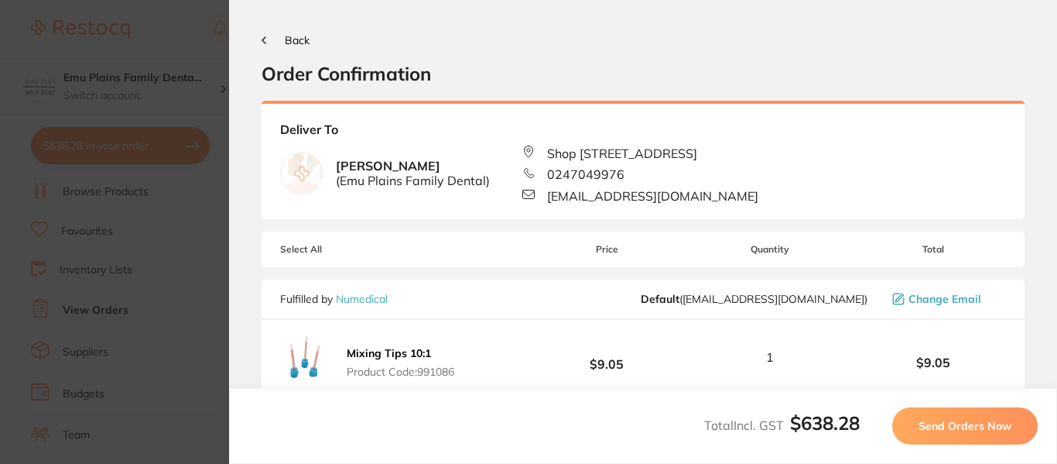
click at [970, 434] on button "Send Orders Now" at bounding box center [966, 425] width 146 height 37
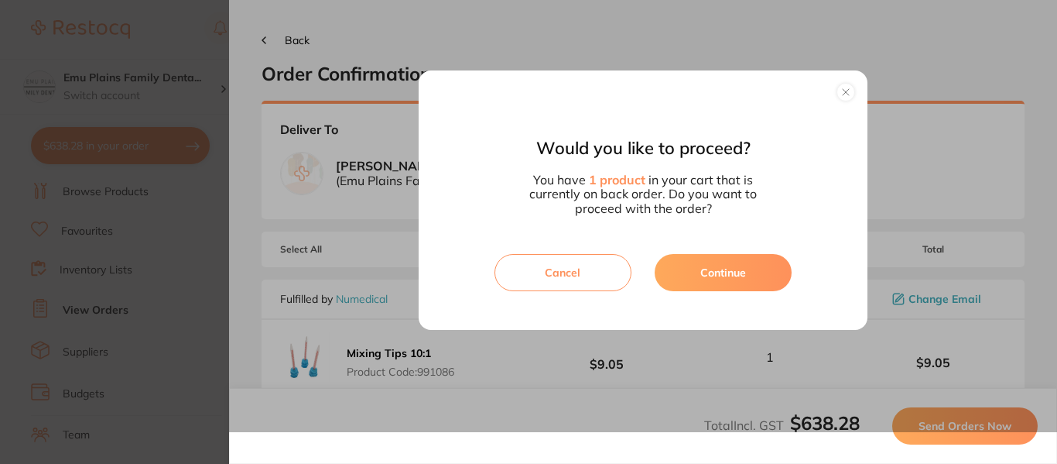
click at [738, 271] on button "Continue" at bounding box center [723, 272] width 137 height 37
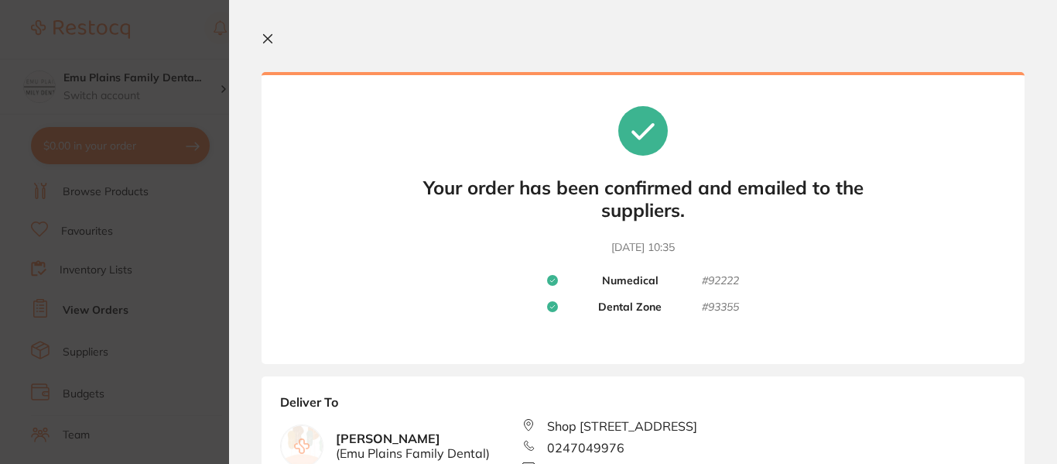
click at [269, 36] on icon at bounding box center [268, 39] width 12 height 12
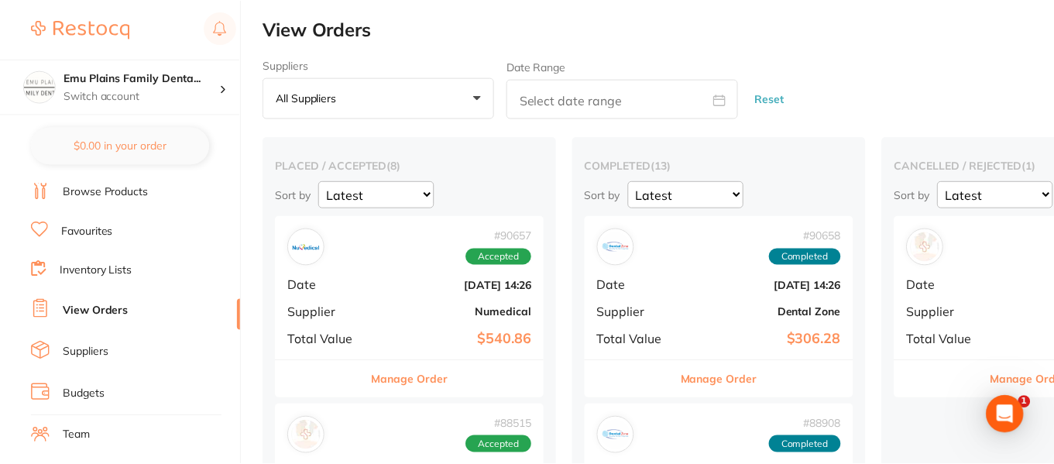
scroll to position [1122, 0]
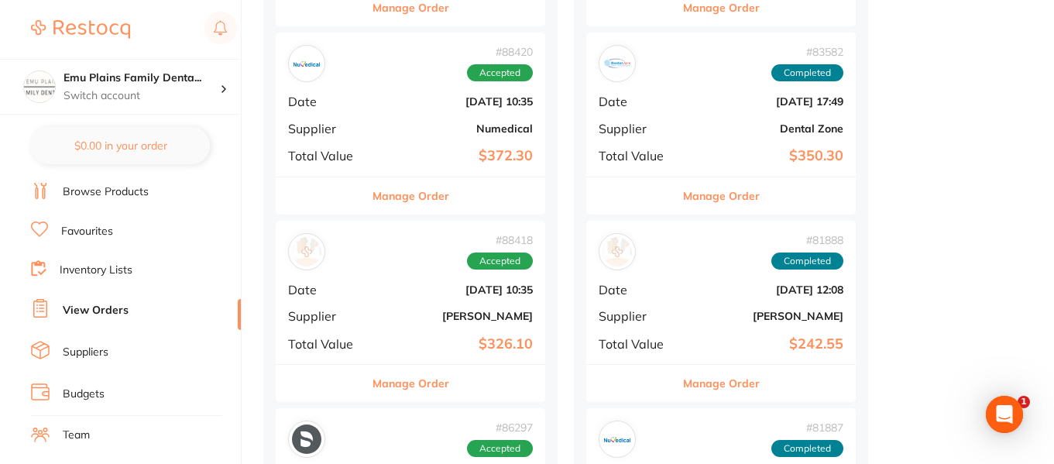
click at [108, 316] on link "View Orders" at bounding box center [96, 310] width 66 height 15
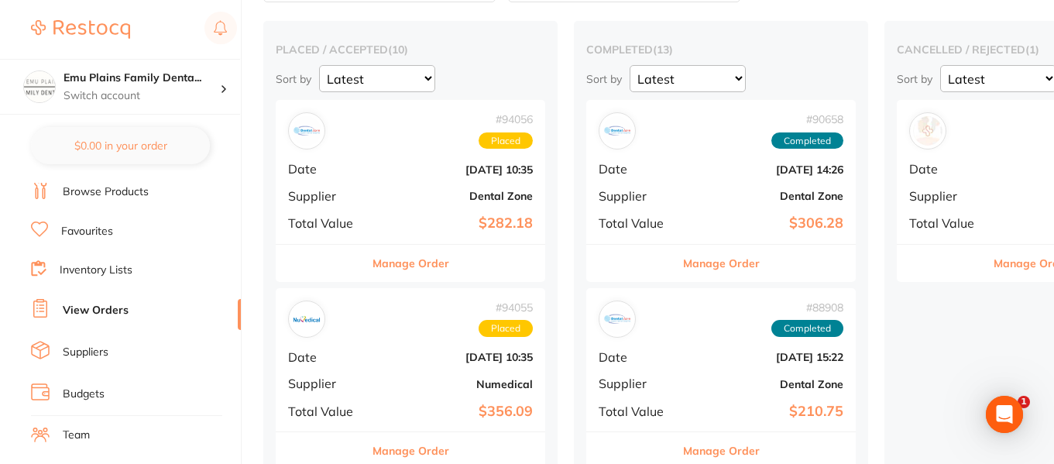
scroll to position [139, 0]
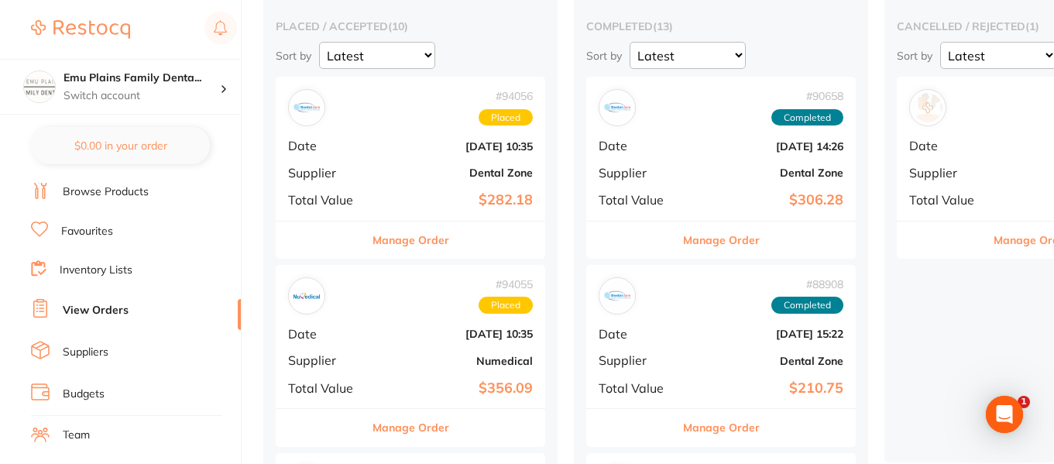
click at [397, 107] on div "# 94056 Placed" at bounding box center [410, 107] width 245 height 37
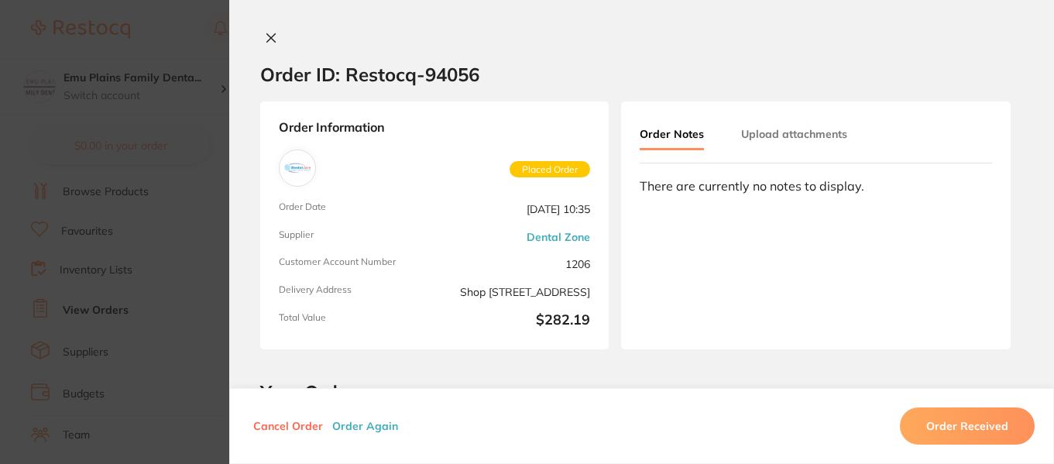
click at [273, 36] on button at bounding box center [271, 39] width 22 height 16
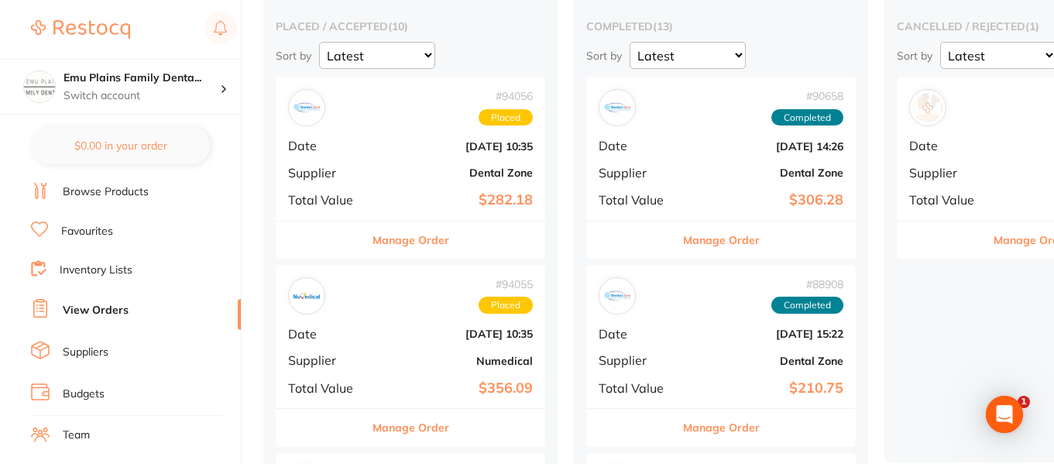
click at [399, 321] on div "# 94055 Placed Date Sept 18 2025, 10:35 Supplier Numedical Total Value $356.09" at bounding box center [410, 336] width 269 height 143
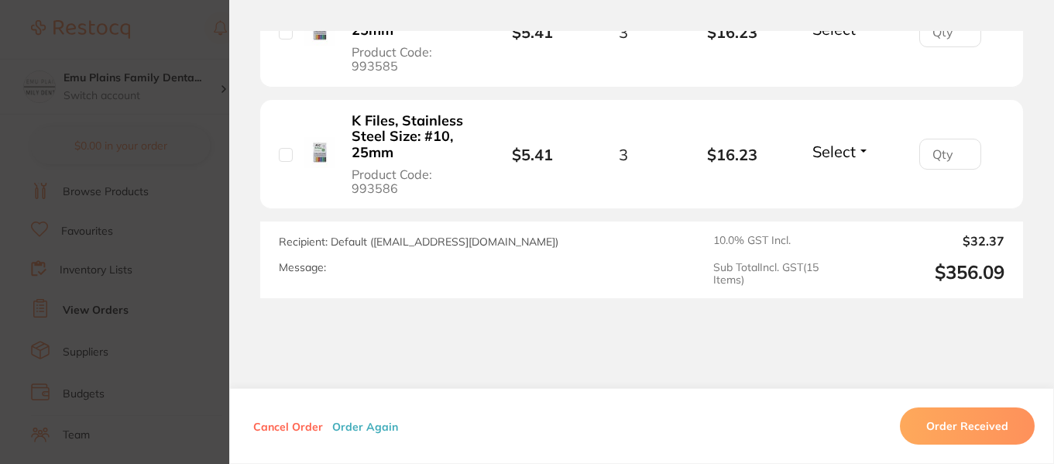
scroll to position [2113, 0]
click at [174, 34] on section "Order ID: Restocq- 94055 Order Information Placed Order Order Date Sept 18 2025…" at bounding box center [527, 232] width 1054 height 464
